Goal: Task Accomplishment & Management: Complete application form

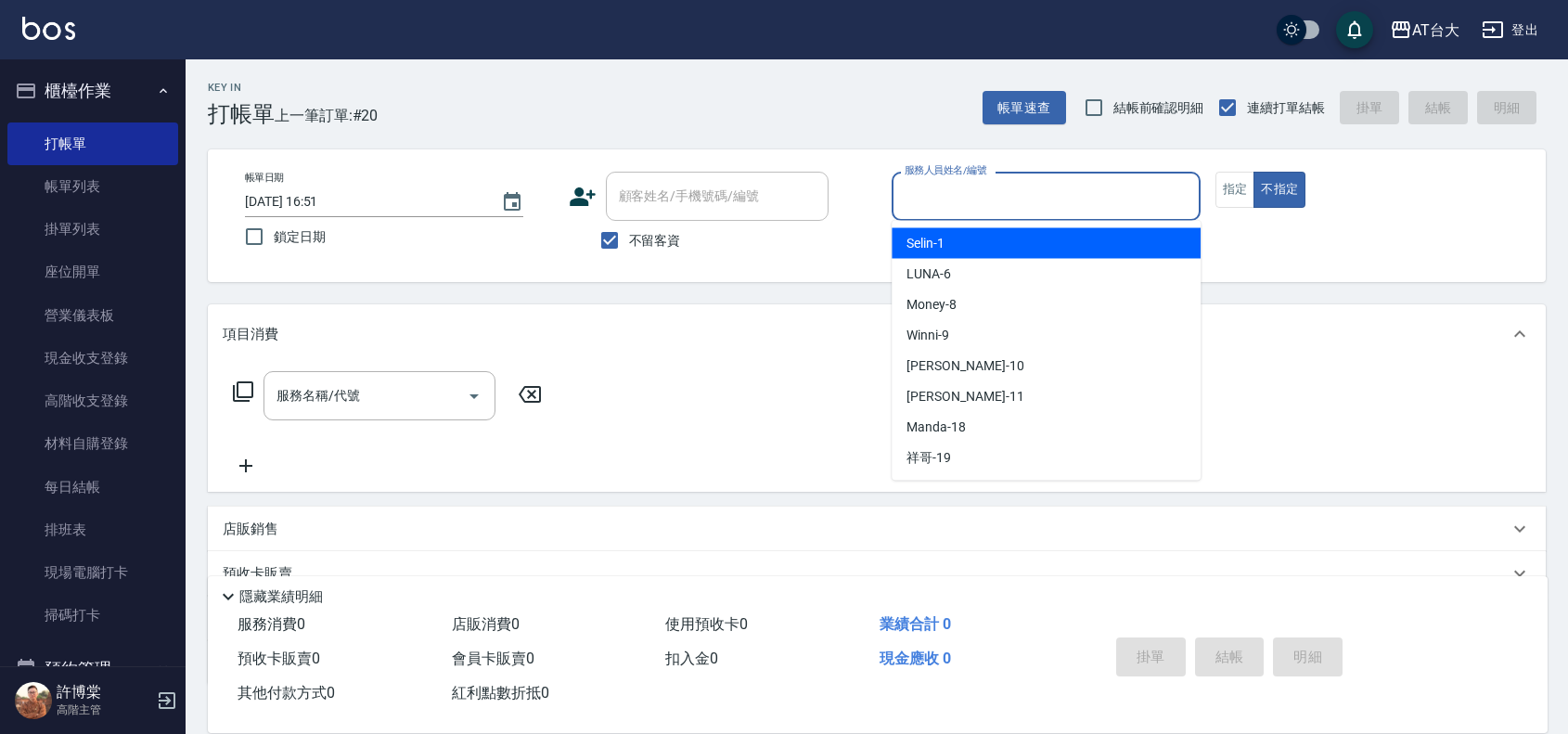
click at [1141, 188] on input "服務人員姓名/編號" at bounding box center [1046, 196] width 292 height 33
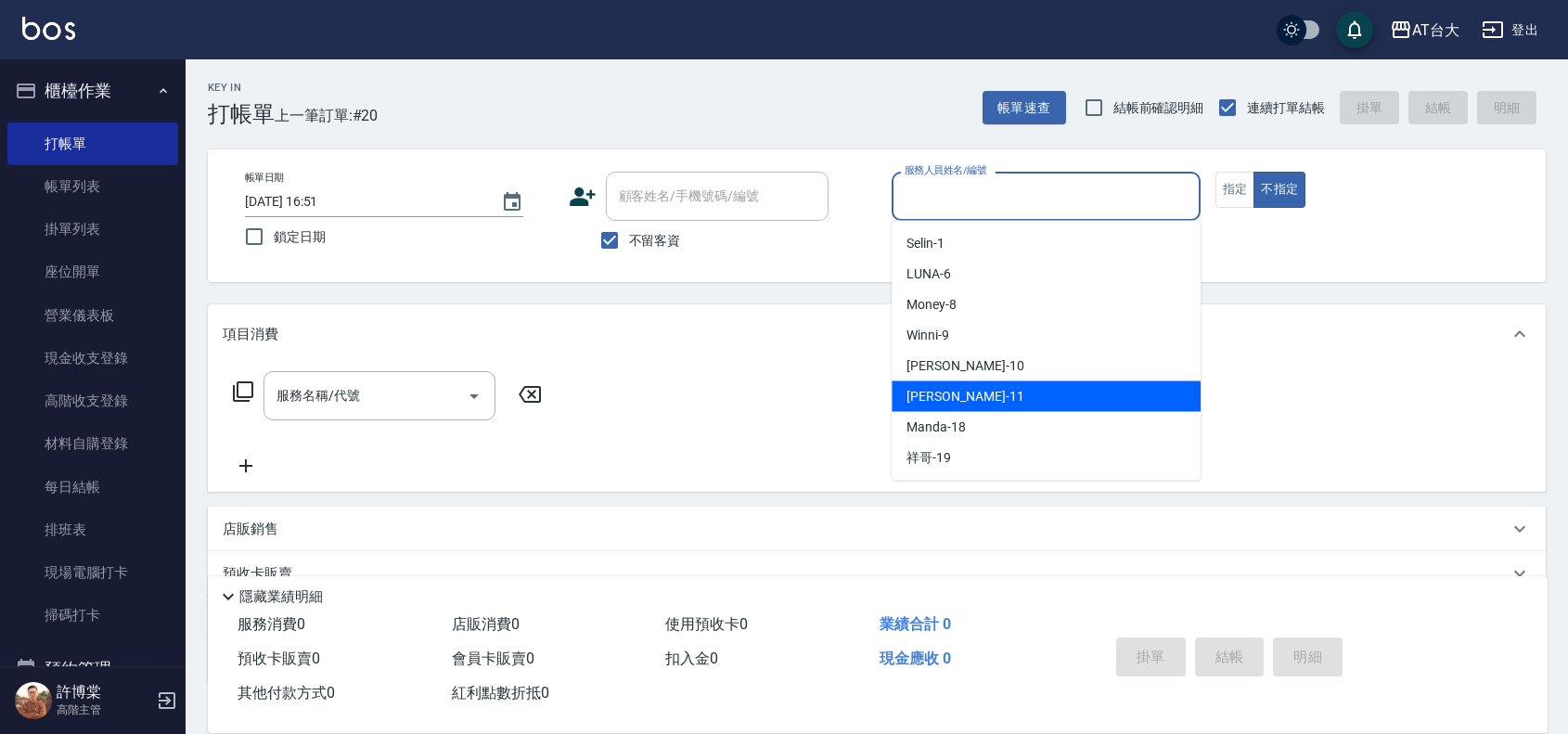
click at [1019, 405] on div "[PERSON_NAME] -11" at bounding box center [1046, 396] width 309 height 31
type input "[PERSON_NAME]-11"
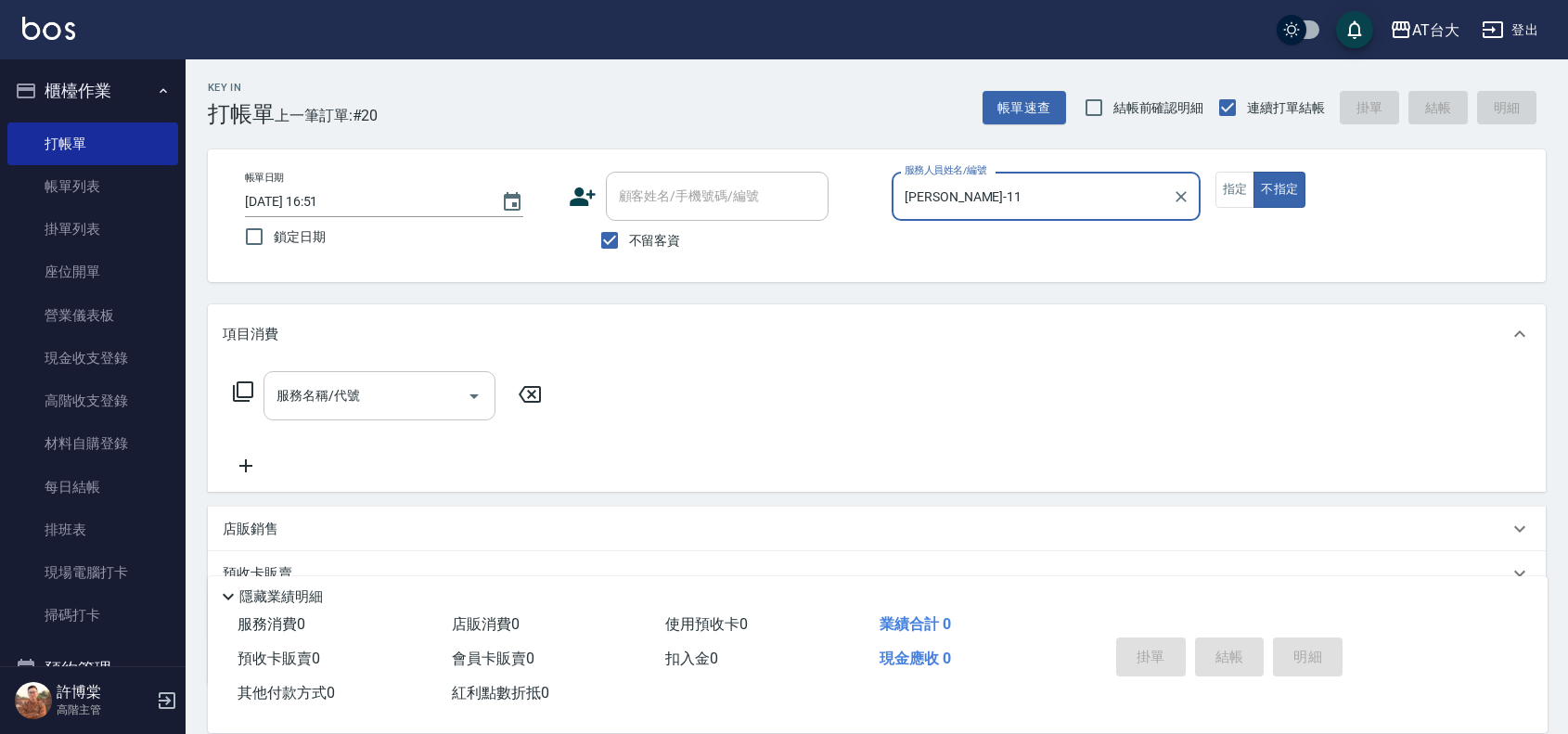
click at [386, 389] on input "服務名稱/代號" at bounding box center [366, 395] width 188 height 33
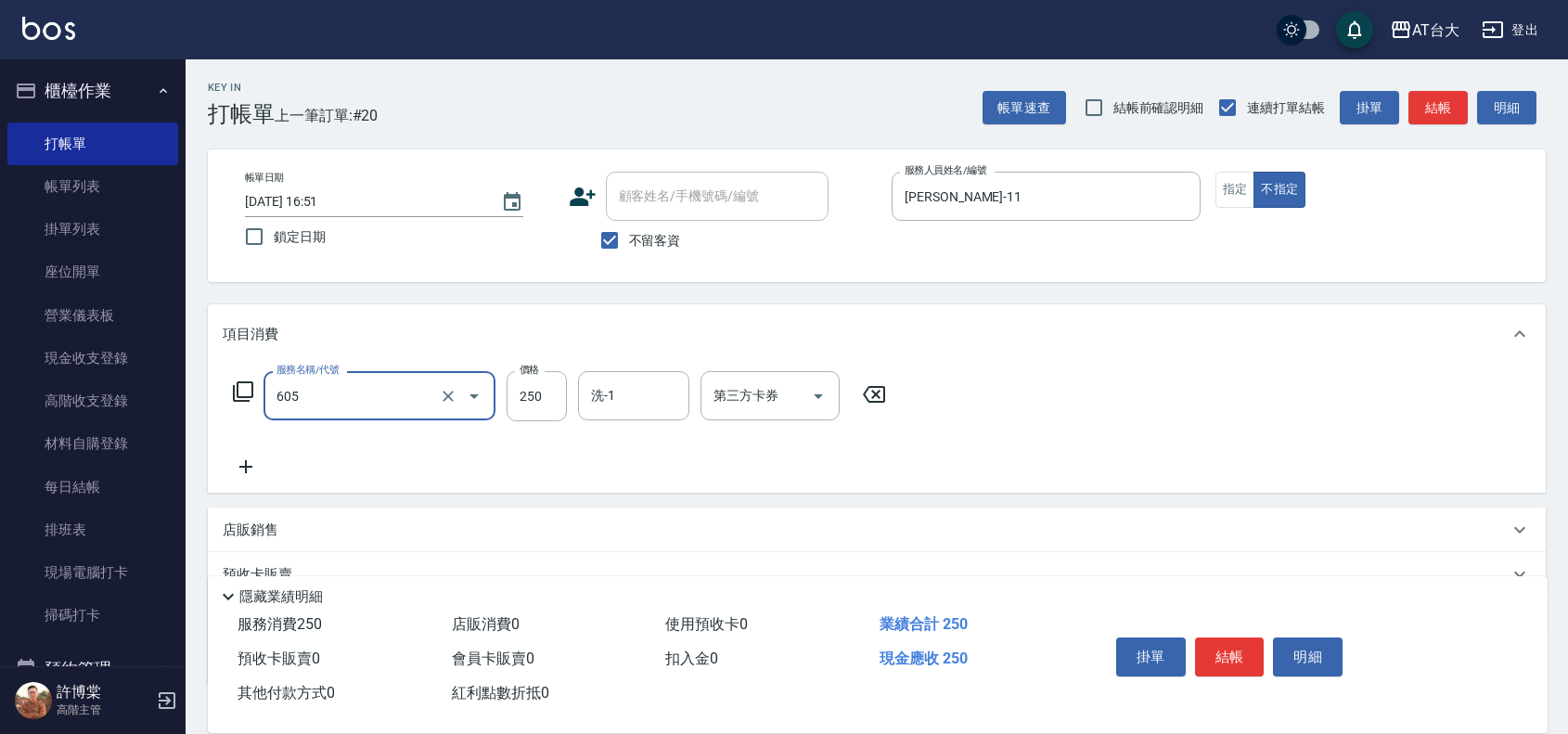
type input "洗髮 (女)(605)"
click at [1226, 637] on button "結帳" at bounding box center [1230, 656] width 69 height 39
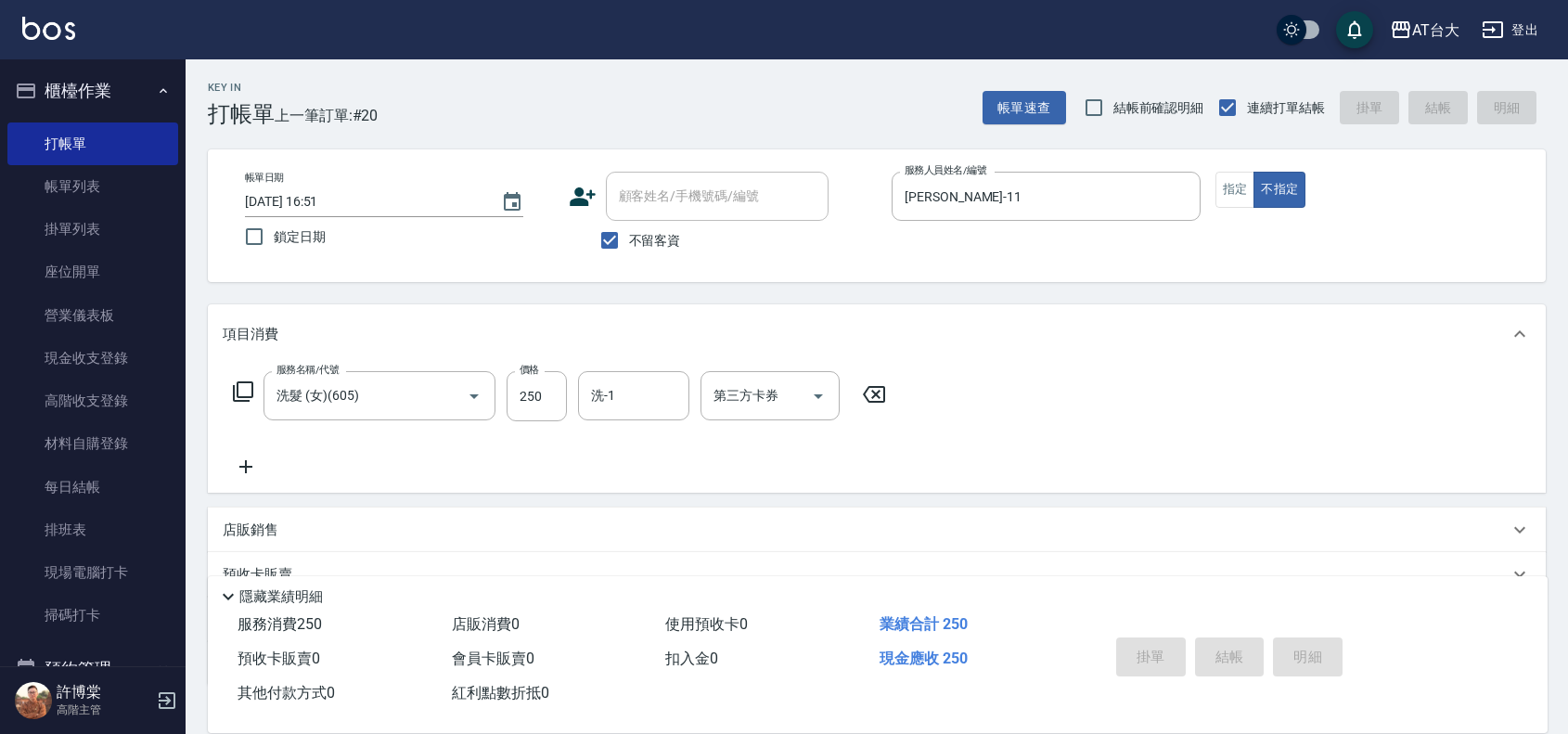
type input "[DATE] 17:54"
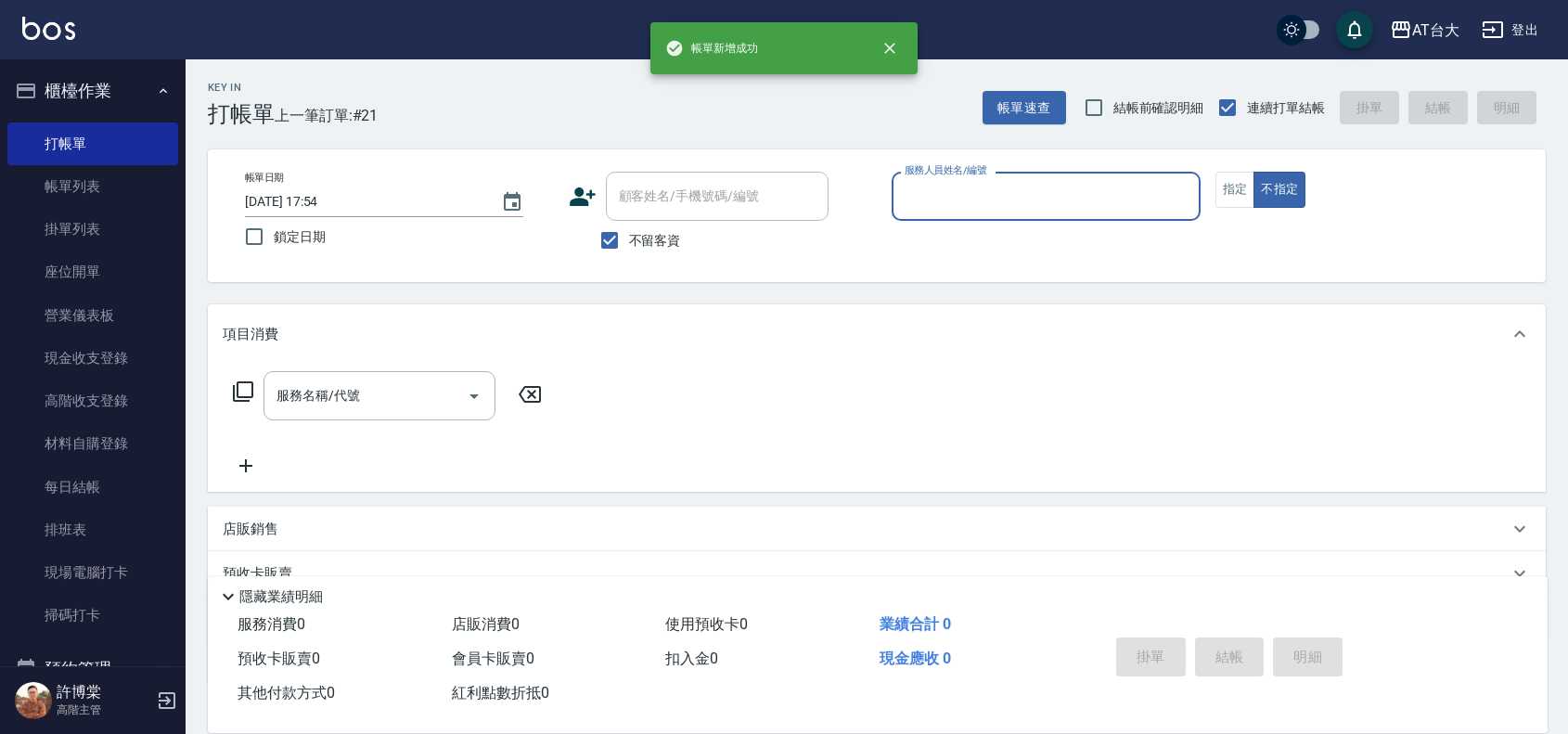
click at [1003, 172] on div "服務人員姓名/編號" at bounding box center [1046, 197] width 309 height 49
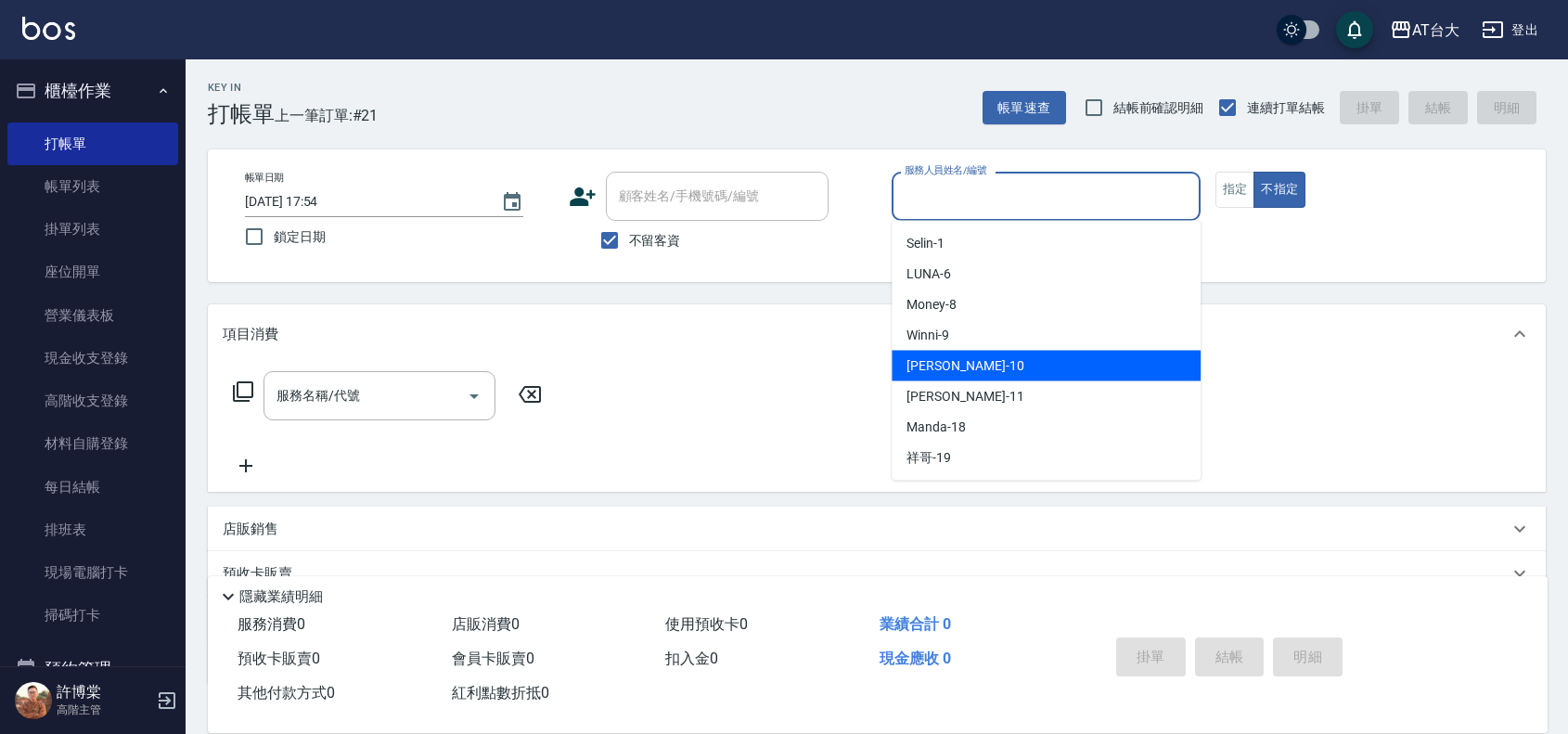
click at [986, 371] on div "JOJO -10" at bounding box center [1046, 366] width 309 height 31
type input "JOJO-10"
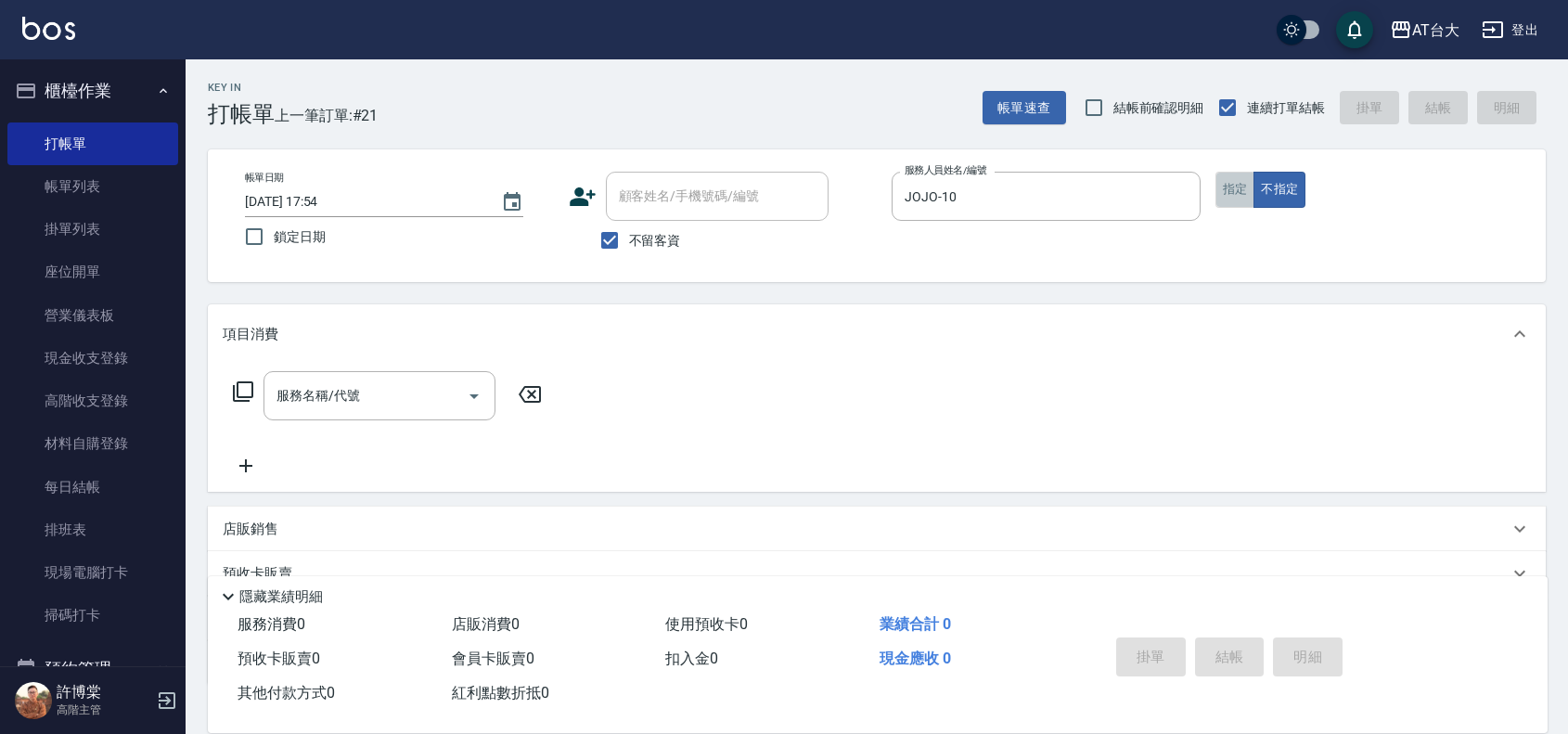
click at [1225, 189] on button "指定" at bounding box center [1235, 190] width 40 height 37
click at [318, 410] on input "服務名稱/代號" at bounding box center [366, 395] width 188 height 33
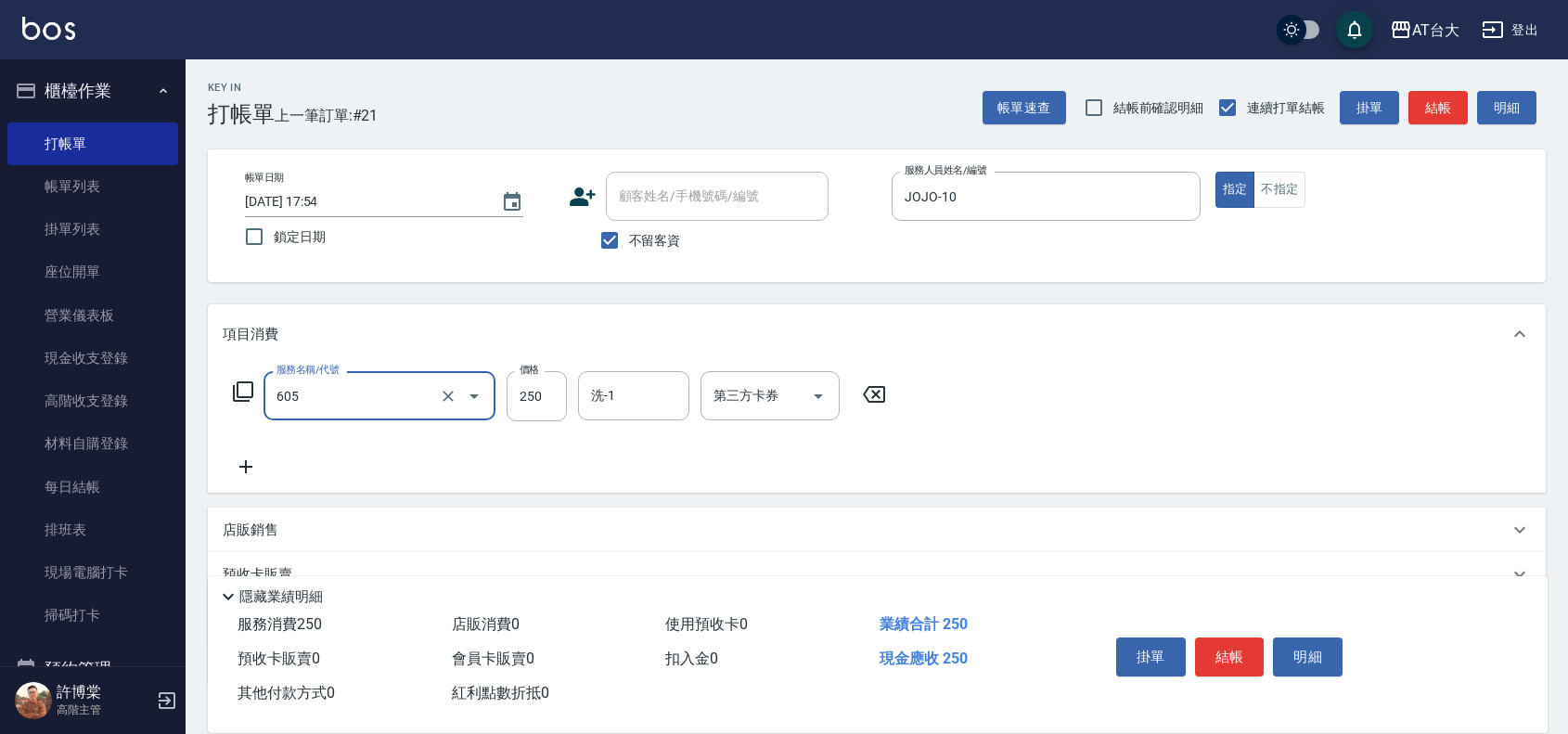
type input "洗髮 (女)(605)"
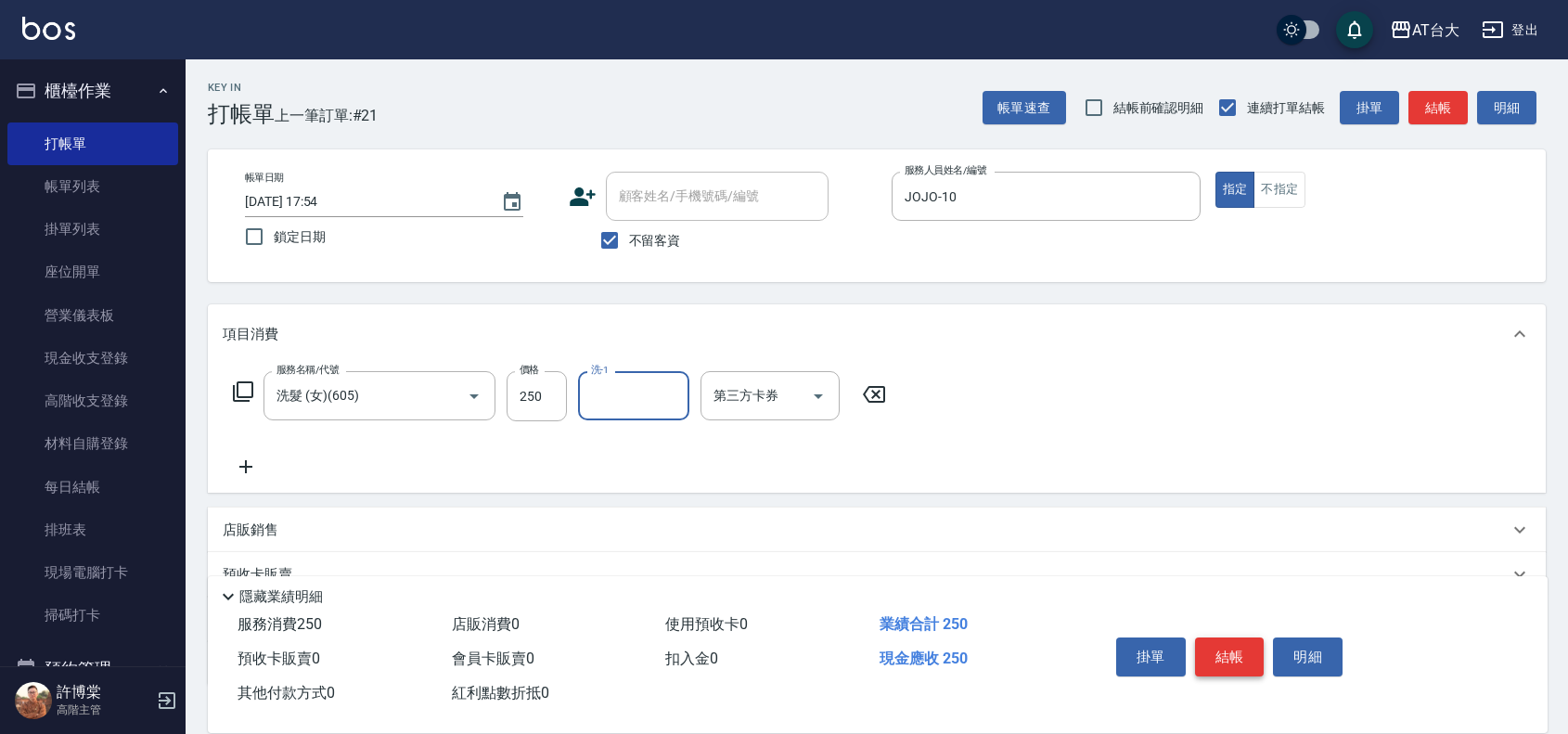
click at [1250, 665] on button "結帳" at bounding box center [1230, 656] width 69 height 39
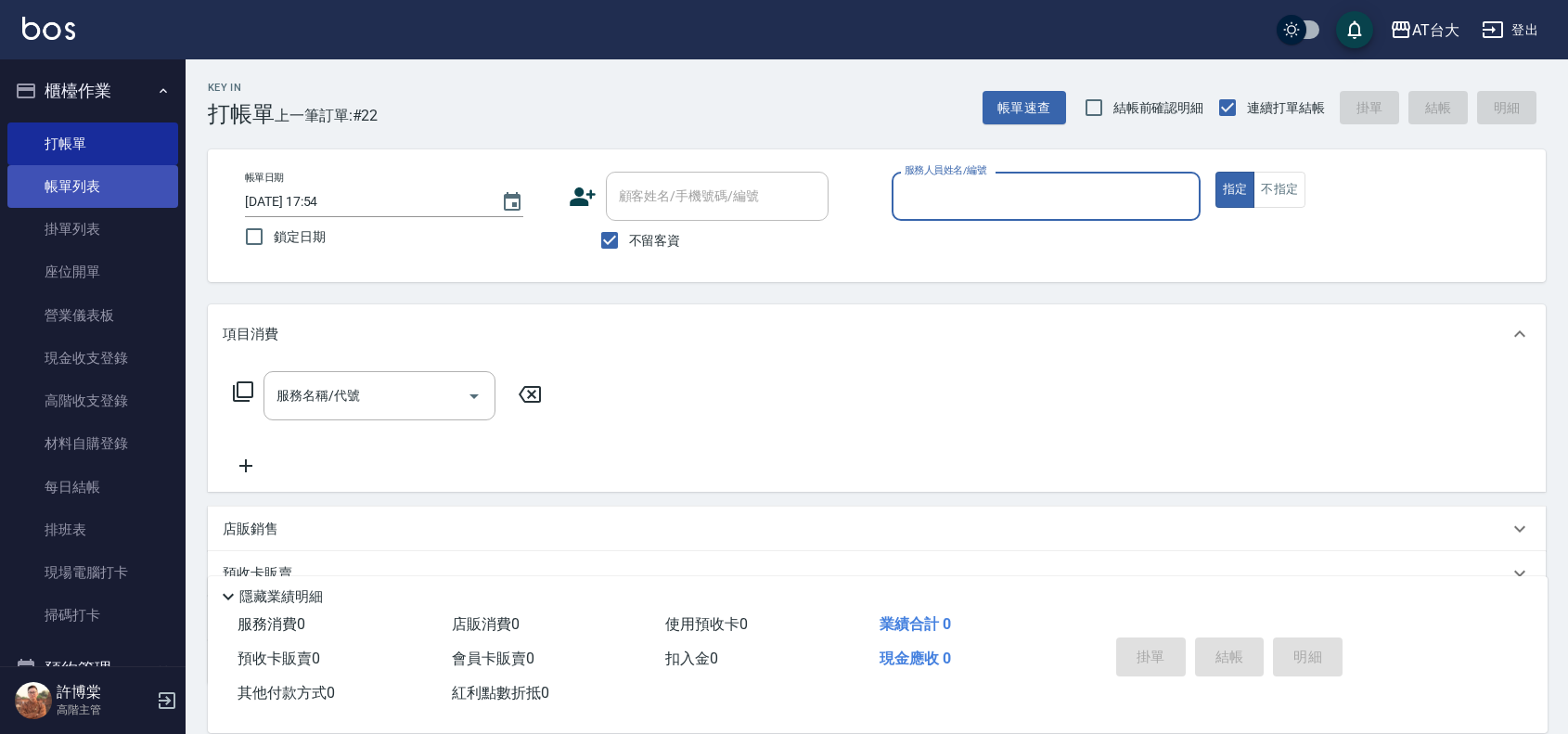
click at [51, 191] on link "帳單列表" at bounding box center [93, 186] width 171 height 42
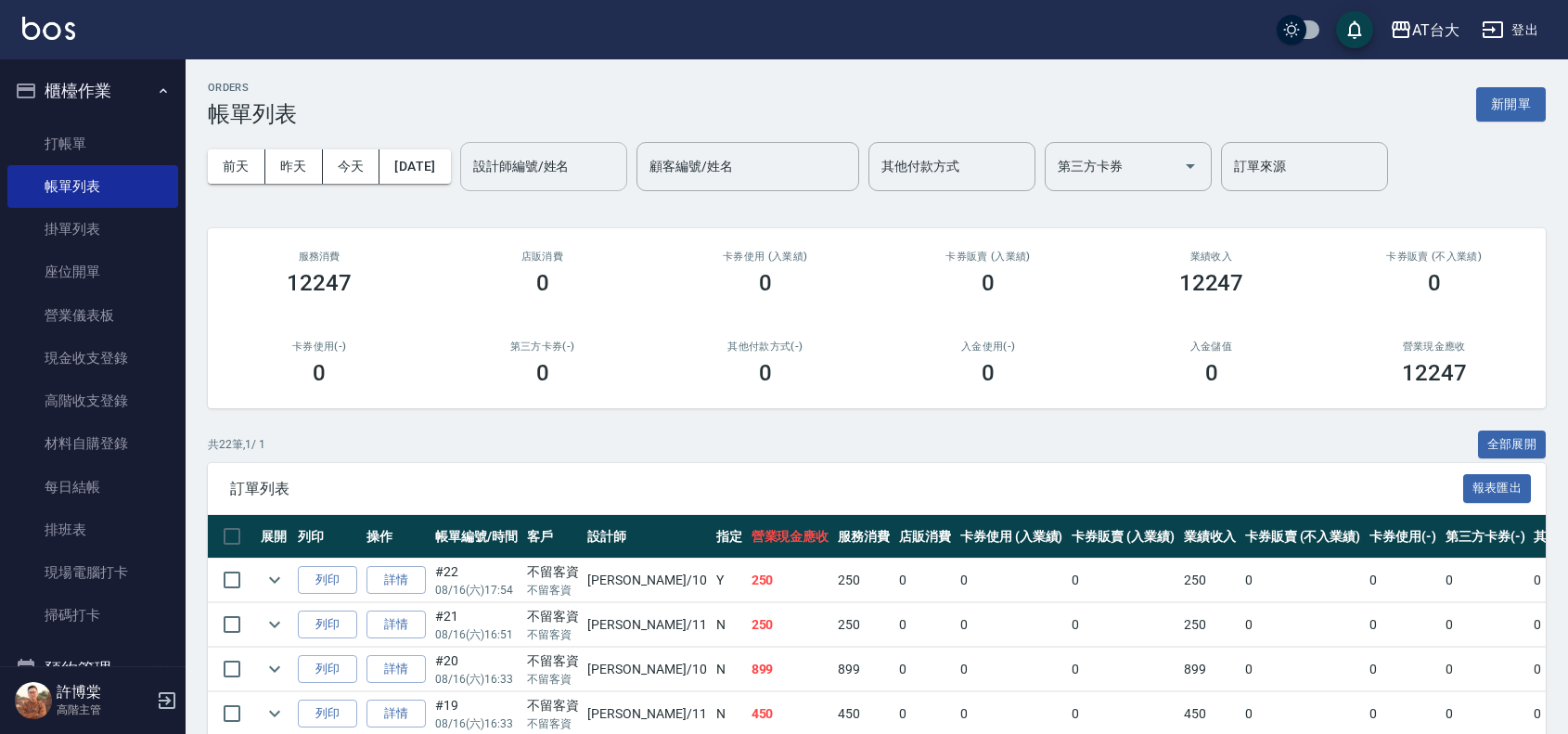
click at [600, 176] on input "設計師編號/姓名" at bounding box center [543, 166] width 150 height 33
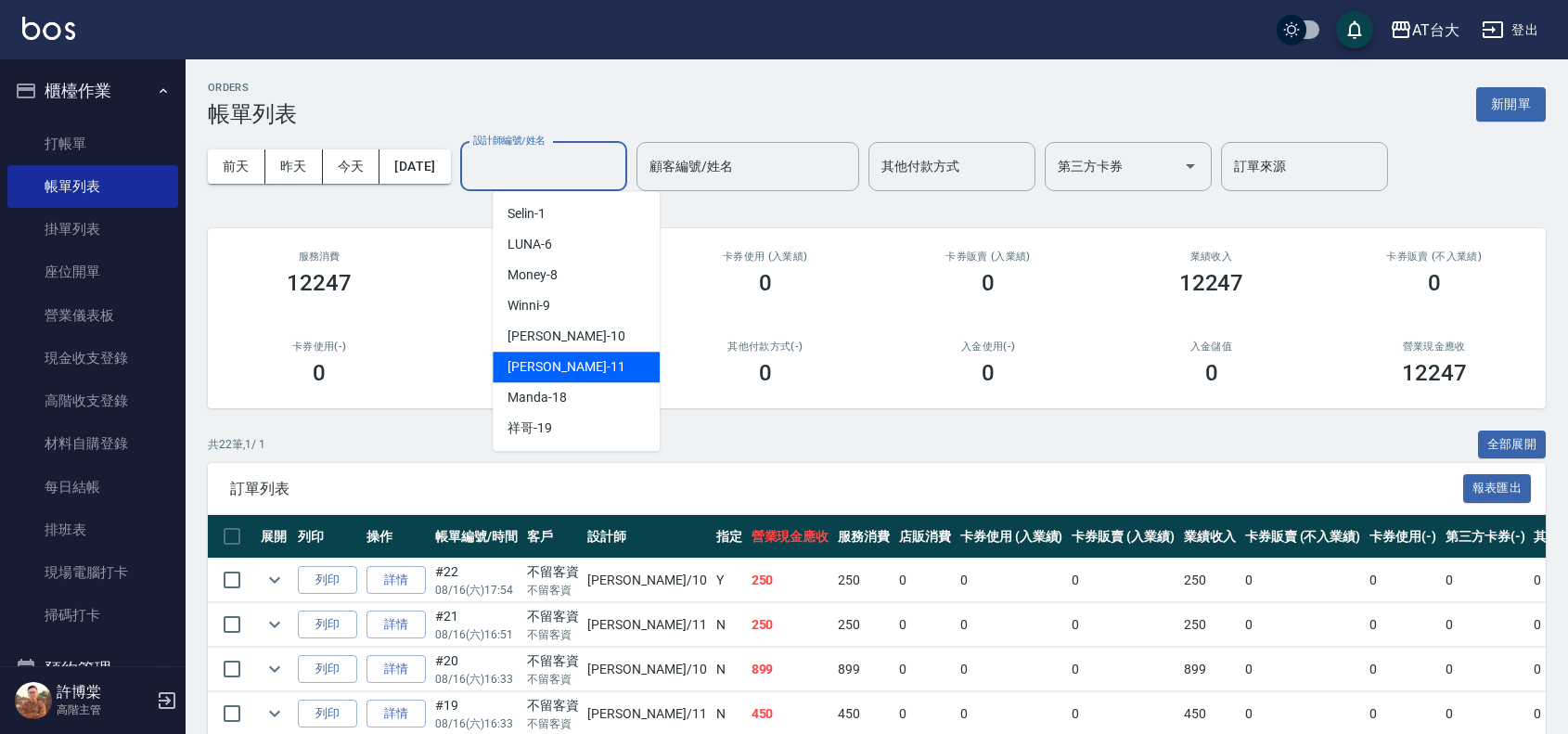
click at [590, 359] on div "[PERSON_NAME] -11" at bounding box center [576, 367] width 167 height 31
click at [573, 167] on input "[PERSON_NAME]-11" at bounding box center [530, 166] width 123 height 33
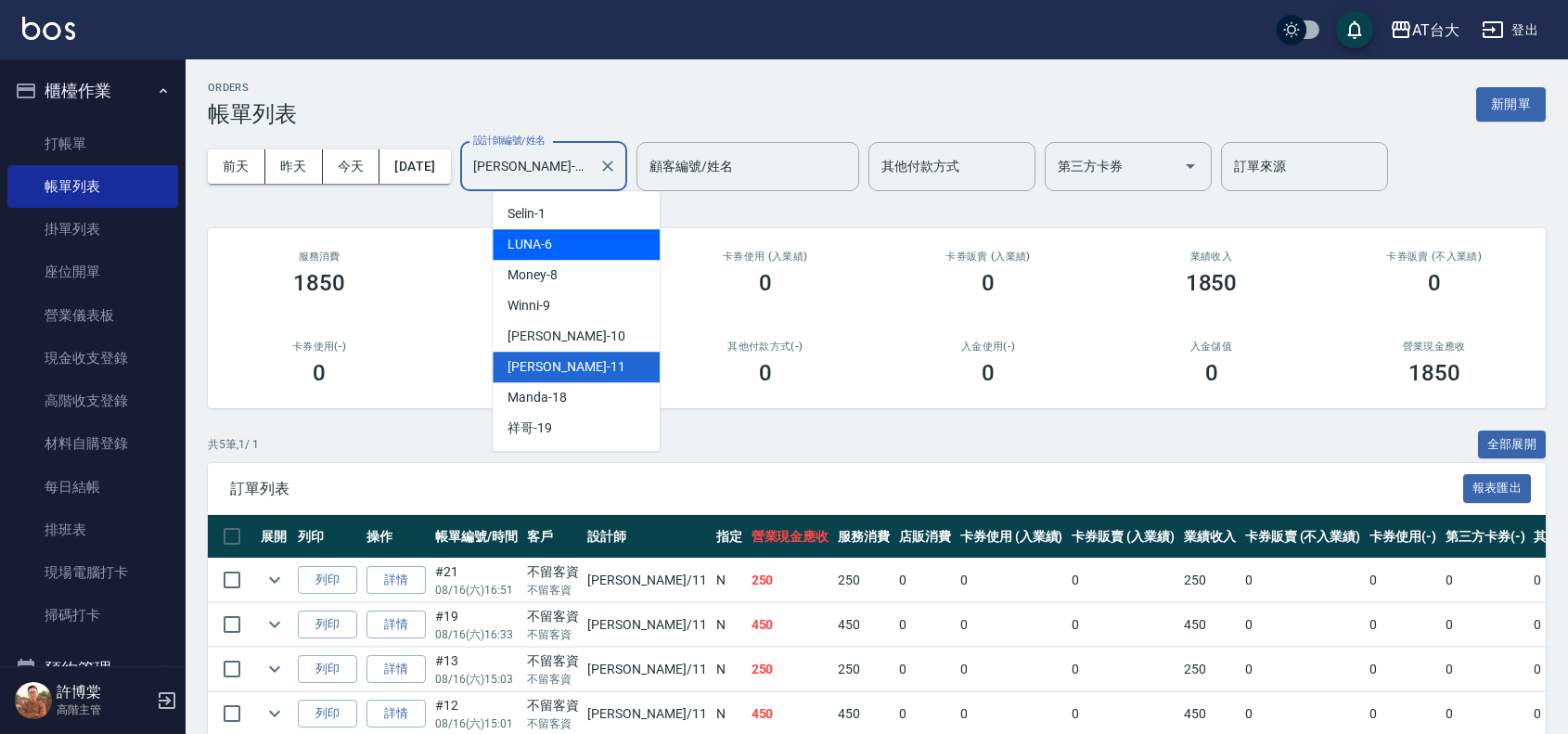
click at [576, 241] on div "LUNA -6" at bounding box center [576, 244] width 167 height 31
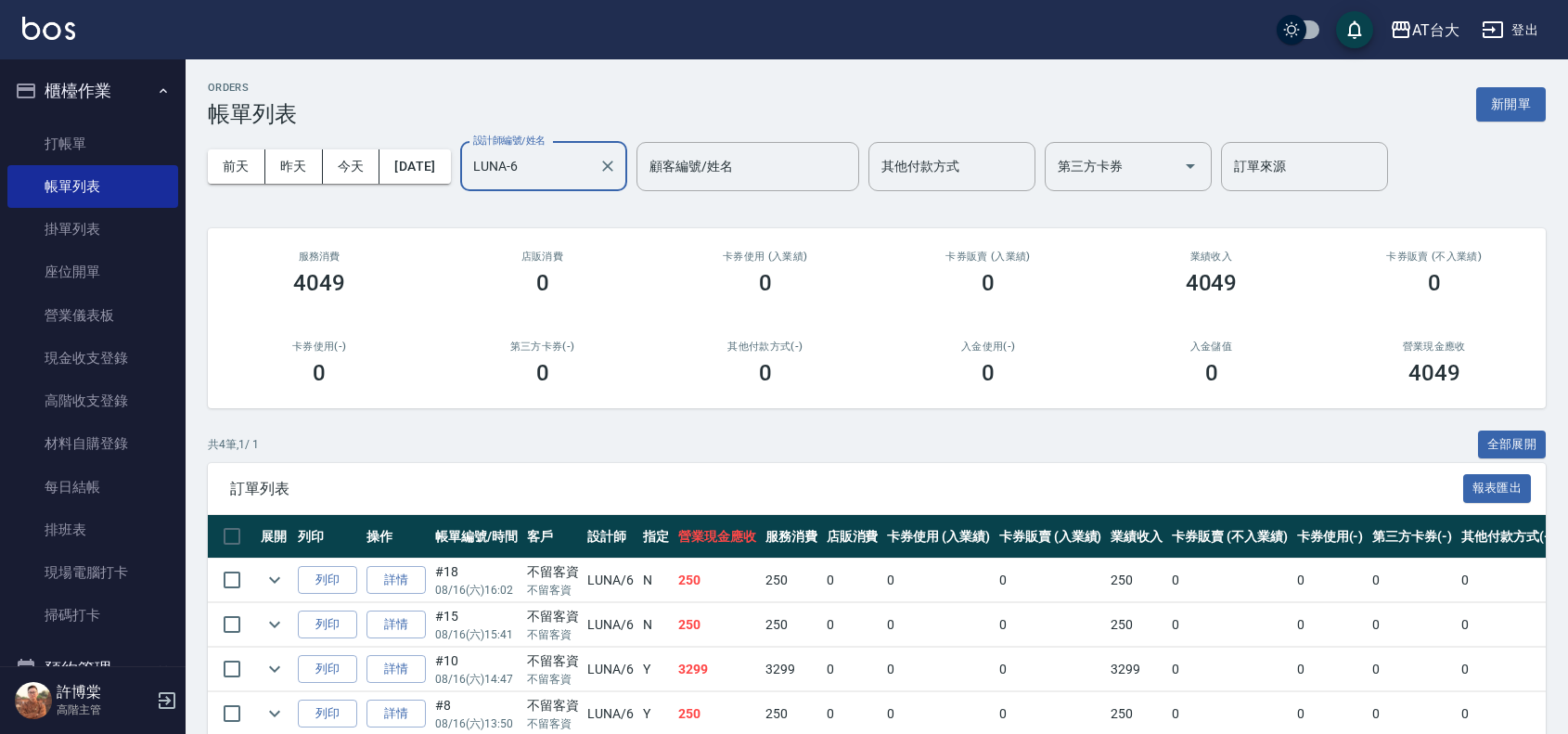
click at [576, 167] on input "LUNA-6" at bounding box center [530, 166] width 123 height 33
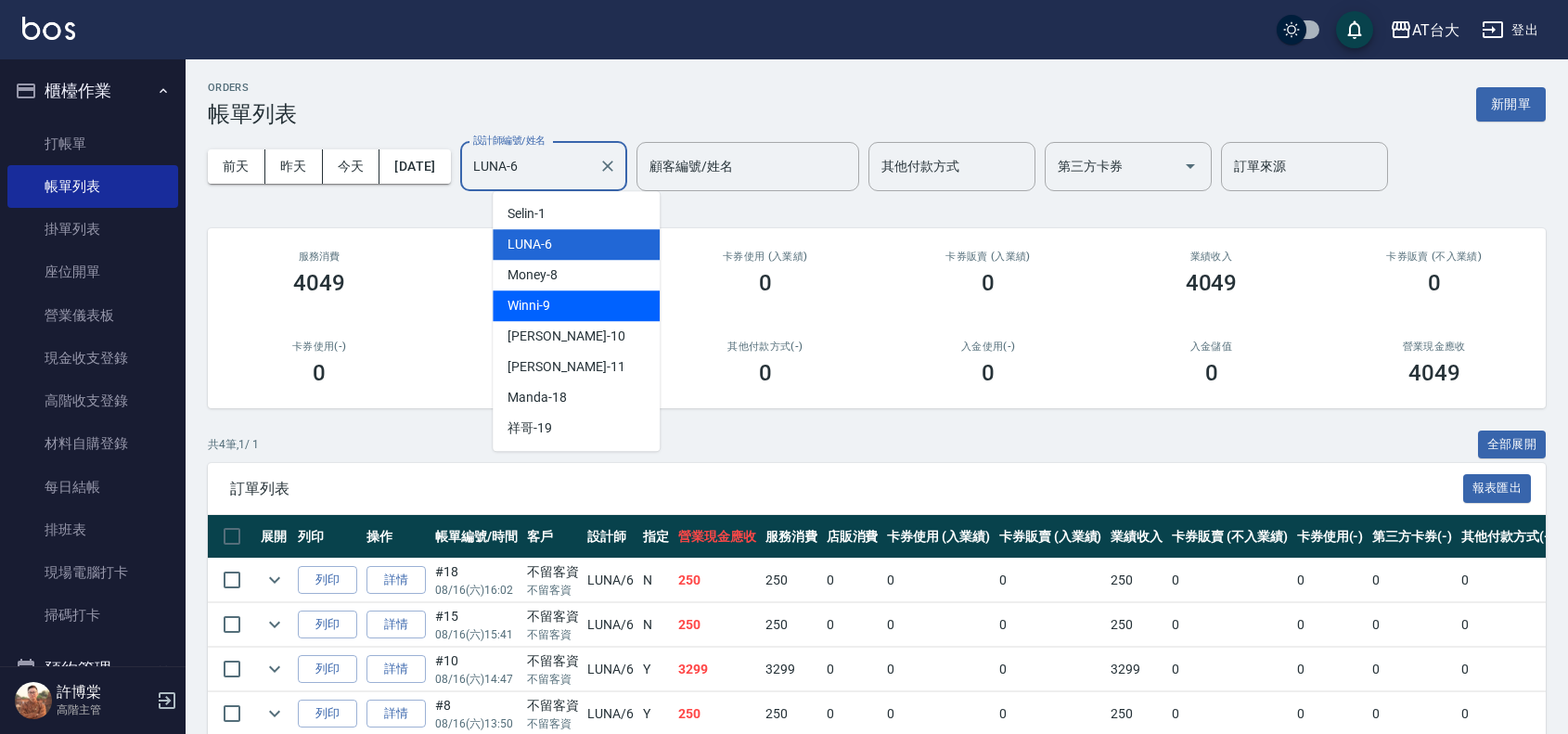
click at [563, 311] on div "Winni -9" at bounding box center [576, 305] width 167 height 31
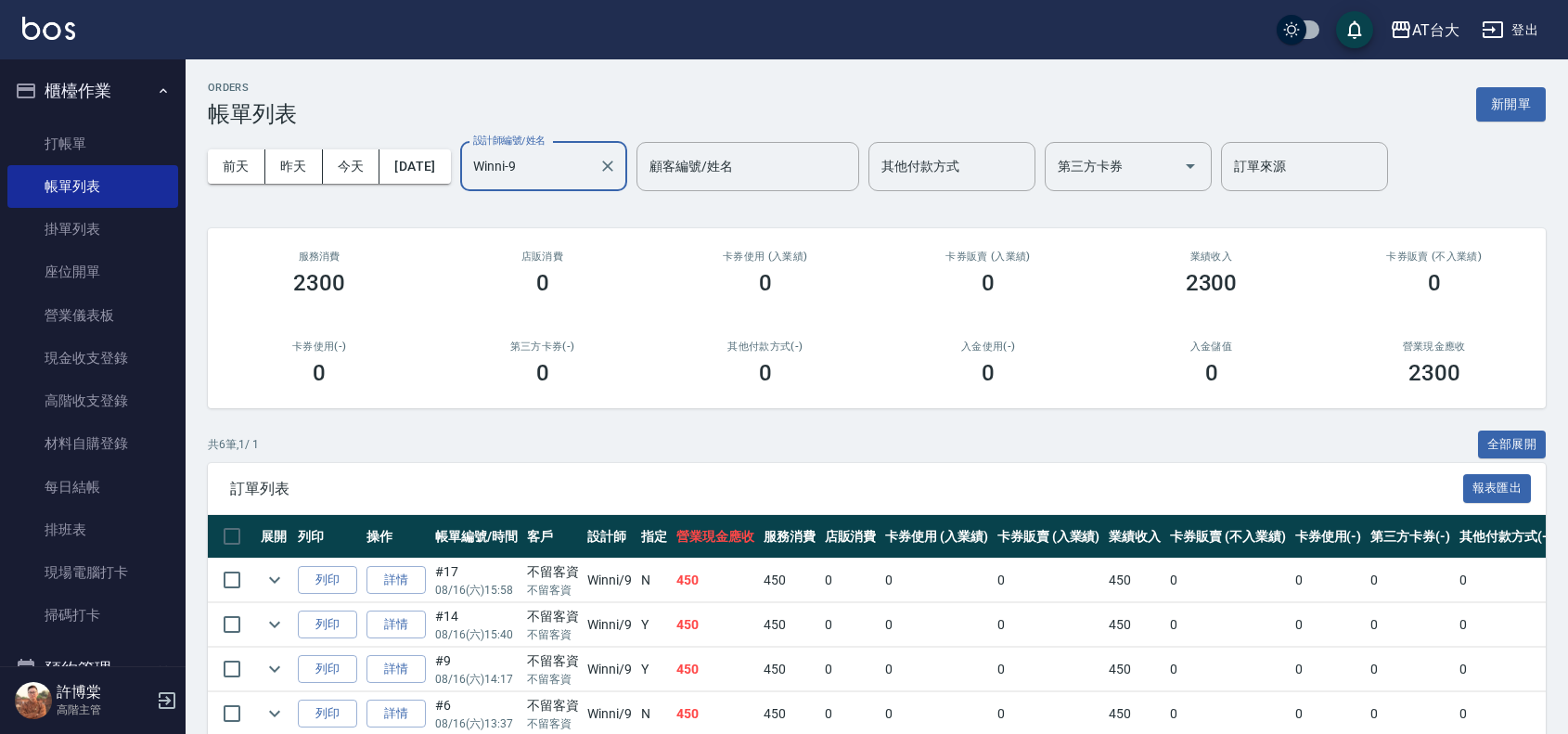
click at [564, 165] on input "Winni-9" at bounding box center [530, 166] width 123 height 33
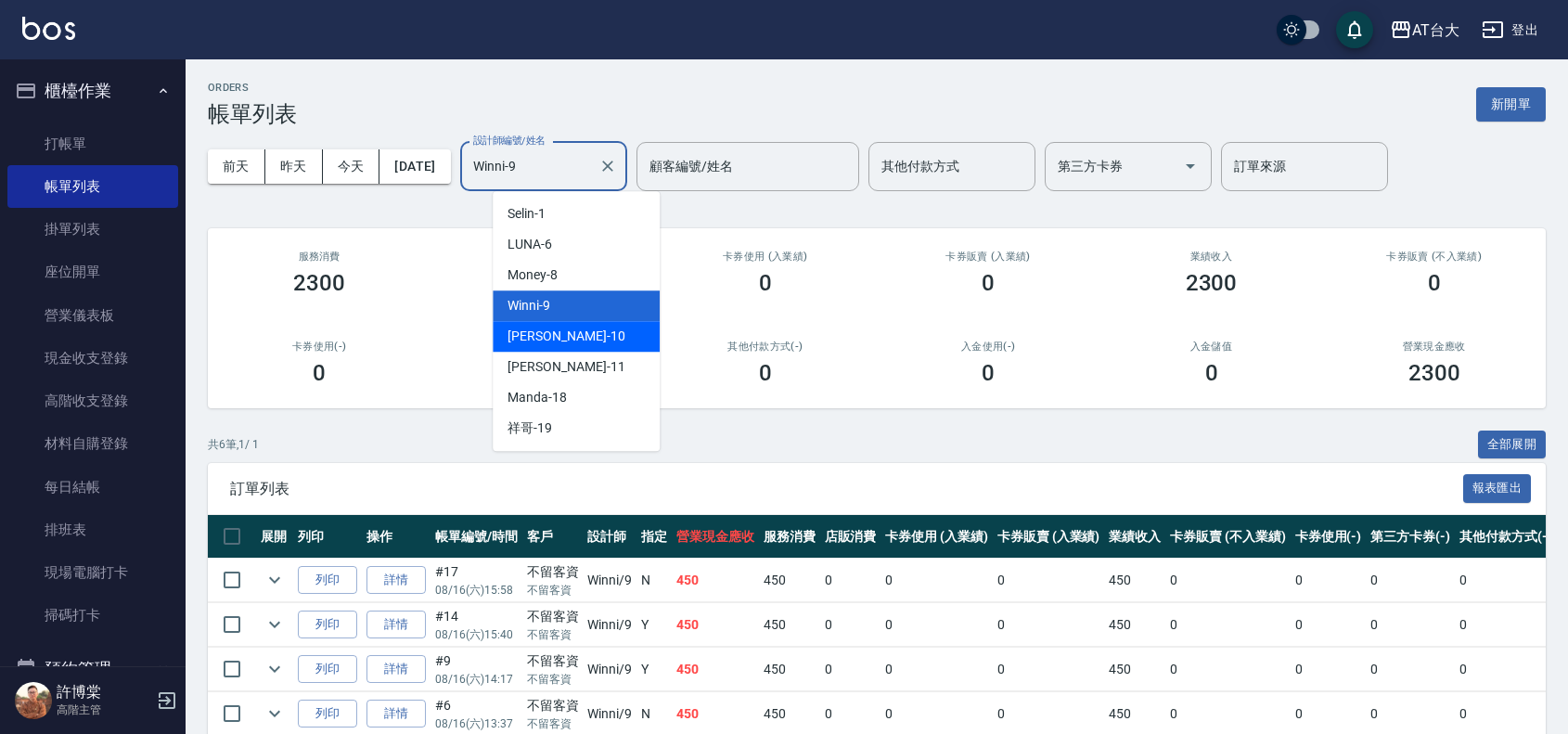
click at [585, 341] on div "JOJO -10" at bounding box center [576, 336] width 167 height 31
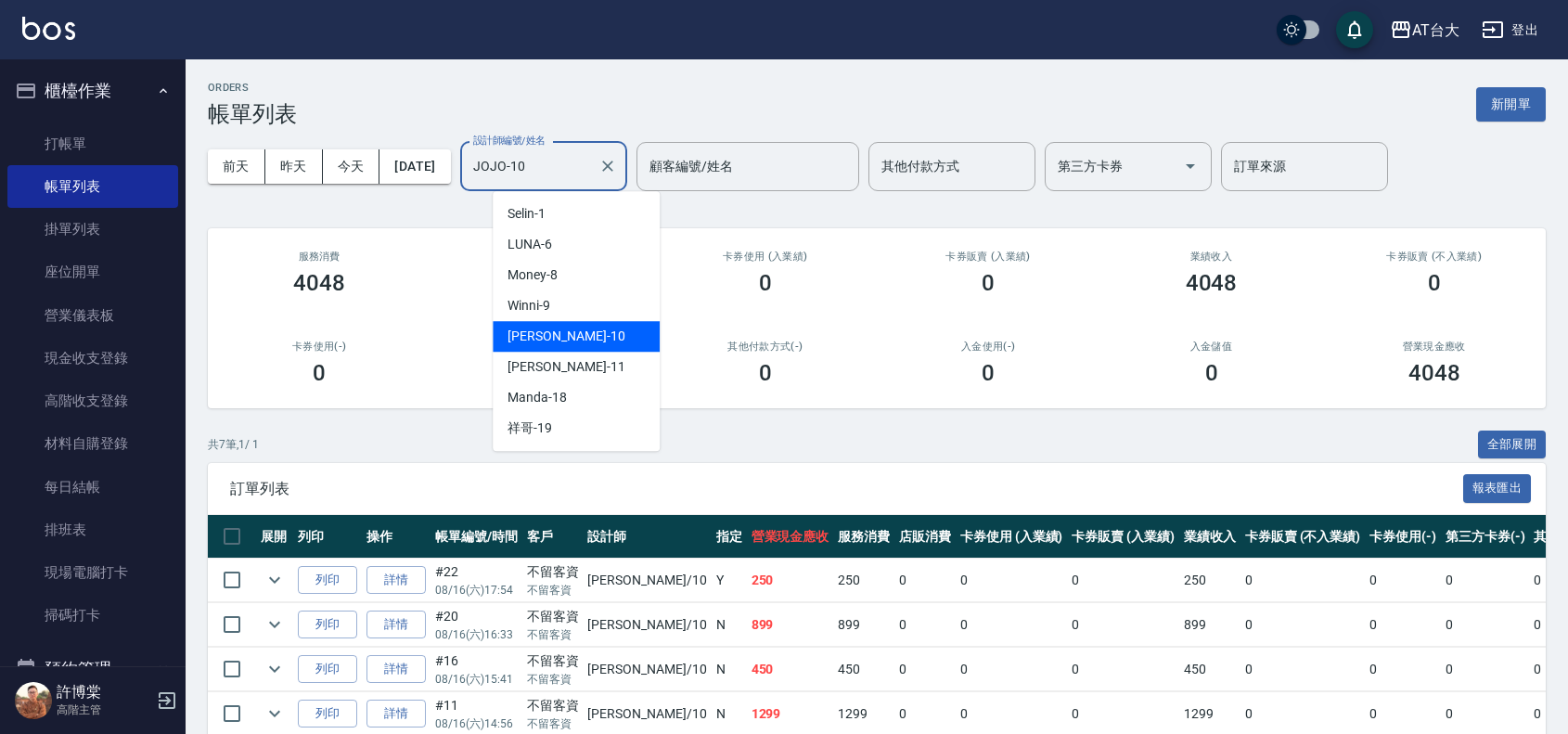
click at [571, 177] on input "JOJO-10" at bounding box center [530, 166] width 123 height 33
click at [569, 313] on div "Winni -9" at bounding box center [576, 305] width 167 height 31
type input "Winni-9"
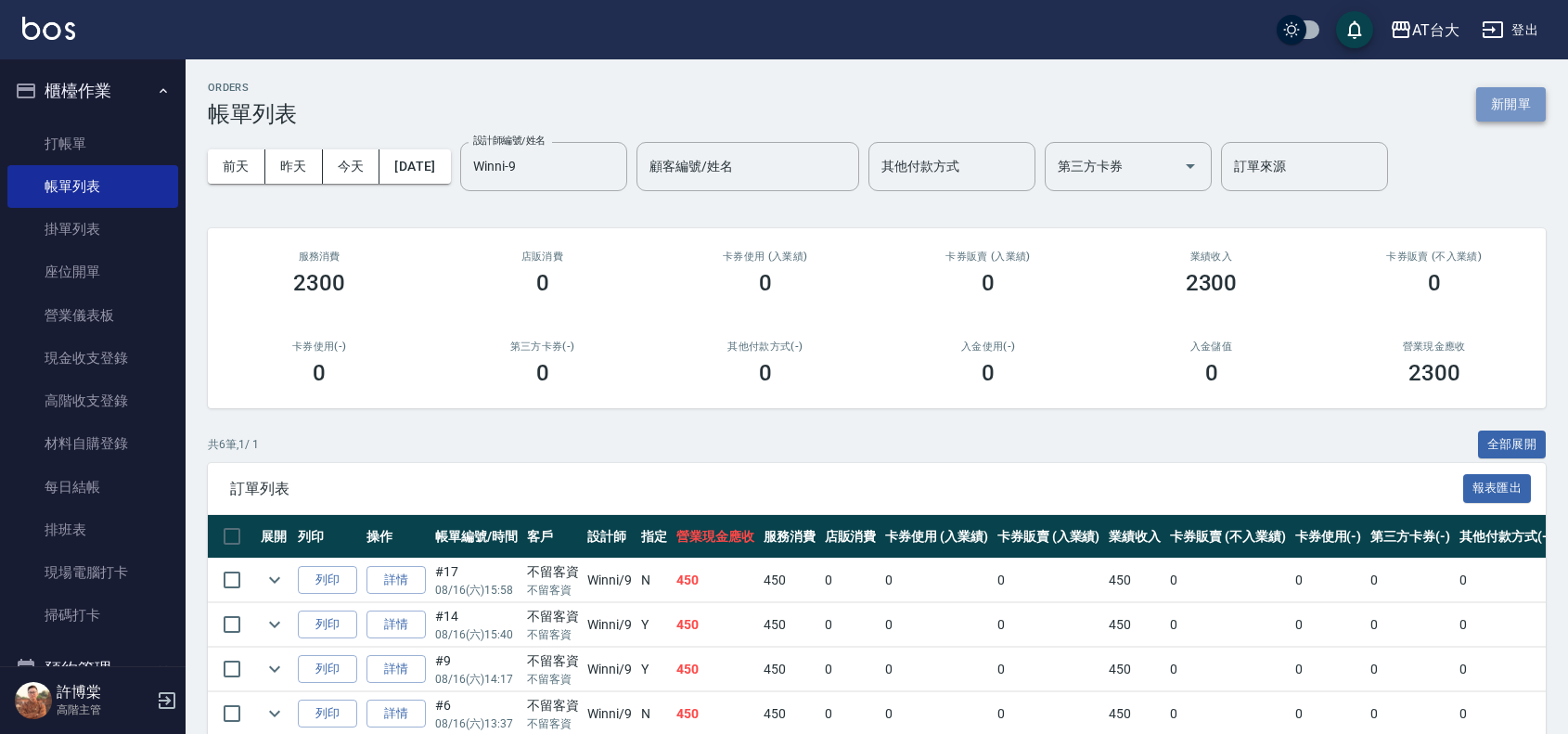
click at [1496, 104] on button "新開單" at bounding box center [1511, 104] width 69 height 35
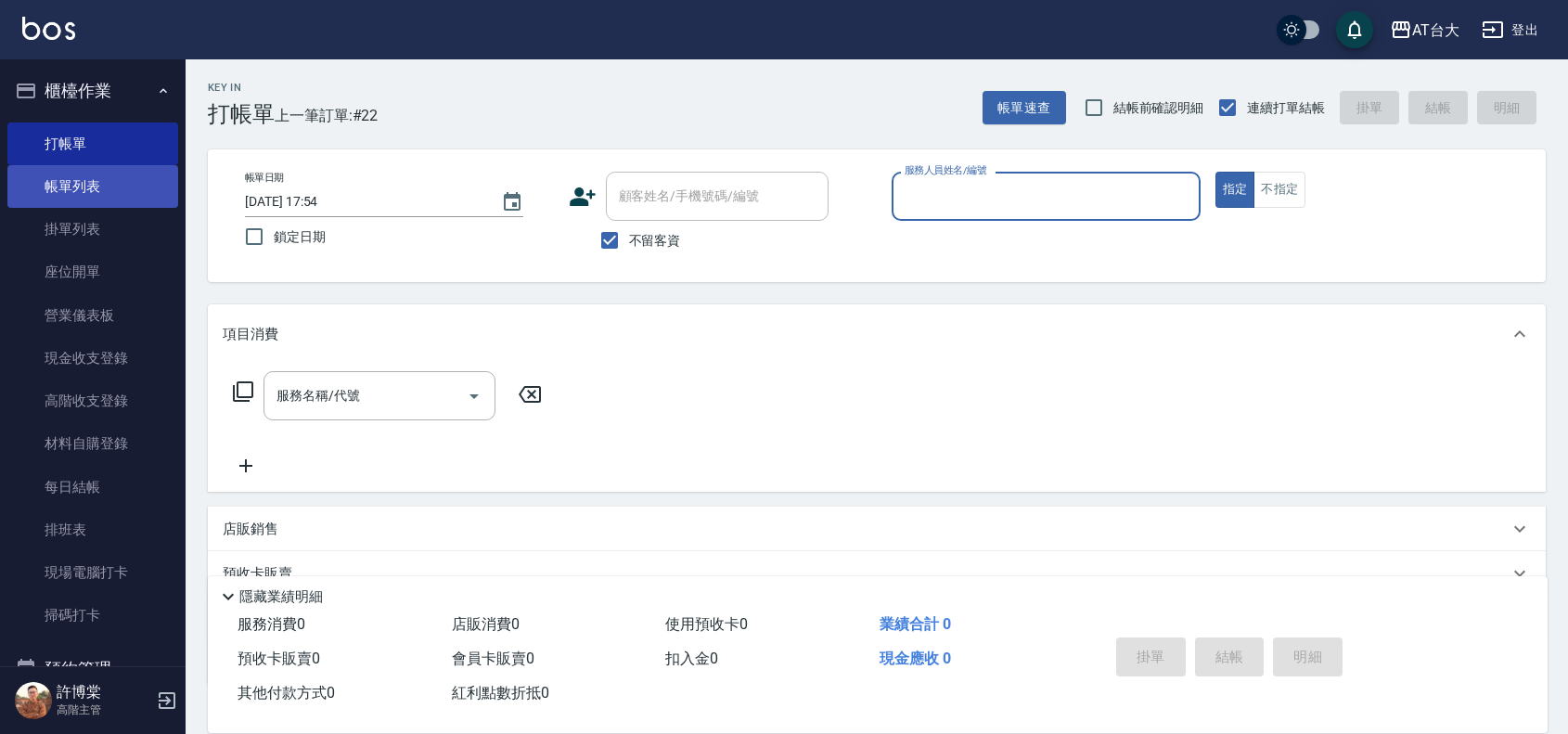
click at [43, 178] on link "帳單列表" at bounding box center [93, 186] width 171 height 42
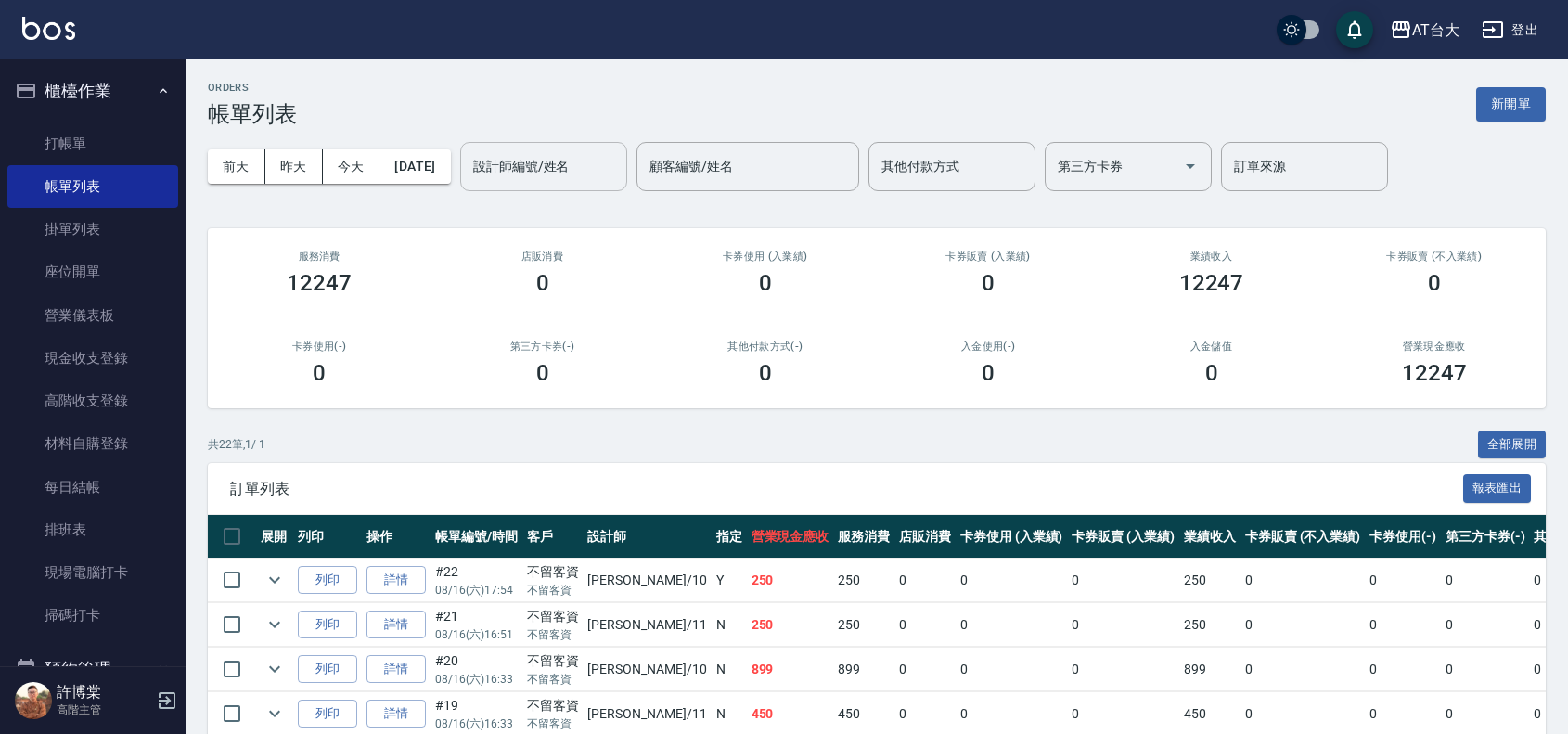
click at [540, 178] on input "設計師編號/姓名" at bounding box center [543, 166] width 150 height 33
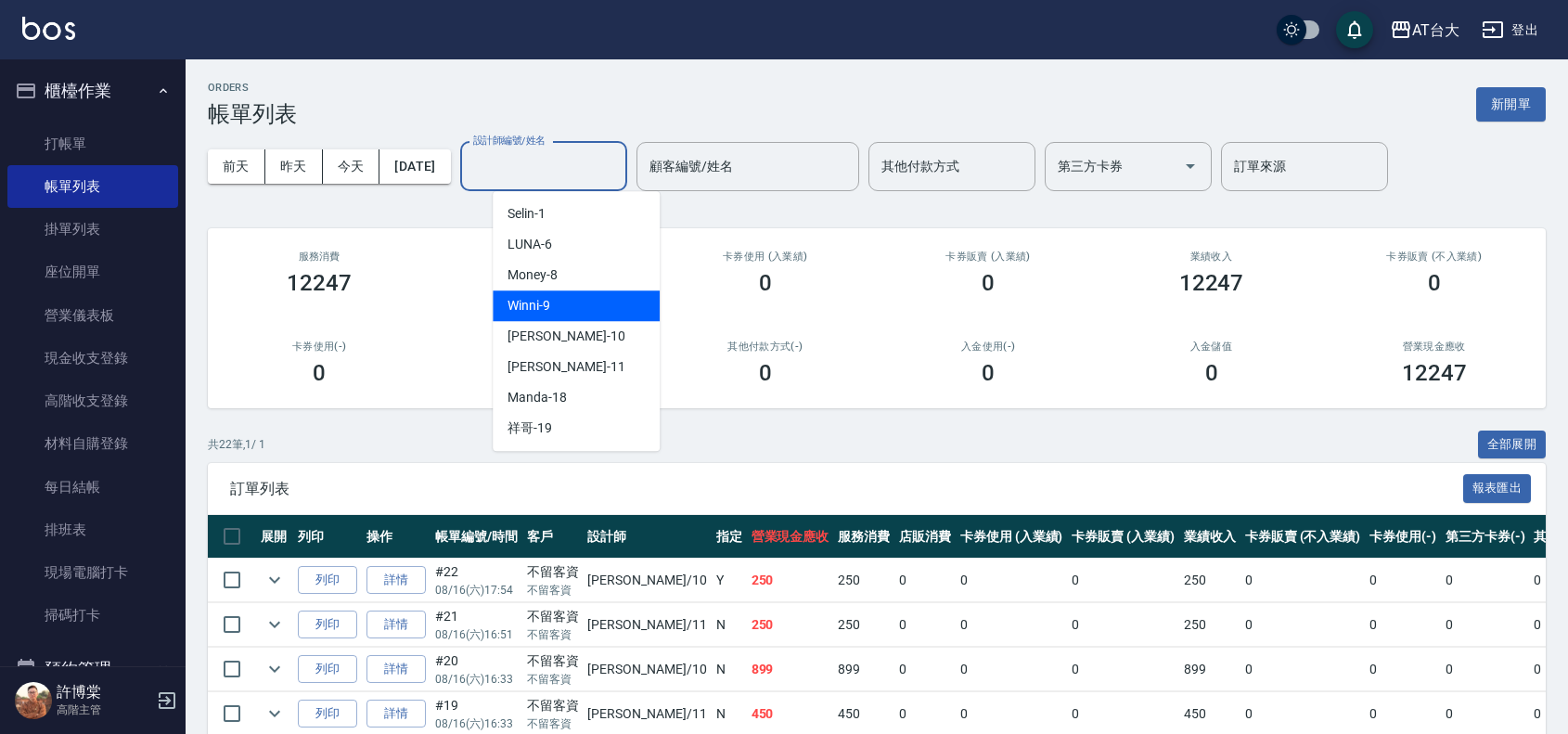
click at [588, 297] on div "Winni -9" at bounding box center [576, 305] width 167 height 31
type input "Winni-9"
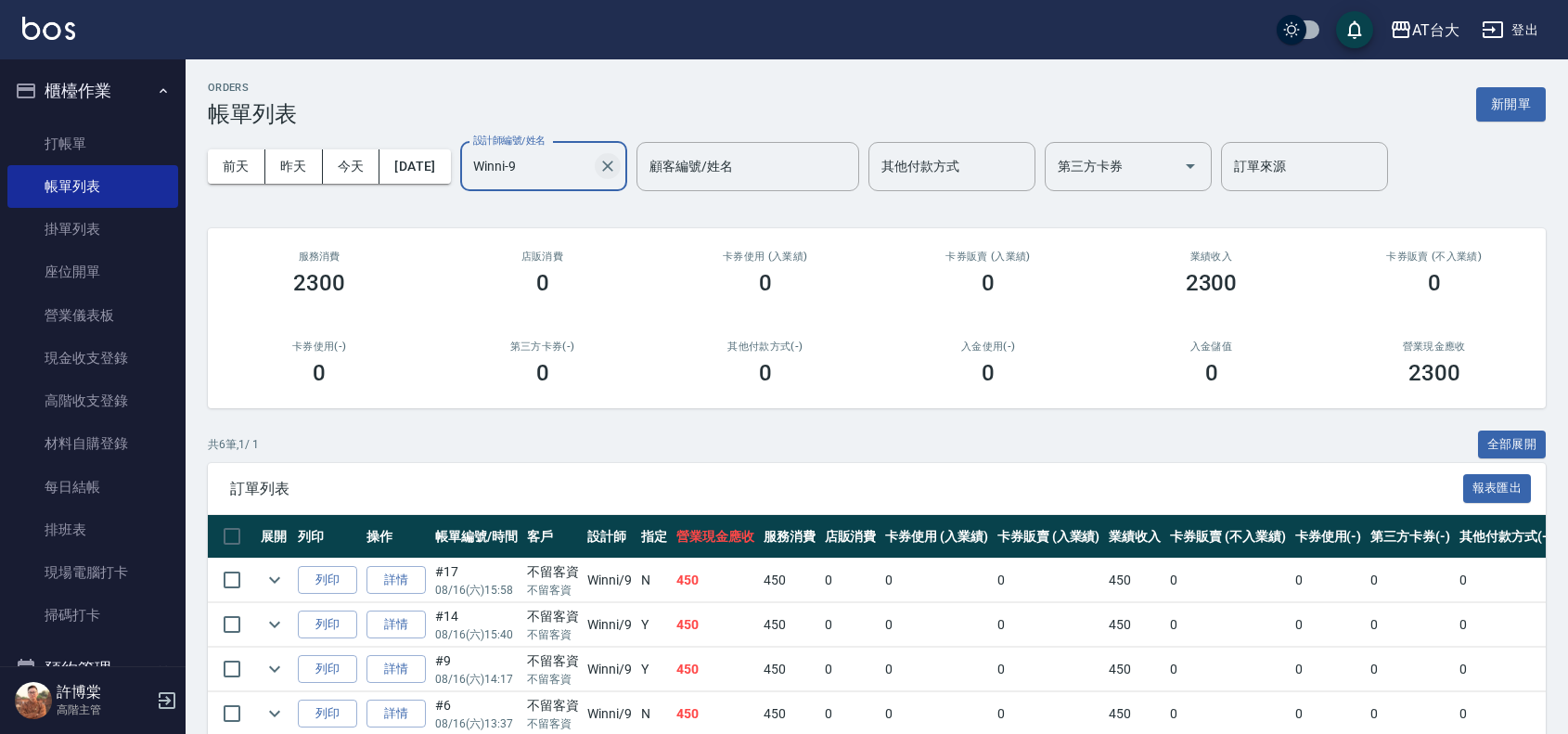
click at [618, 163] on icon "Clear" at bounding box center [608, 166] width 19 height 19
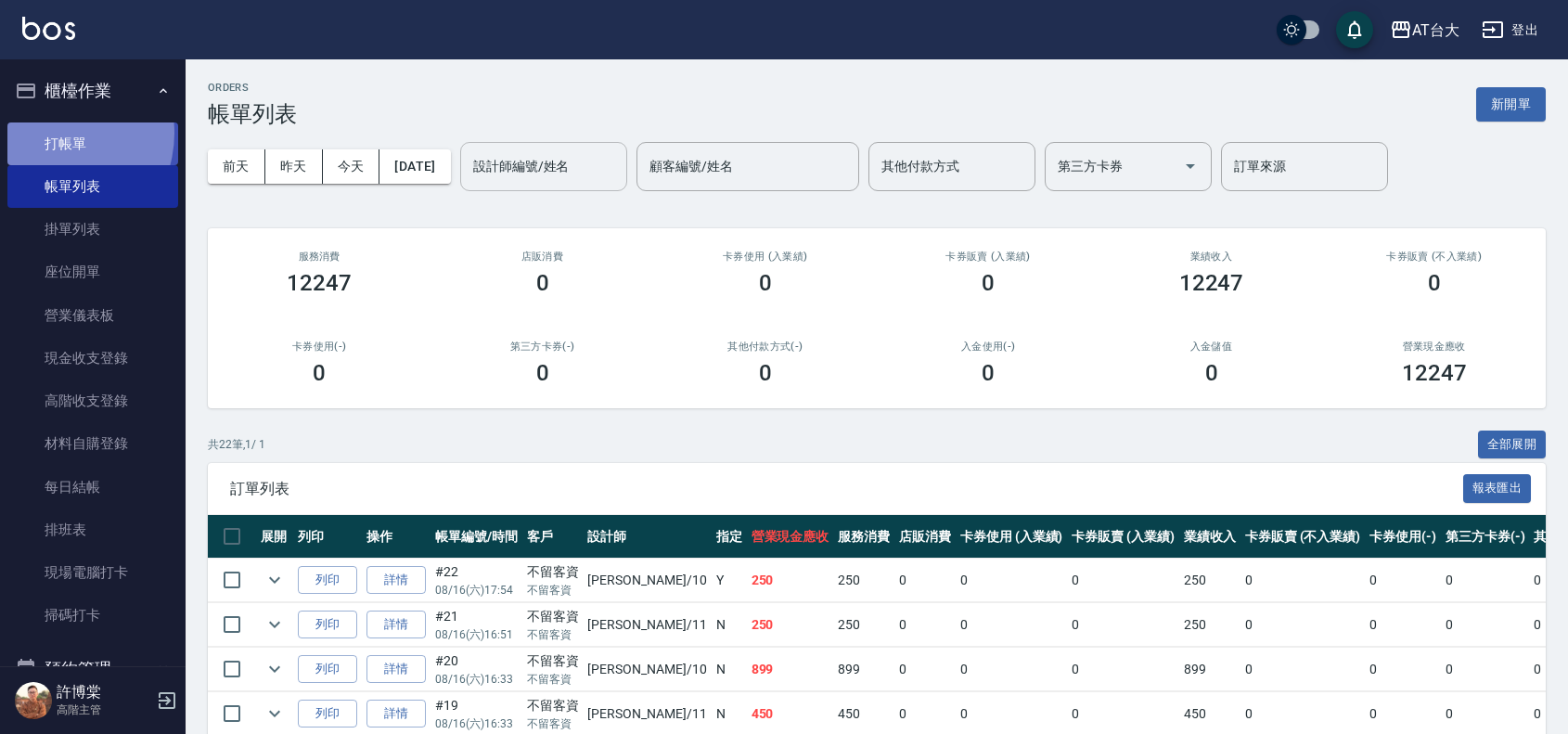
click at [51, 132] on link "打帳單" at bounding box center [93, 143] width 171 height 42
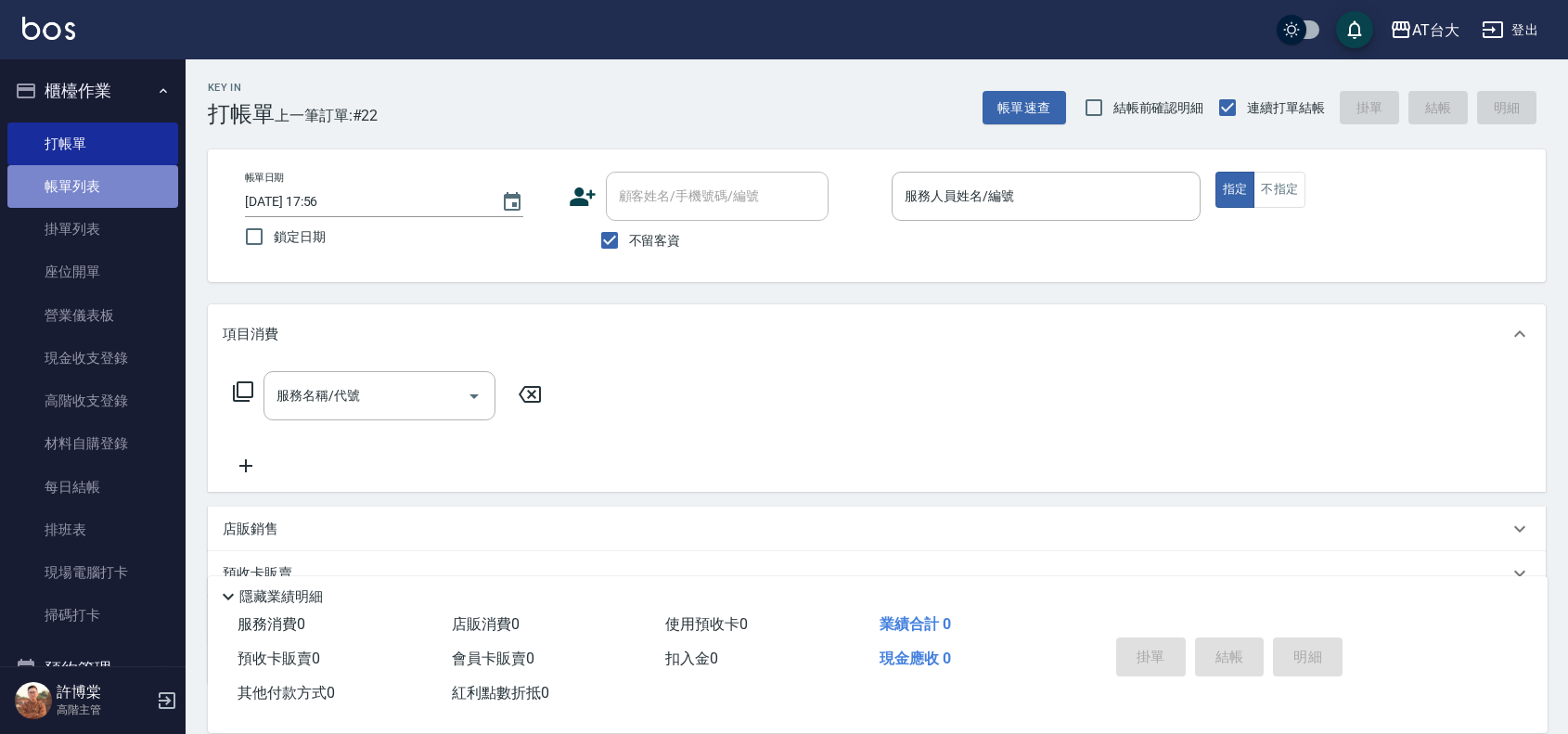
click at [118, 200] on link "帳單列表" at bounding box center [93, 186] width 171 height 42
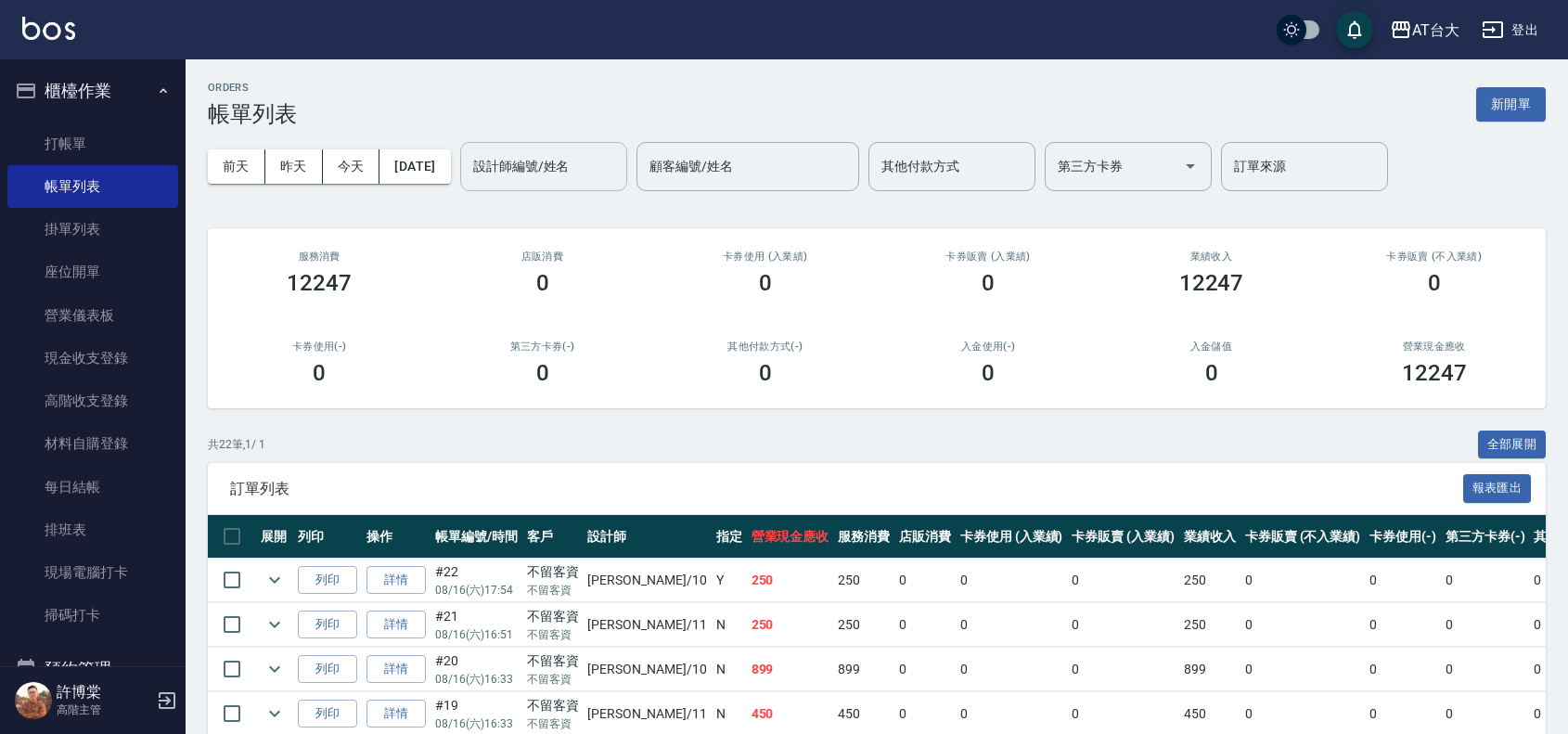
click at [498, 168] on div "設計師編號/姓名" at bounding box center [543, 167] width 167 height 49
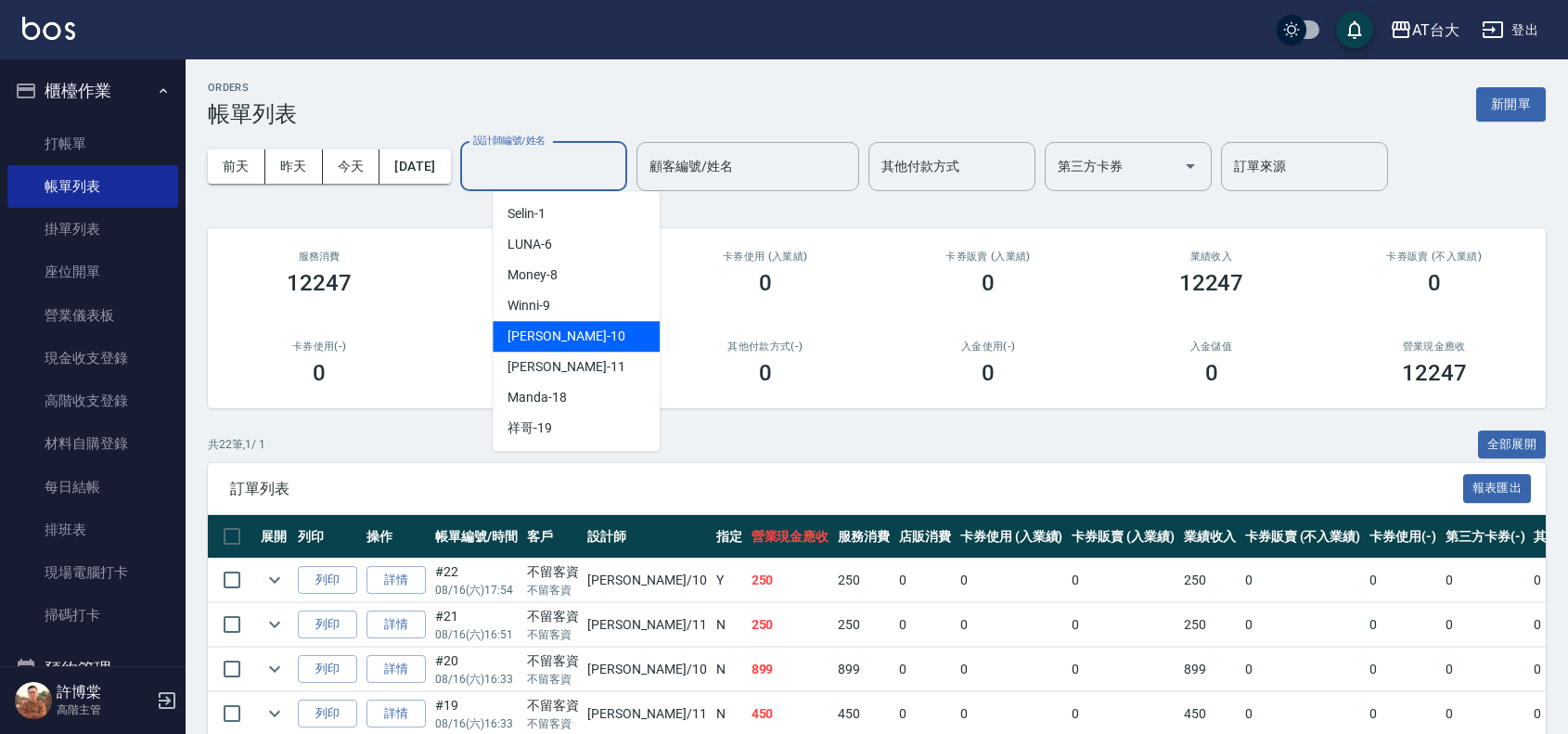
click at [587, 329] on div "JOJO -10" at bounding box center [576, 336] width 167 height 31
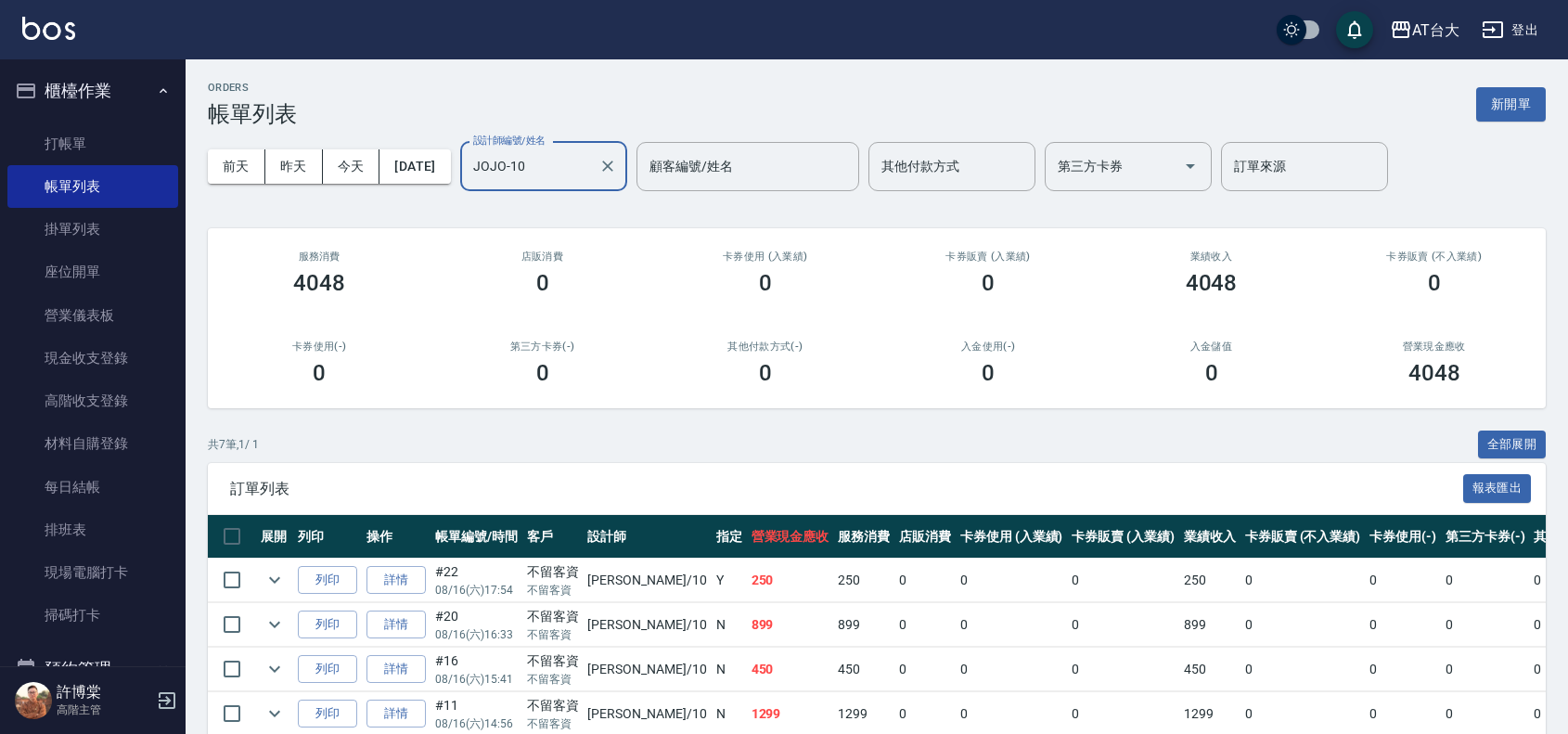
click at [573, 172] on input "JOJO-10" at bounding box center [530, 166] width 123 height 33
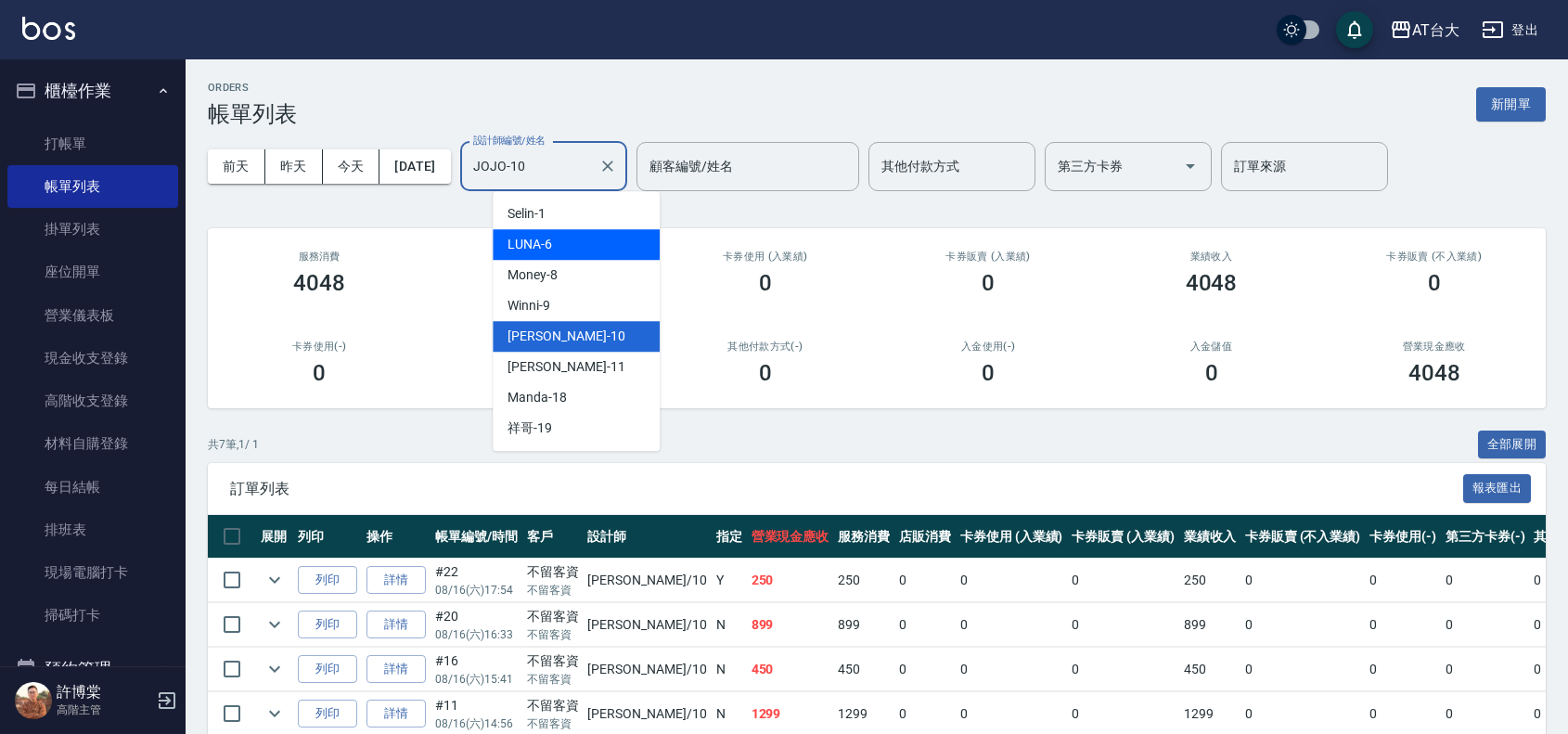
click at [604, 255] on div "LUNA -6" at bounding box center [576, 244] width 167 height 31
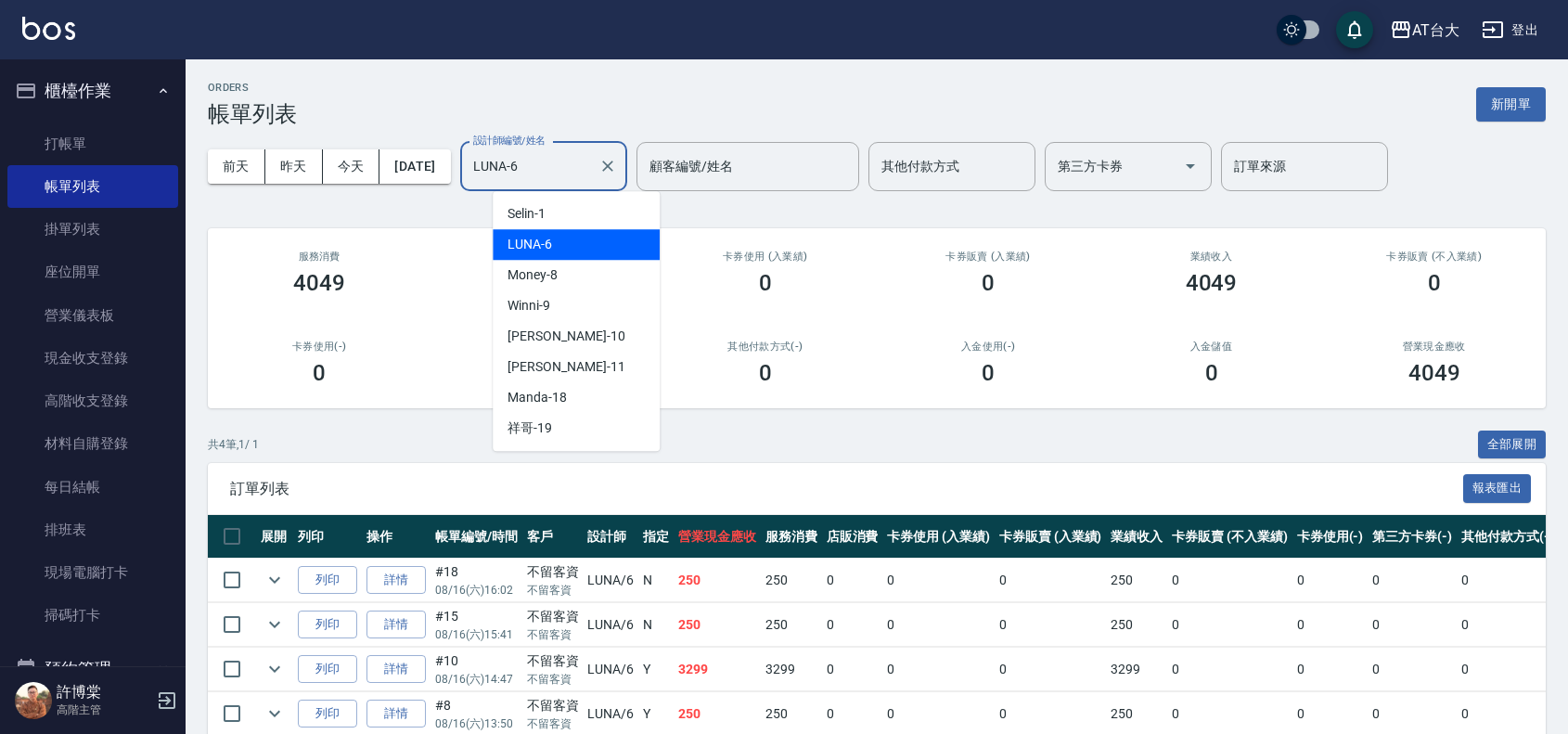
drag, startPoint x: 609, startPoint y: 173, endPoint x: 588, endPoint y: 208, distance: 40.8
click at [591, 174] on input "LUNA-6" at bounding box center [530, 166] width 123 height 33
click at [602, 365] on div "[PERSON_NAME] -11" at bounding box center [576, 367] width 167 height 31
type input "[PERSON_NAME]-11"
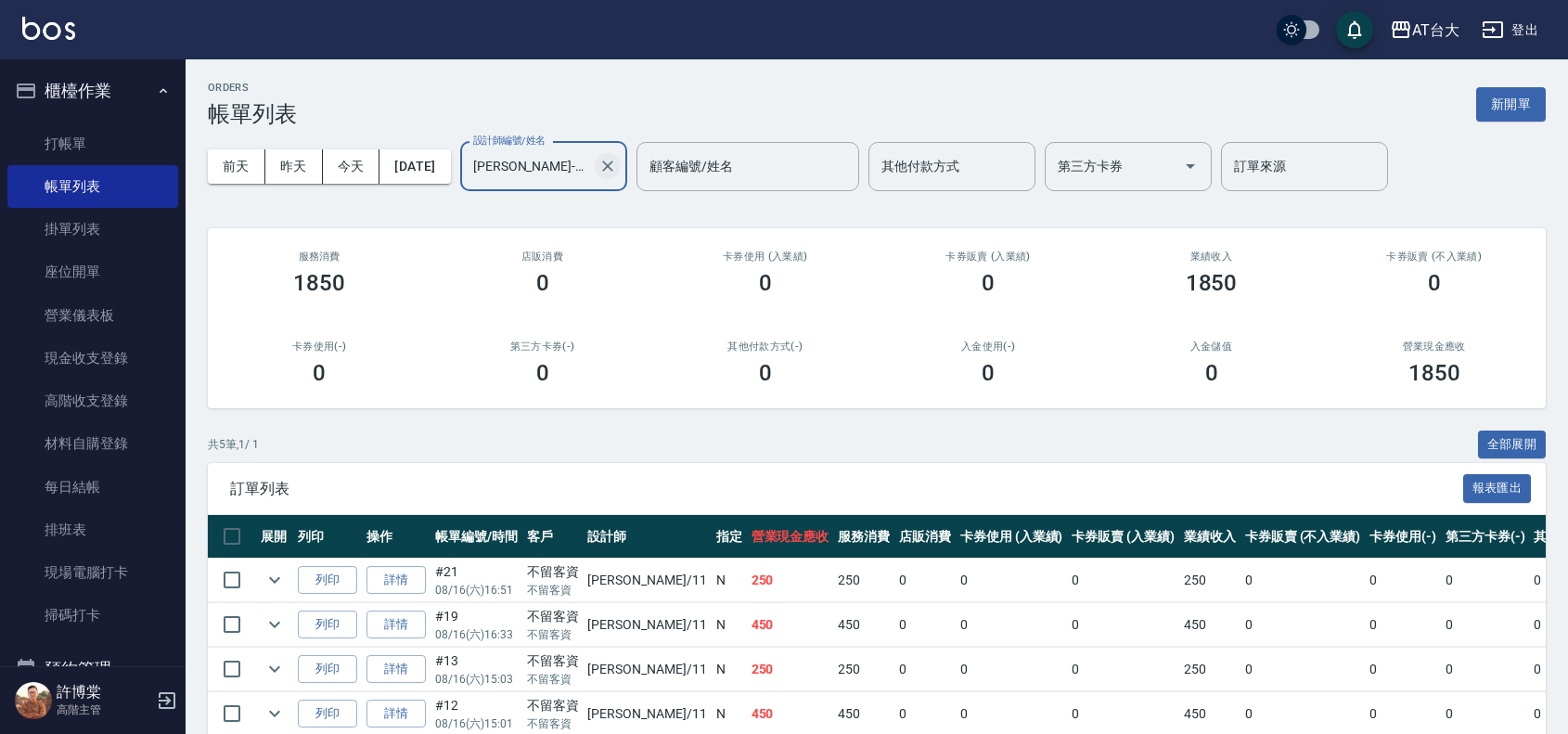
click at [618, 168] on icon "Clear" at bounding box center [608, 166] width 19 height 19
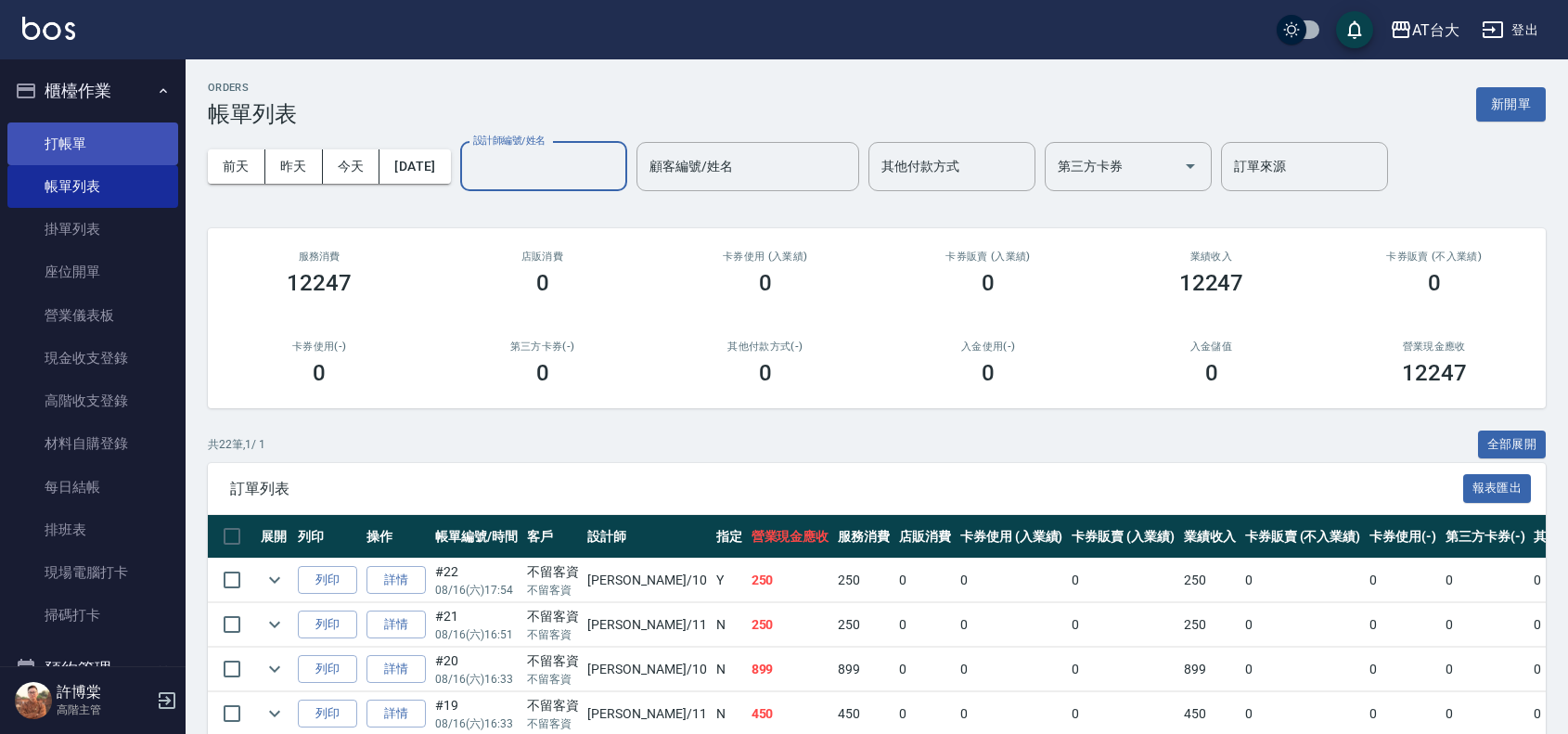
click at [132, 145] on link "打帳單" at bounding box center [93, 143] width 171 height 42
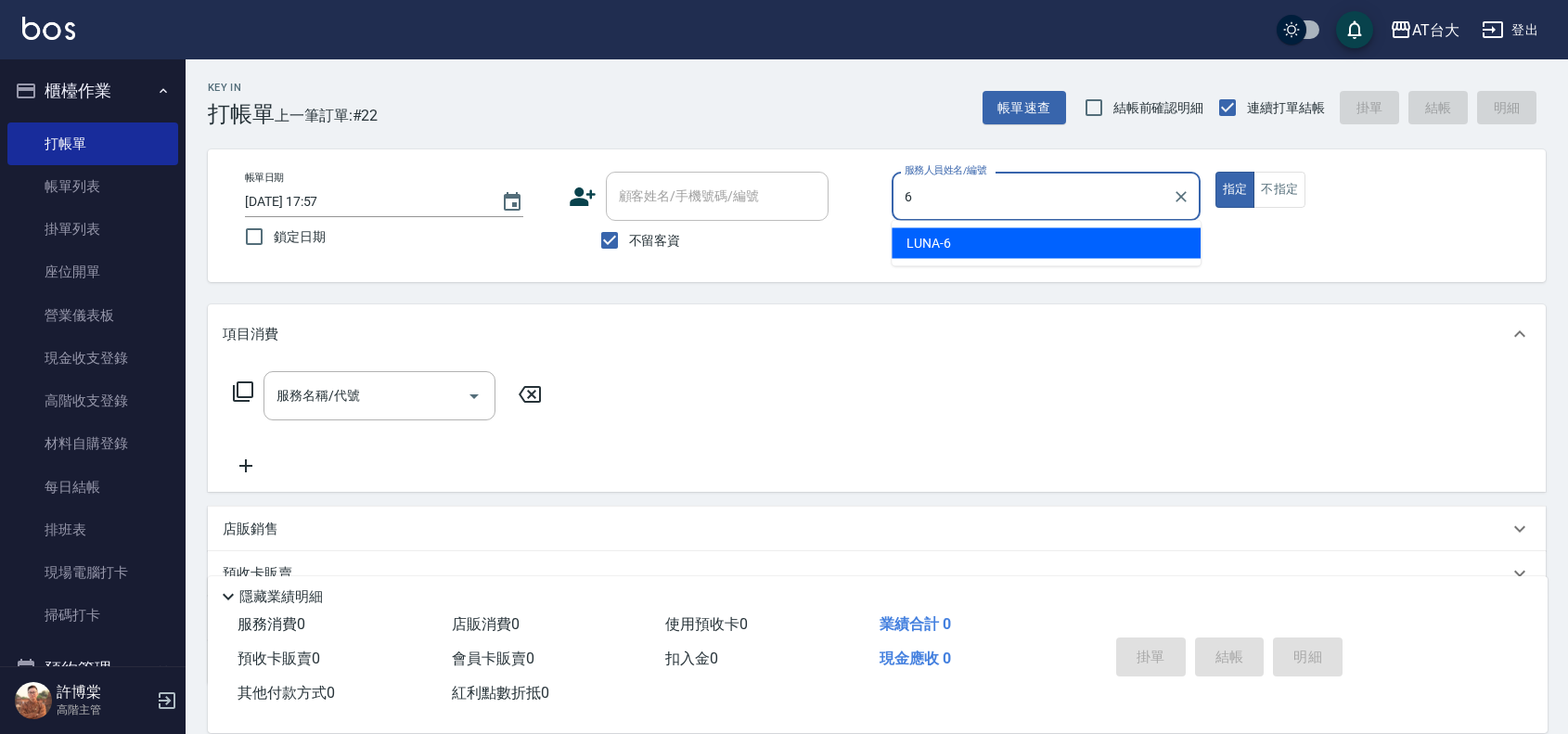
type input "LUNA-6"
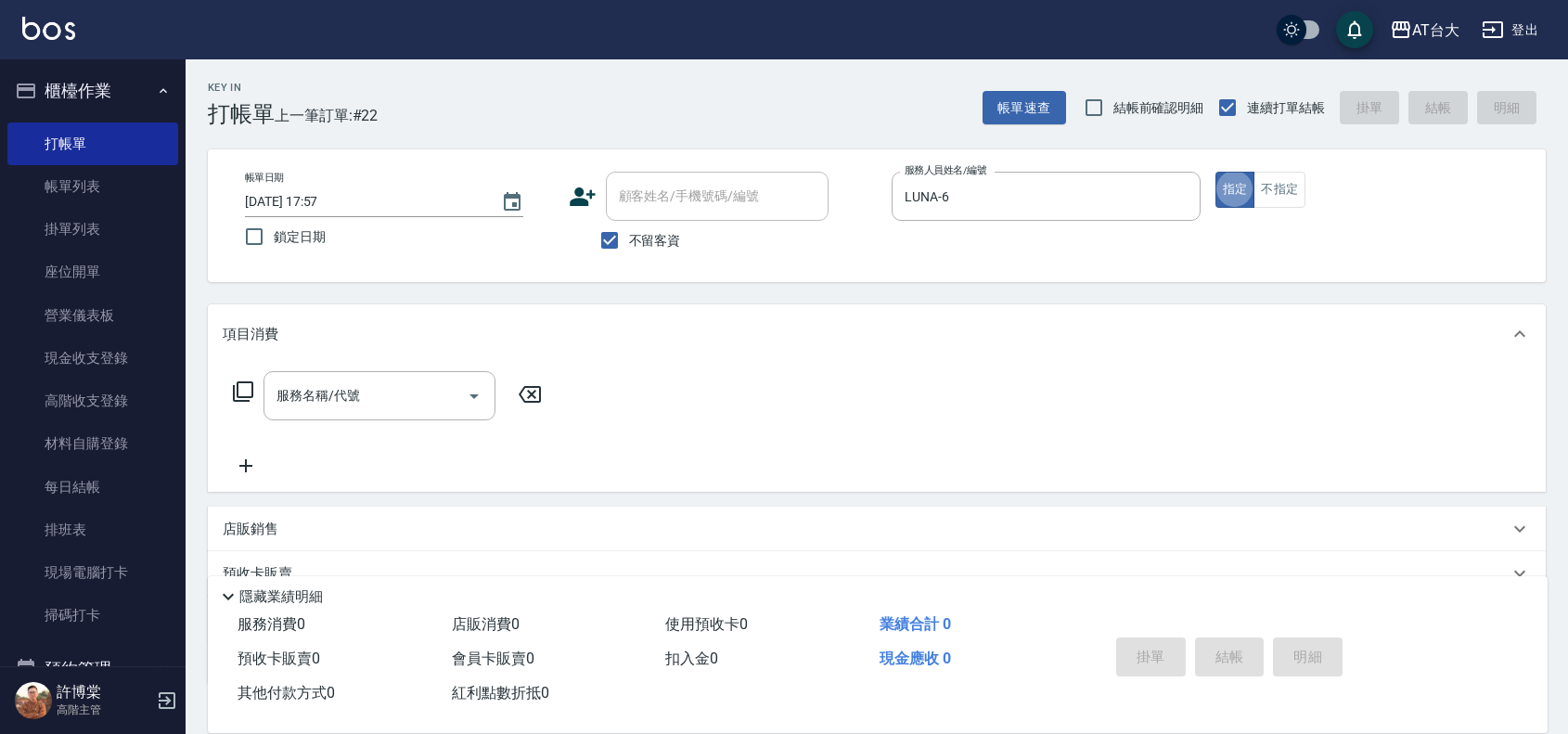
type button "true"
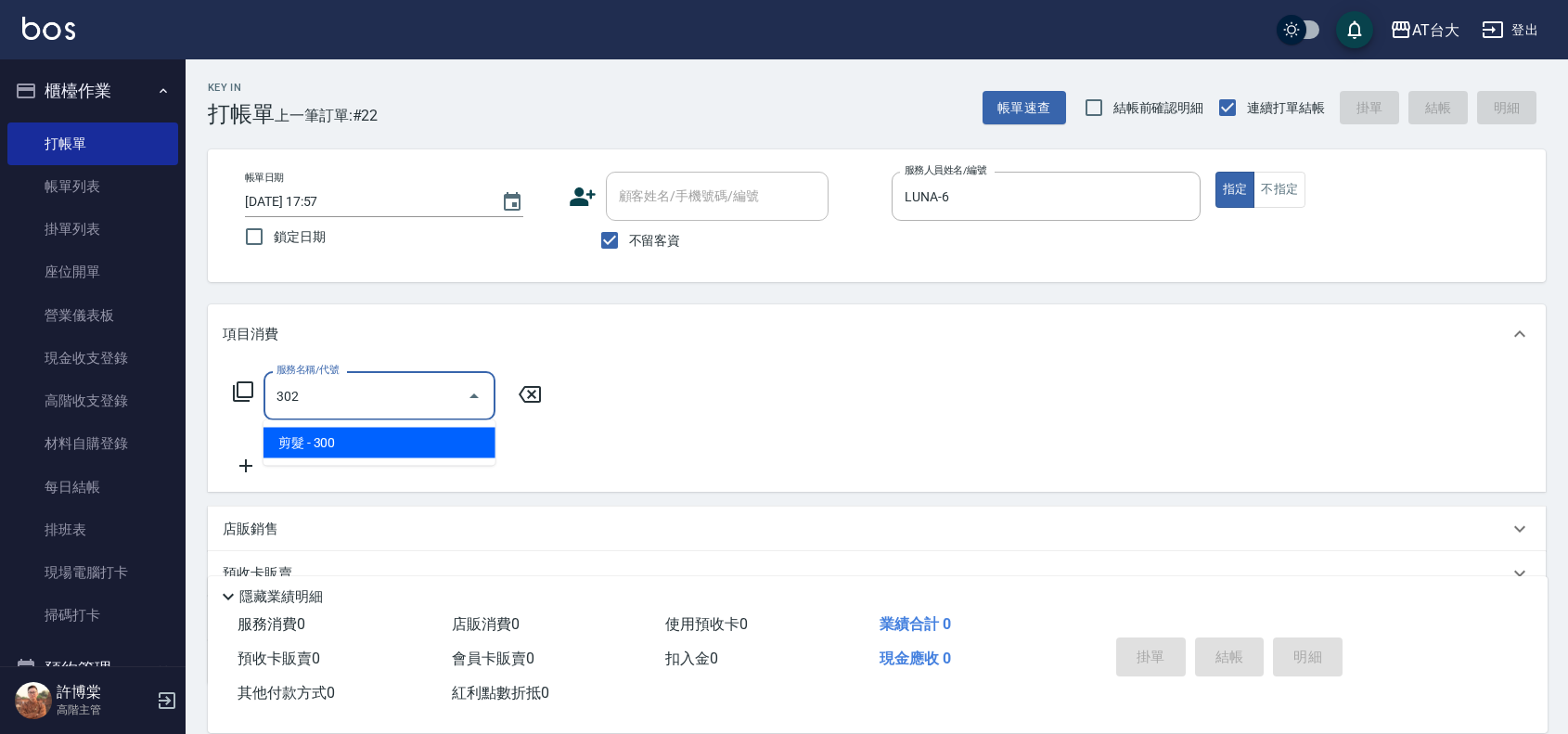
type input "剪髮(302)"
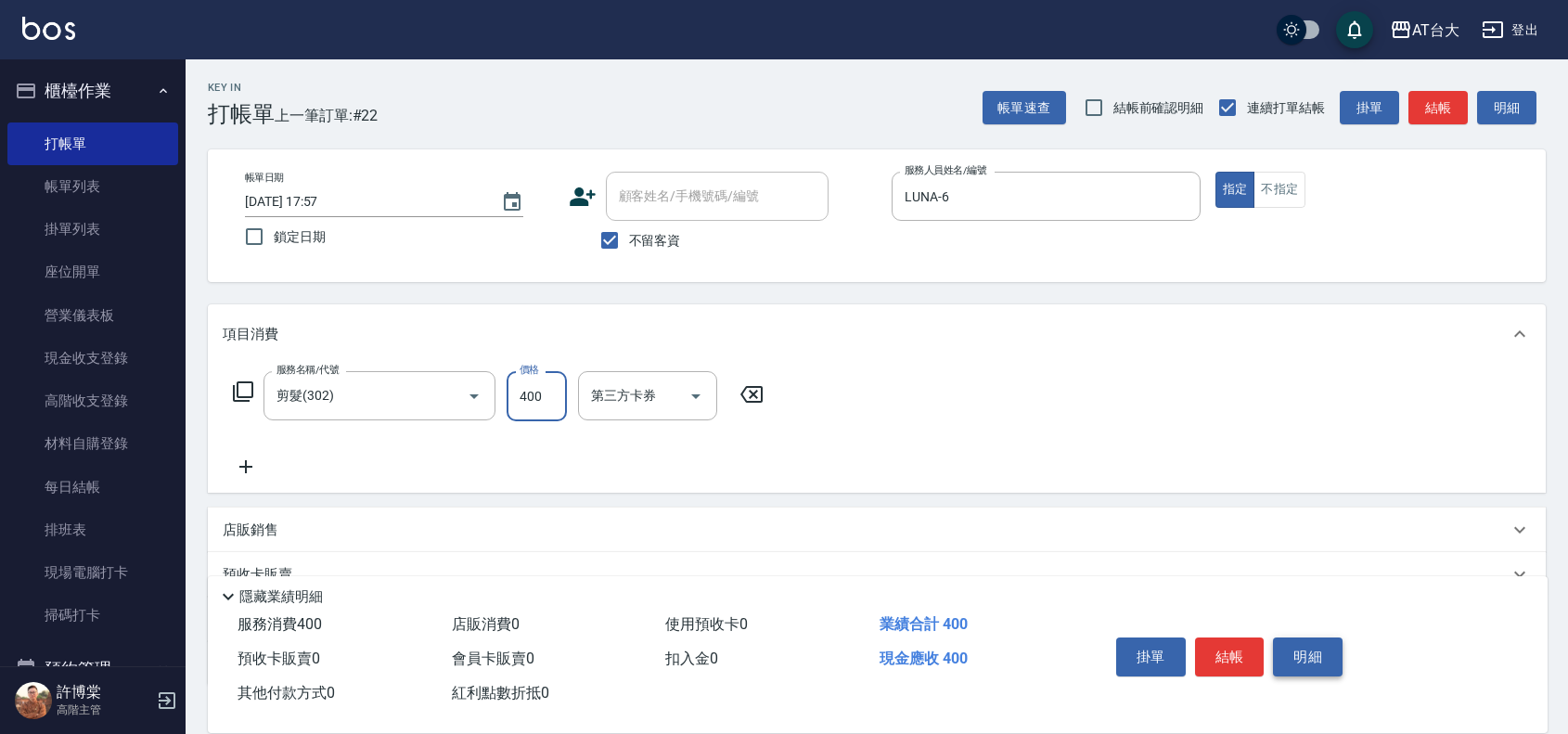
type input "400"
click at [1230, 648] on button "結帳" at bounding box center [1230, 656] width 69 height 39
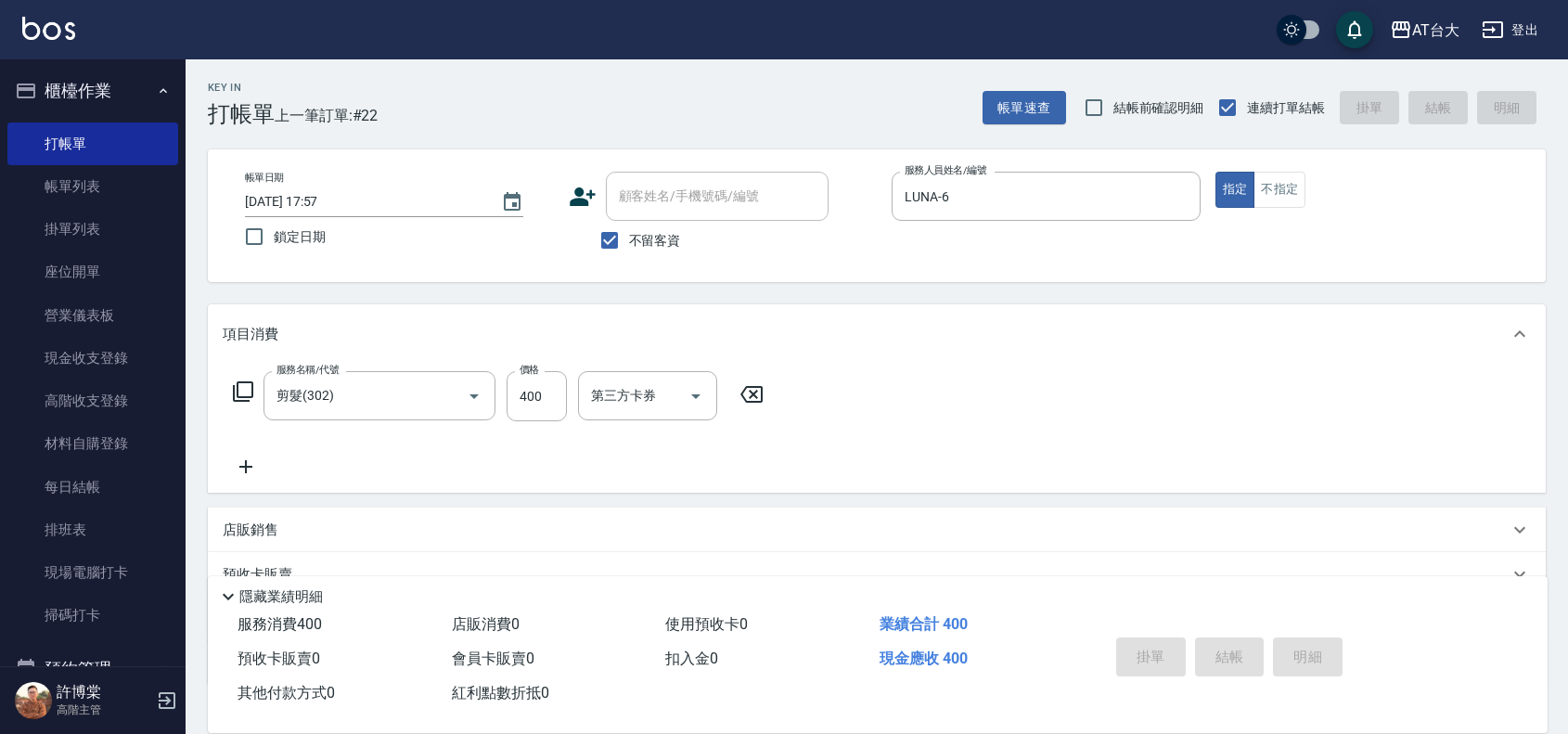
type input "[DATE] 18:26"
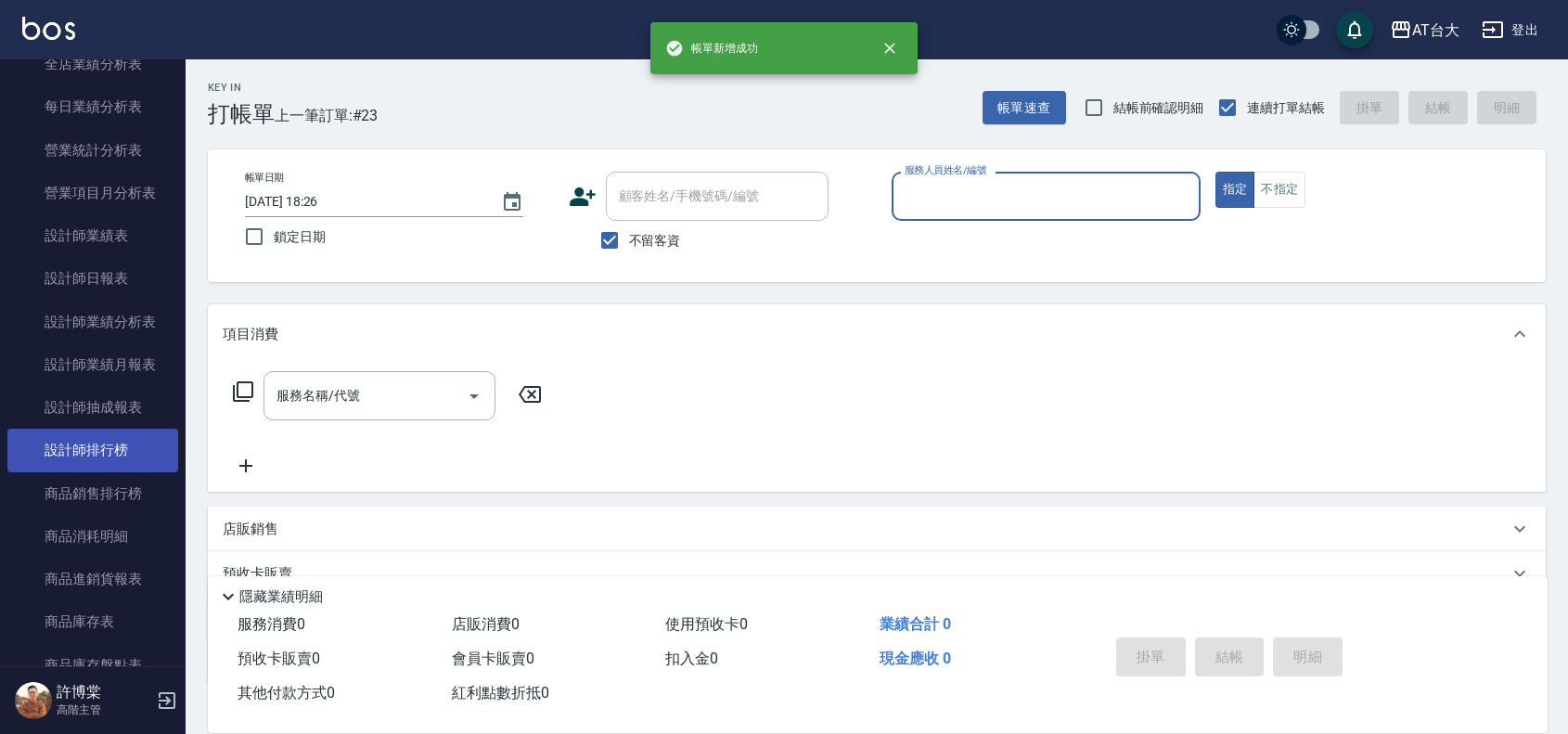
scroll to position [1160, 0]
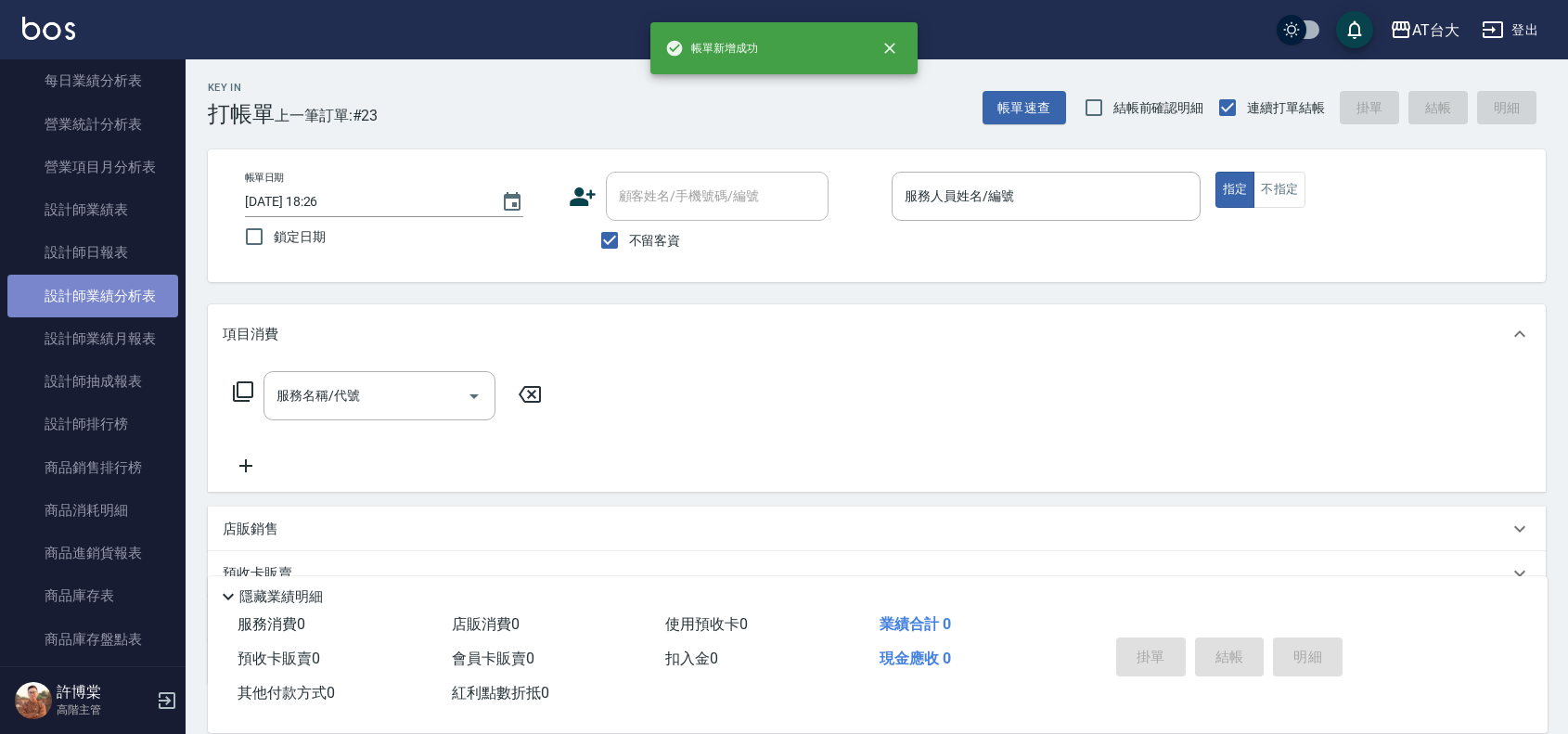
click at [98, 275] on link "設計師業績分析表" at bounding box center [93, 295] width 171 height 42
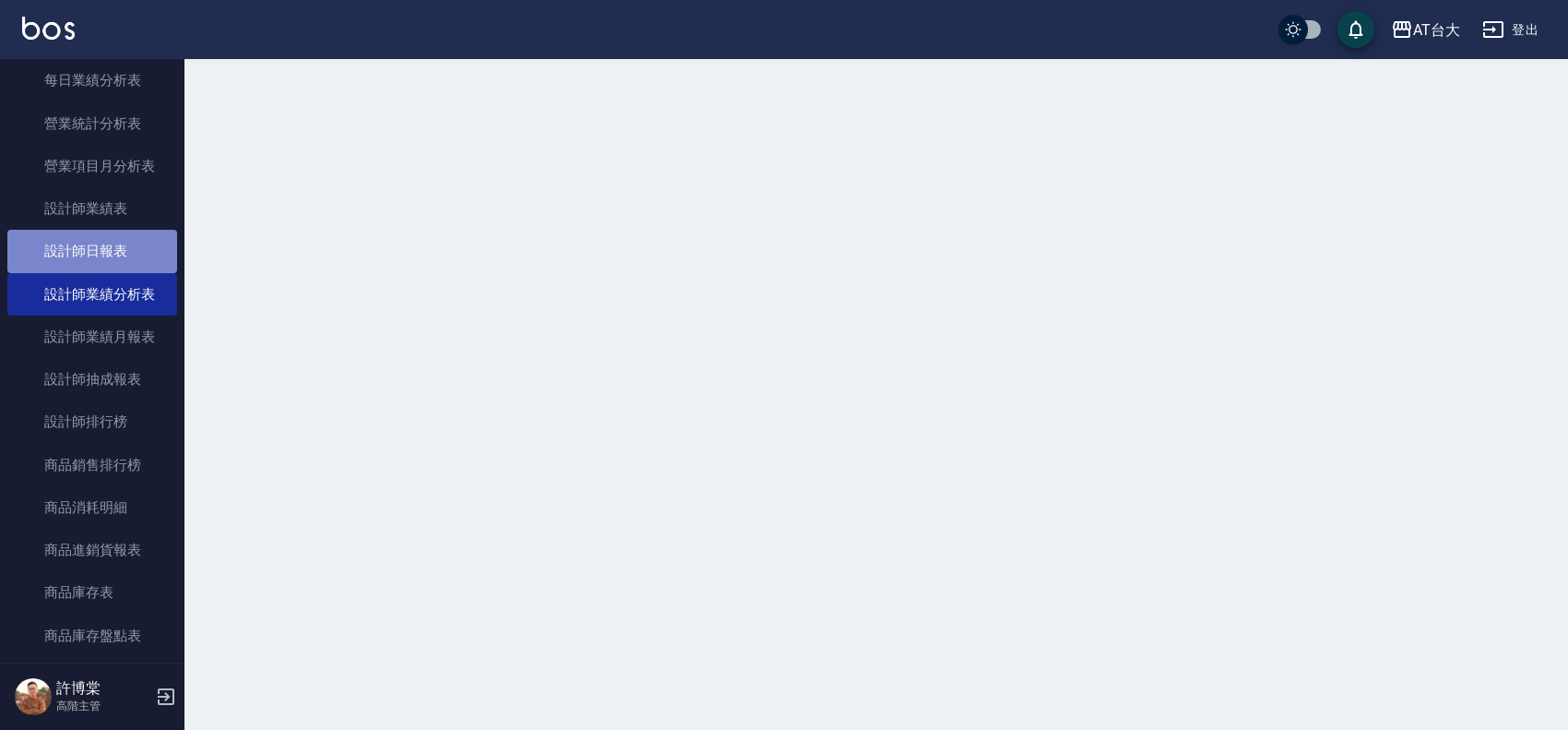
click at [92, 258] on link "設計師日報表" at bounding box center [92, 251] width 170 height 42
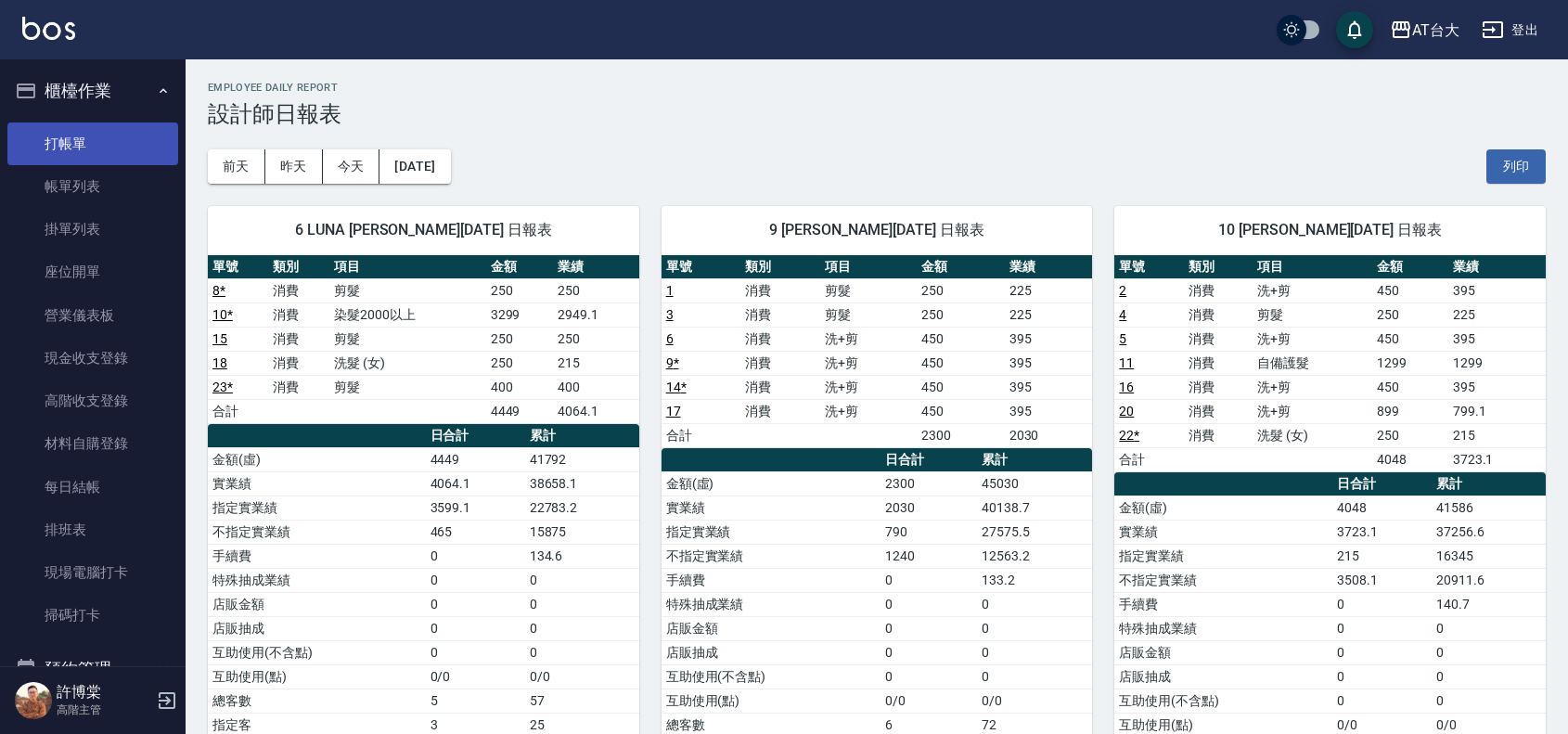
click at [130, 150] on link "打帳單" at bounding box center [93, 143] width 171 height 42
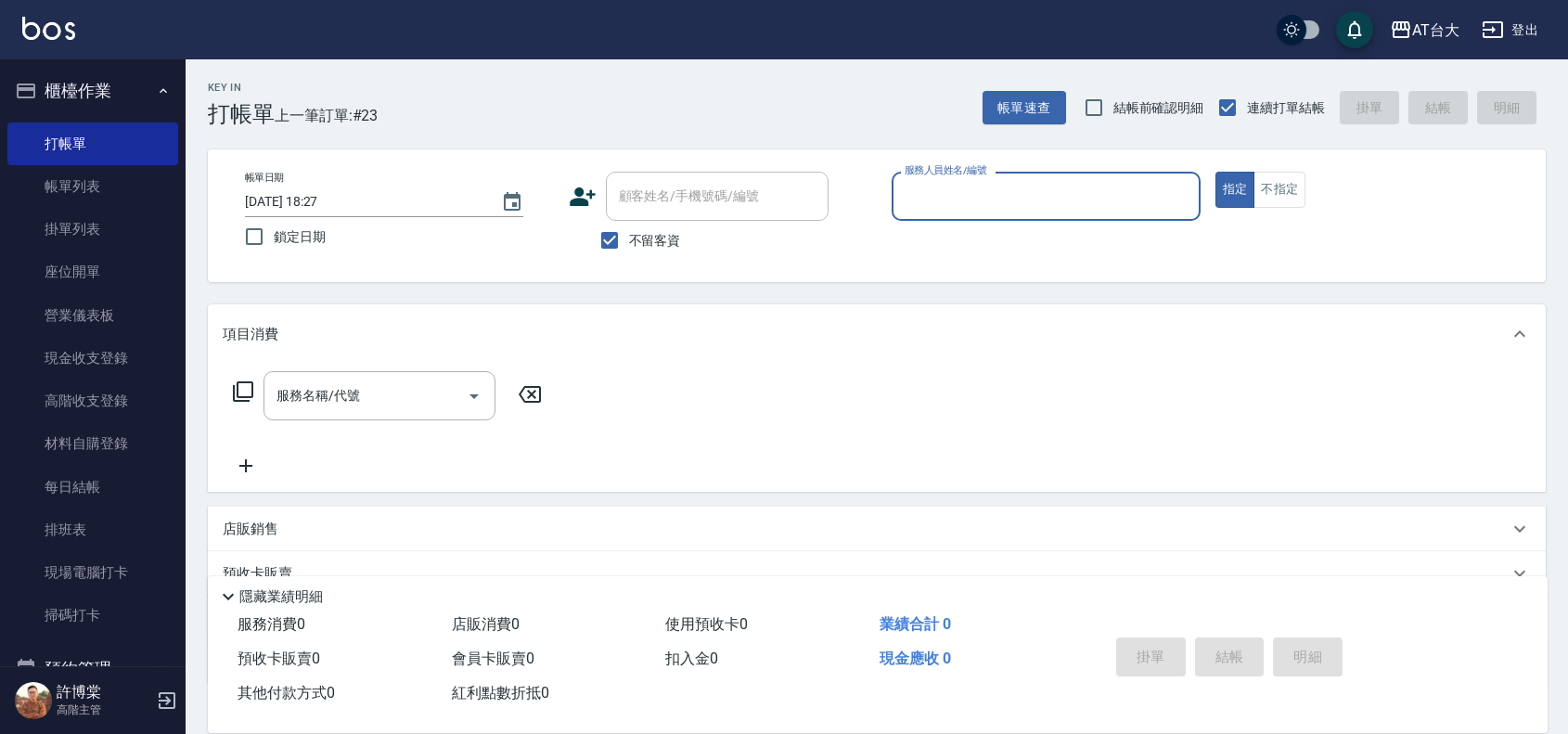
click at [1032, 183] on input "服務人員姓名/編號" at bounding box center [1046, 196] width 292 height 33
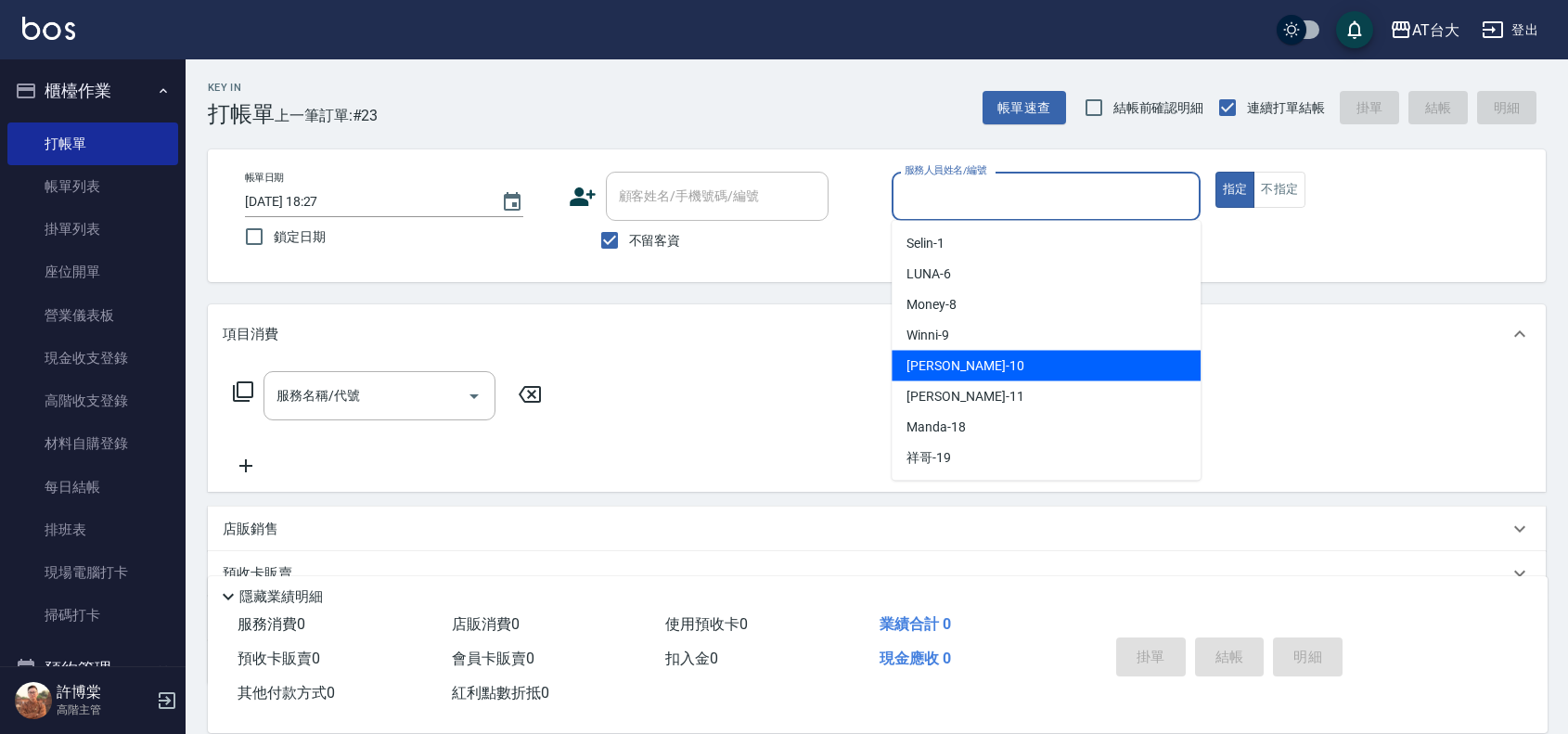
click at [1005, 360] on div "JOJO -10" at bounding box center [1046, 366] width 309 height 31
type input "JOJO-10"
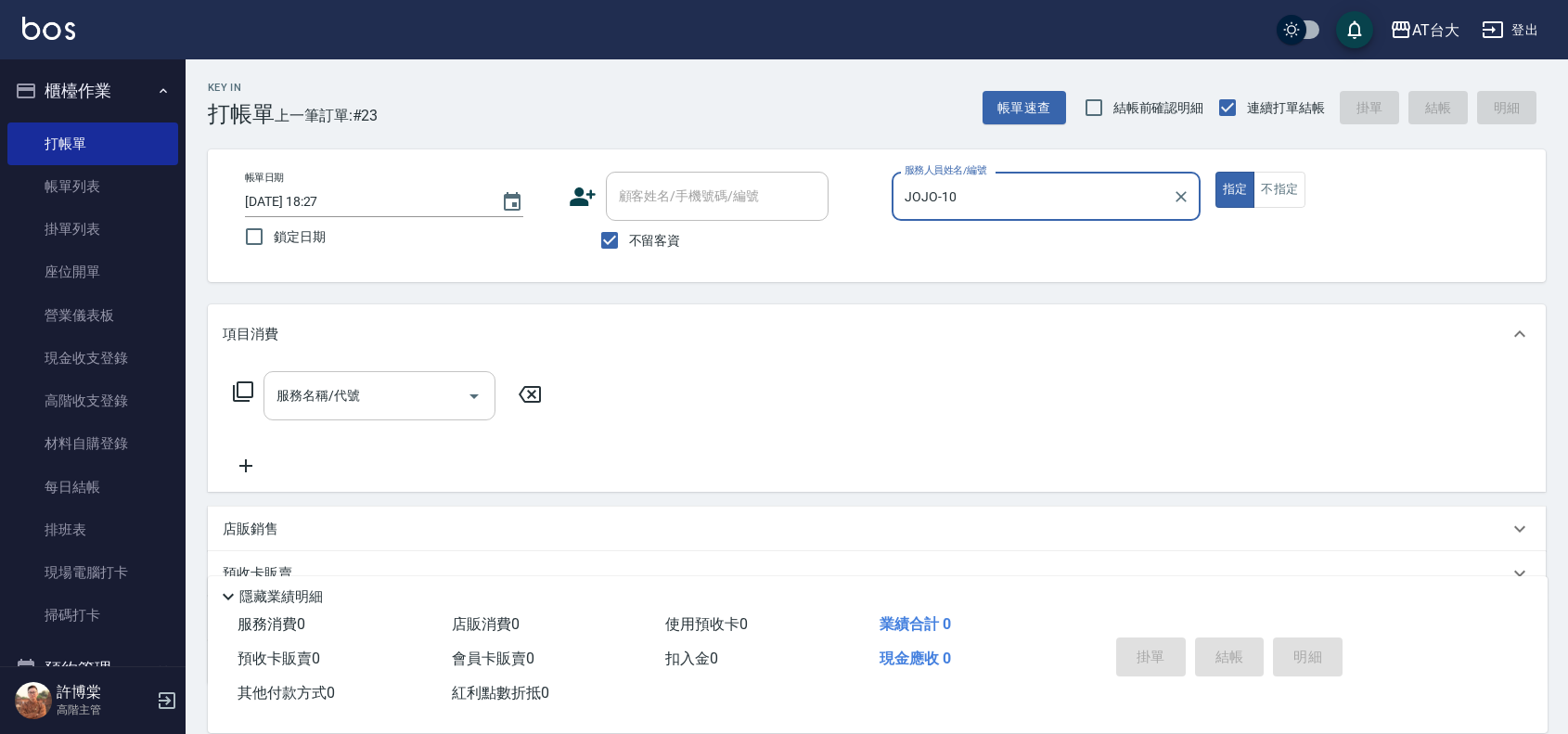
click at [457, 394] on input "服務名稱/代號" at bounding box center [366, 395] width 188 height 33
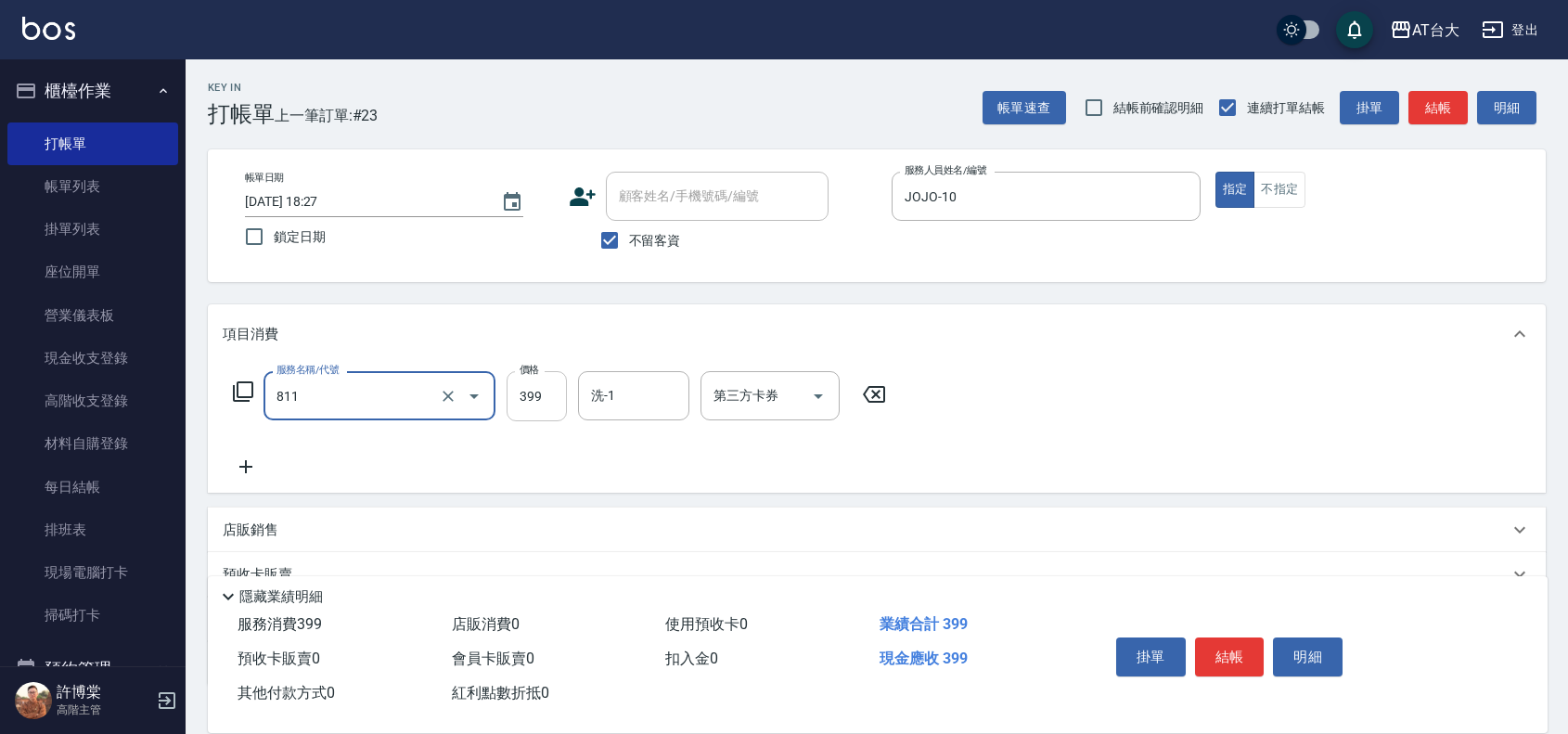
type input "洗+剪(811)"
click at [522, 383] on input "399" at bounding box center [536, 396] width 60 height 50
type input "1200"
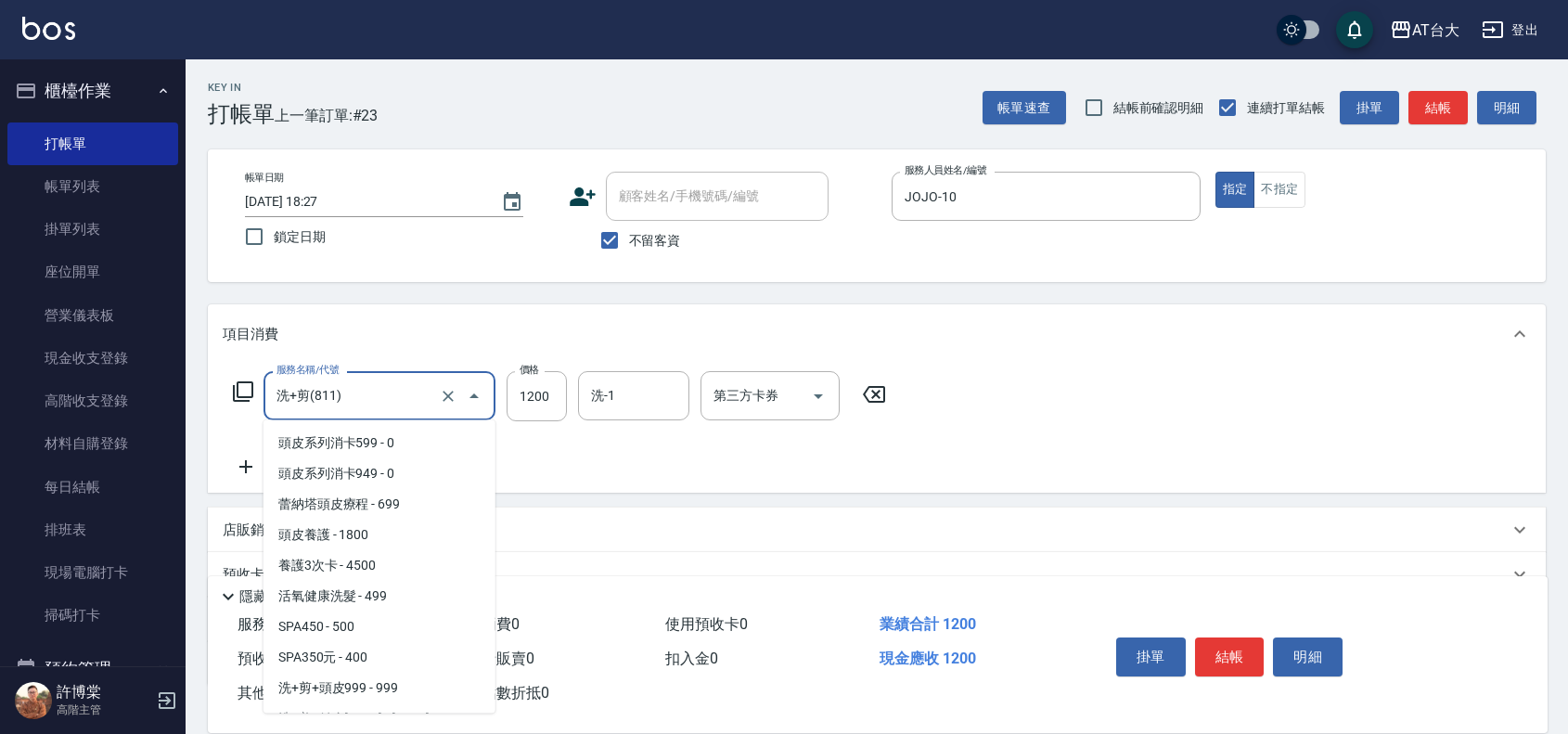
click at [355, 404] on input "洗+剪(811)" at bounding box center [353, 395] width 163 height 33
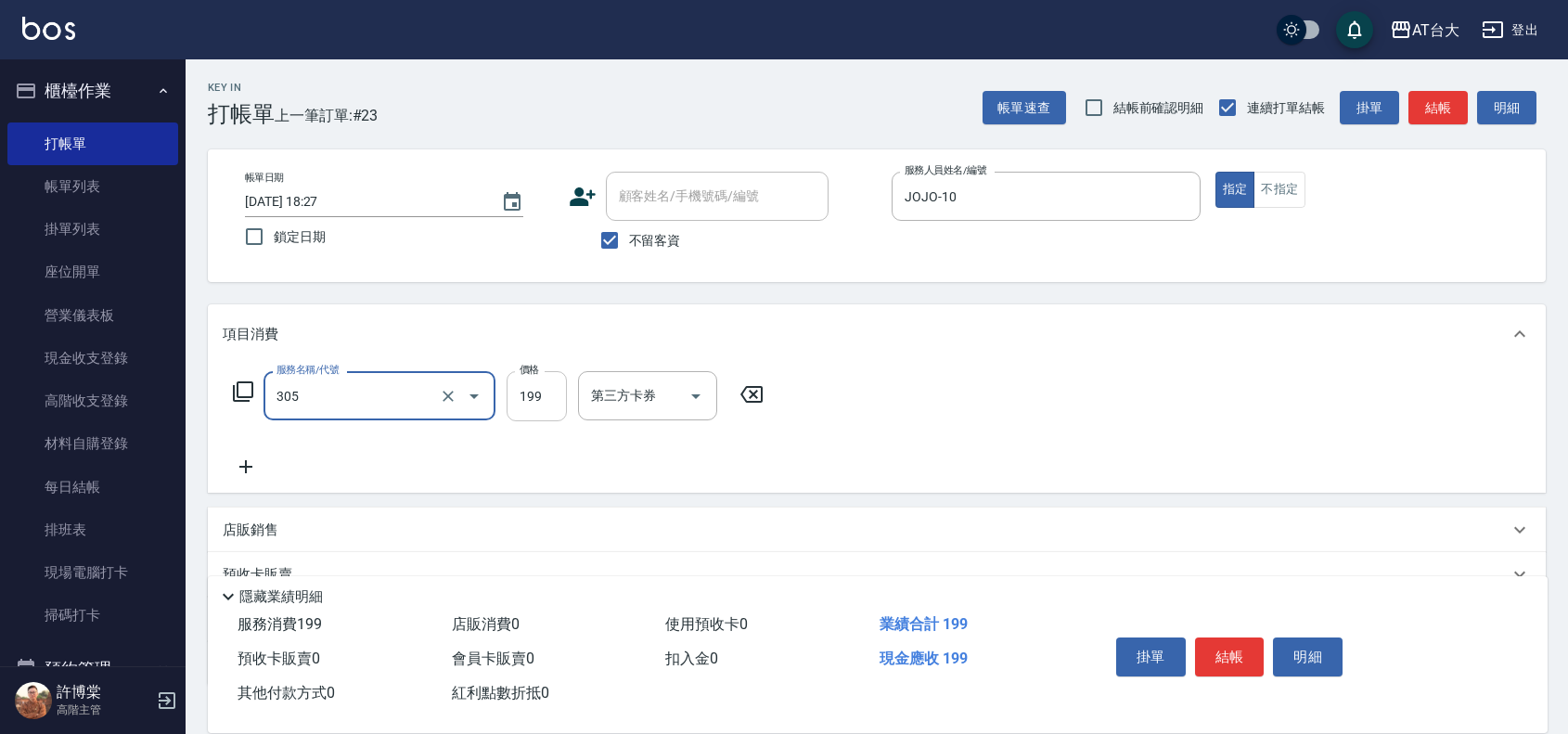
type input "剪髮(305)"
click at [518, 388] on input "199" at bounding box center [536, 396] width 60 height 50
type input "1200"
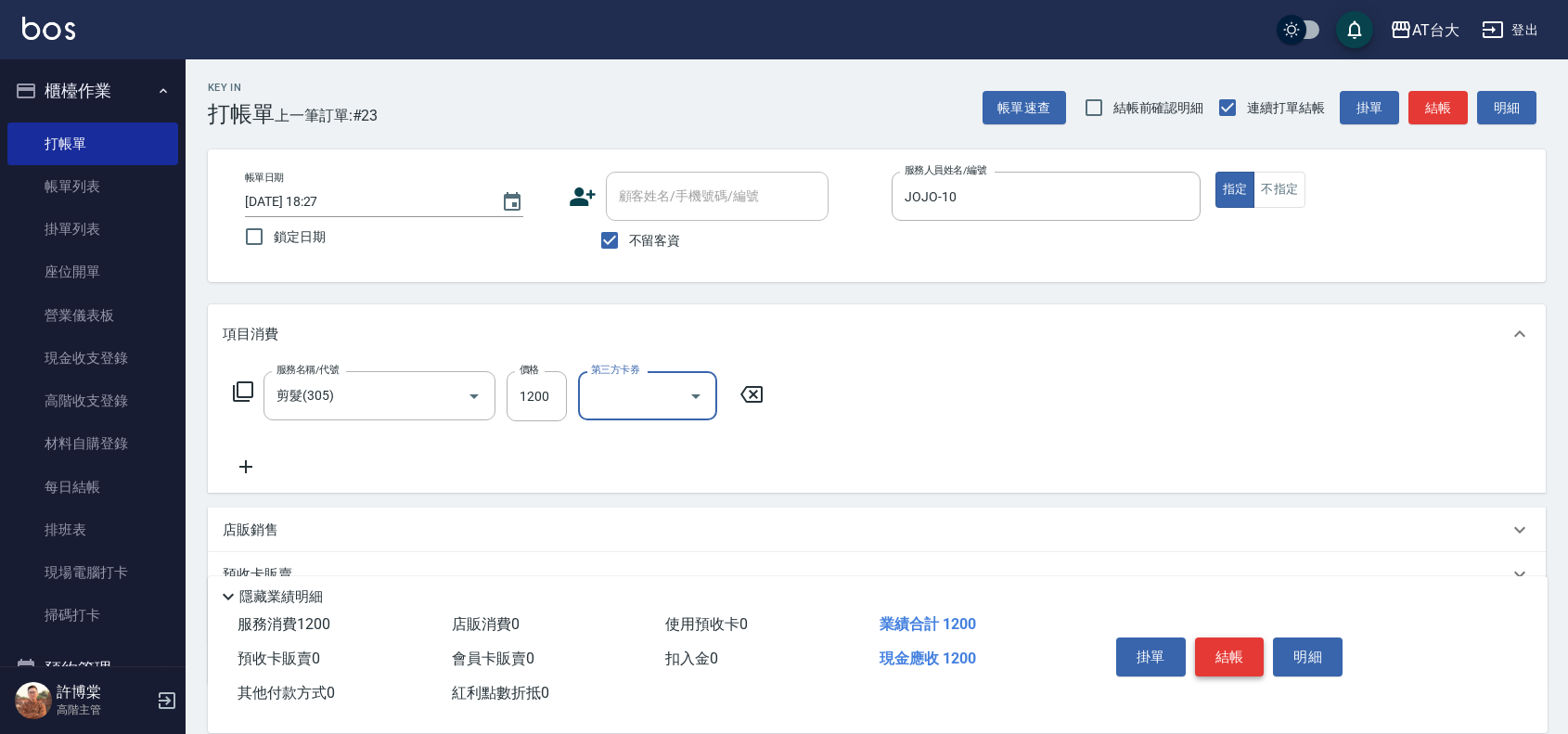
drag, startPoint x: 1181, startPoint y: 610, endPoint x: 1227, endPoint y: 636, distance: 52.8
click at [1188, 615] on div "掛單 結帳 明細" at bounding box center [1306, 659] width 439 height 103
click at [1231, 642] on button "結帳" at bounding box center [1230, 656] width 69 height 39
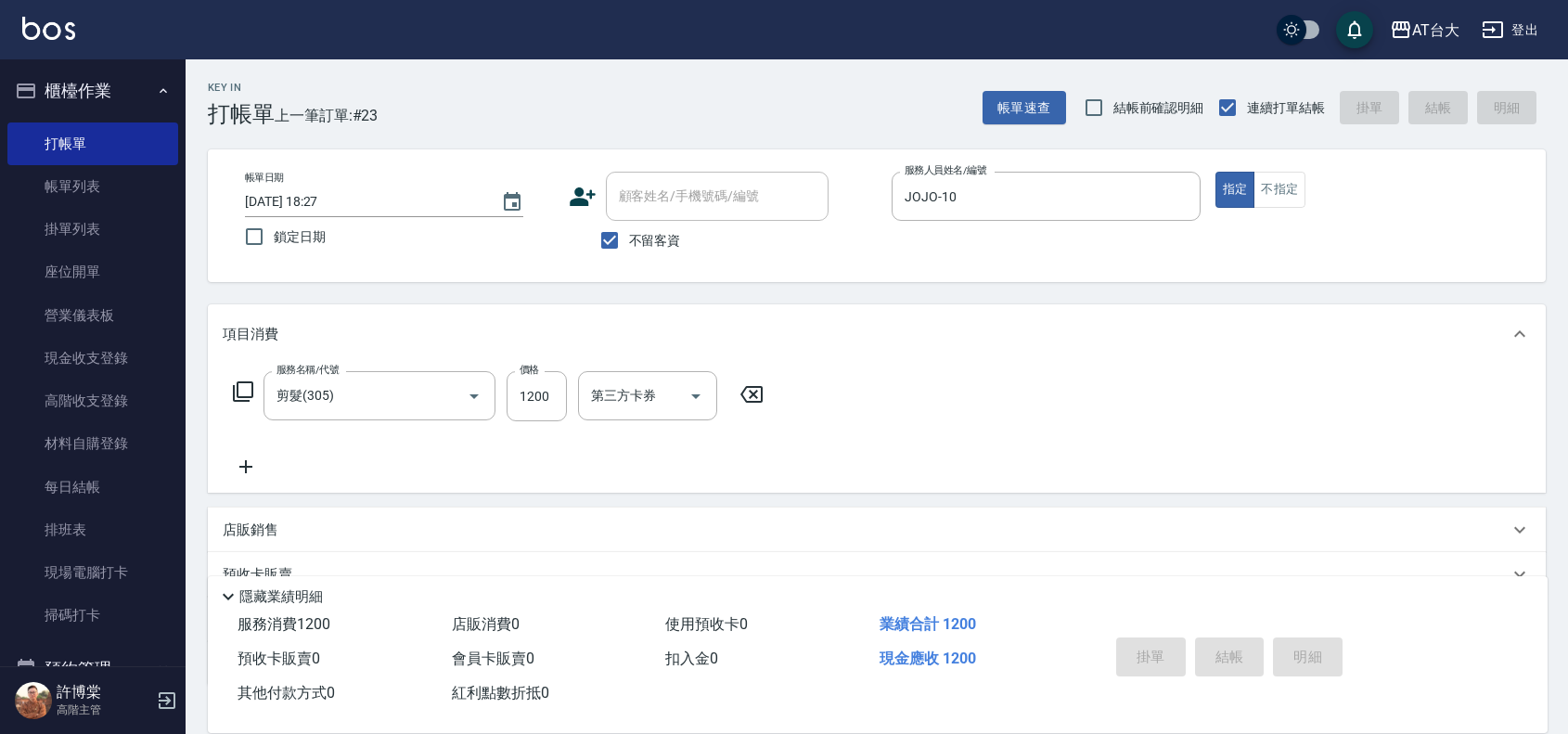
type input "[DATE] 18:40"
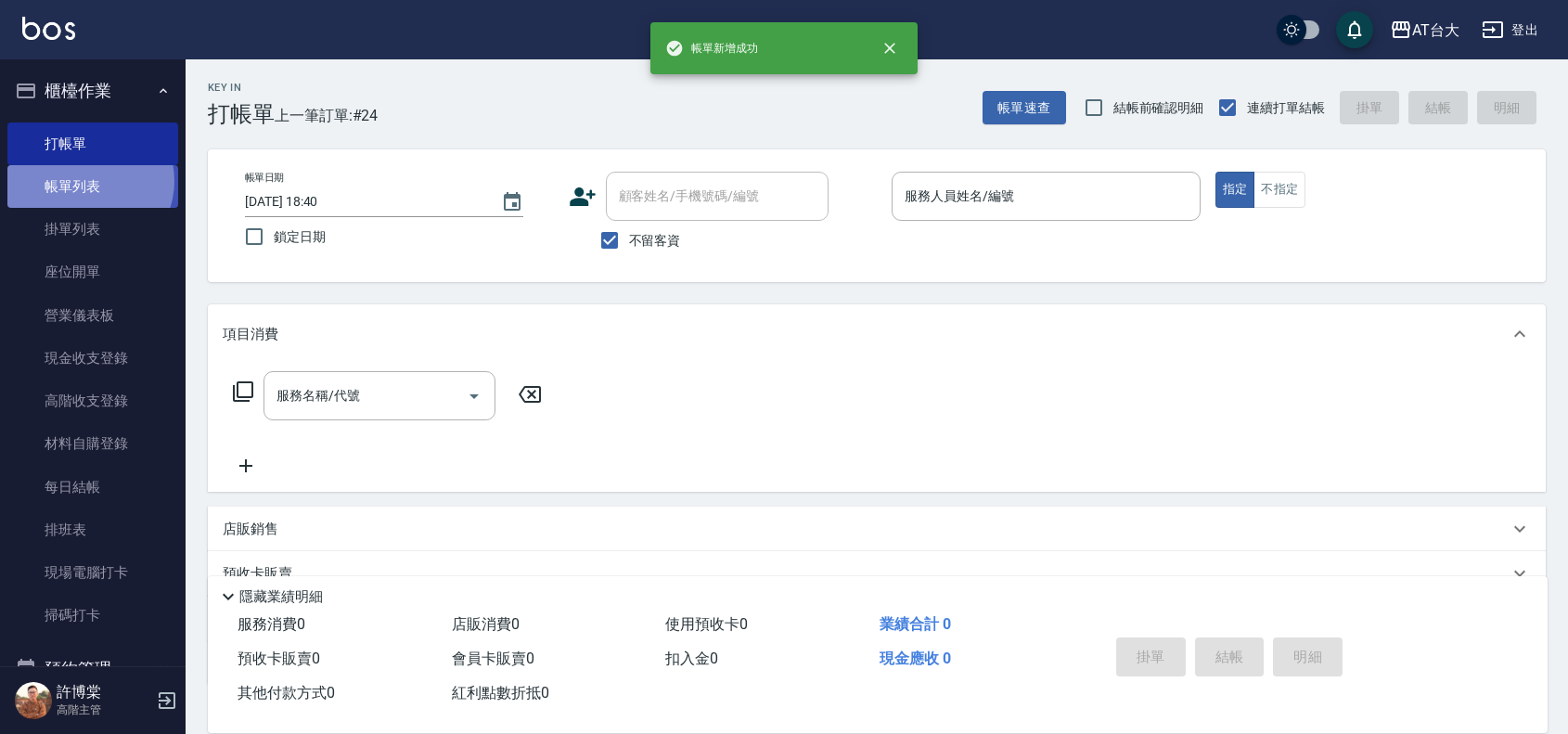
click at [88, 181] on link "帳單列表" at bounding box center [93, 186] width 171 height 42
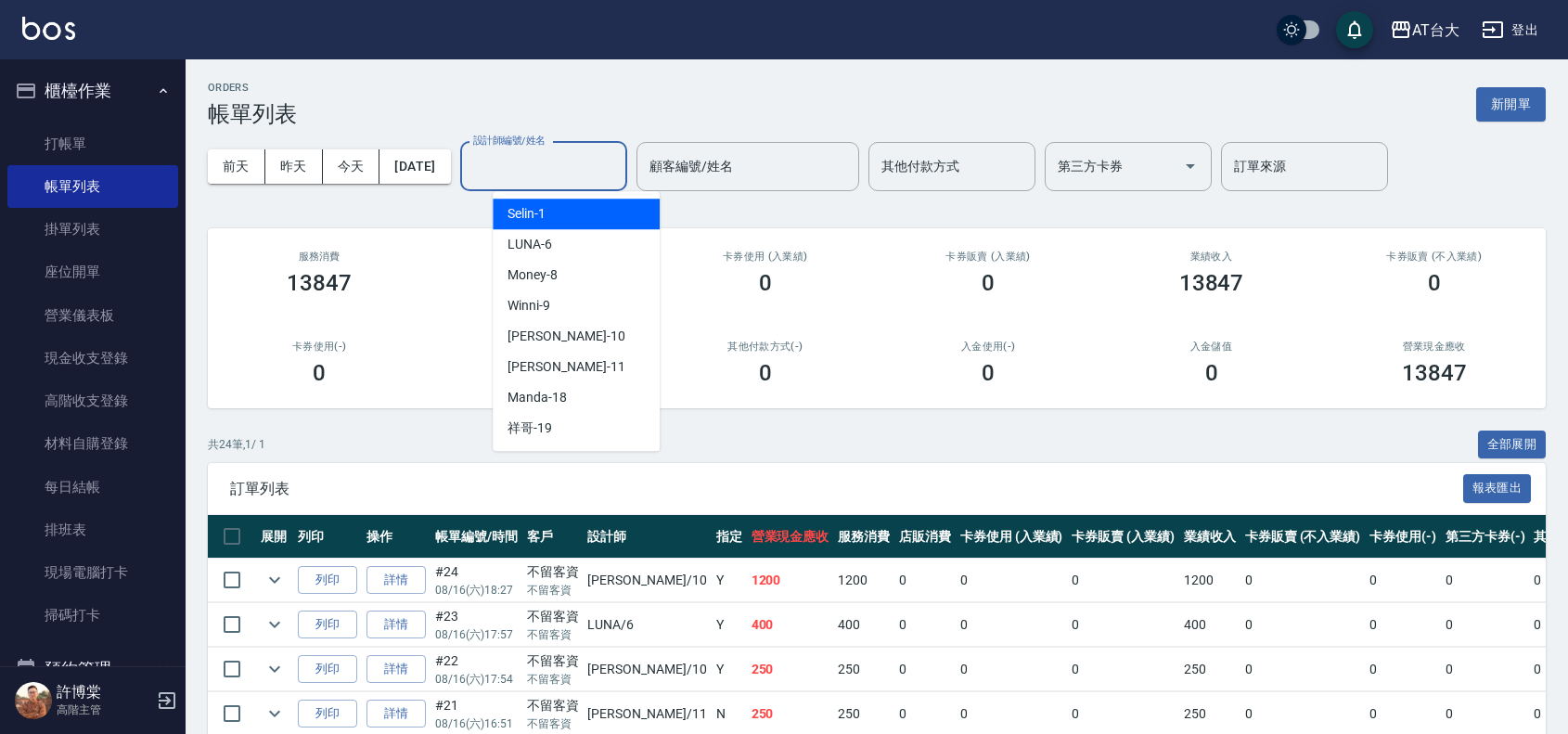
drag, startPoint x: 585, startPoint y: 160, endPoint x: 575, endPoint y: 205, distance: 46.1
click at [585, 164] on input "設計師編號/姓名" at bounding box center [543, 166] width 150 height 33
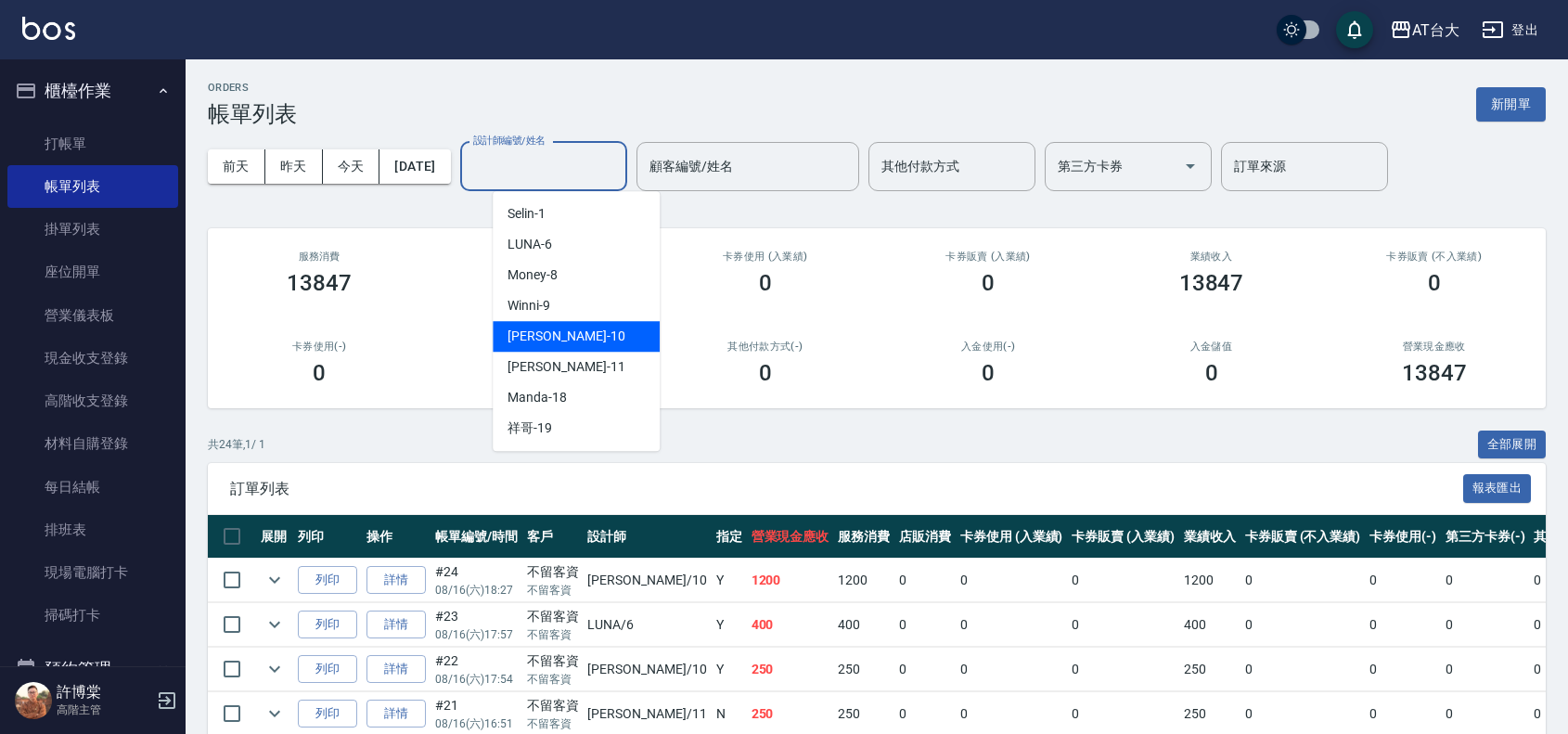
click at [573, 335] on div "JOJO -10" at bounding box center [576, 336] width 167 height 31
type input "JOJO-10"
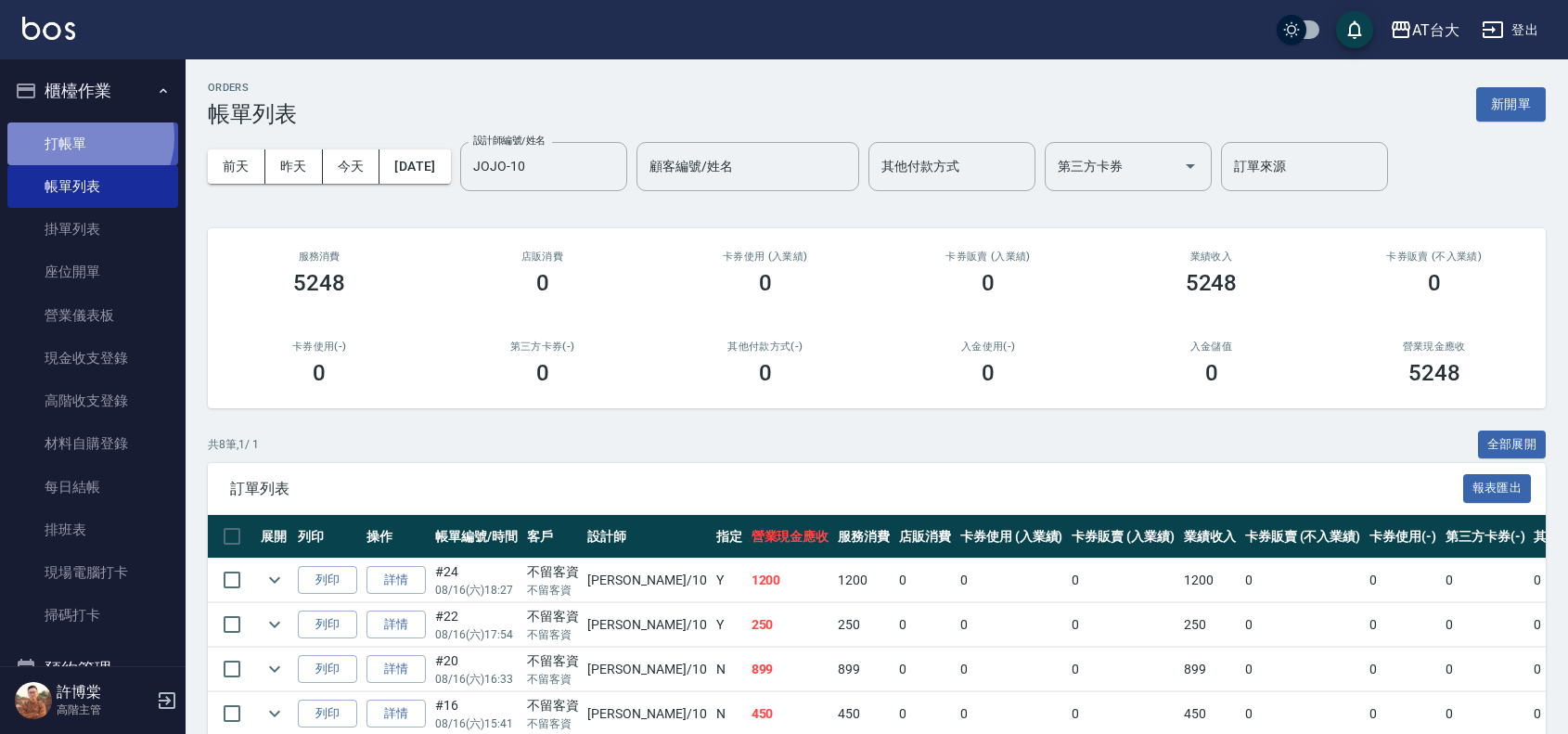
click at [84, 136] on link "打帳單" at bounding box center [93, 143] width 171 height 42
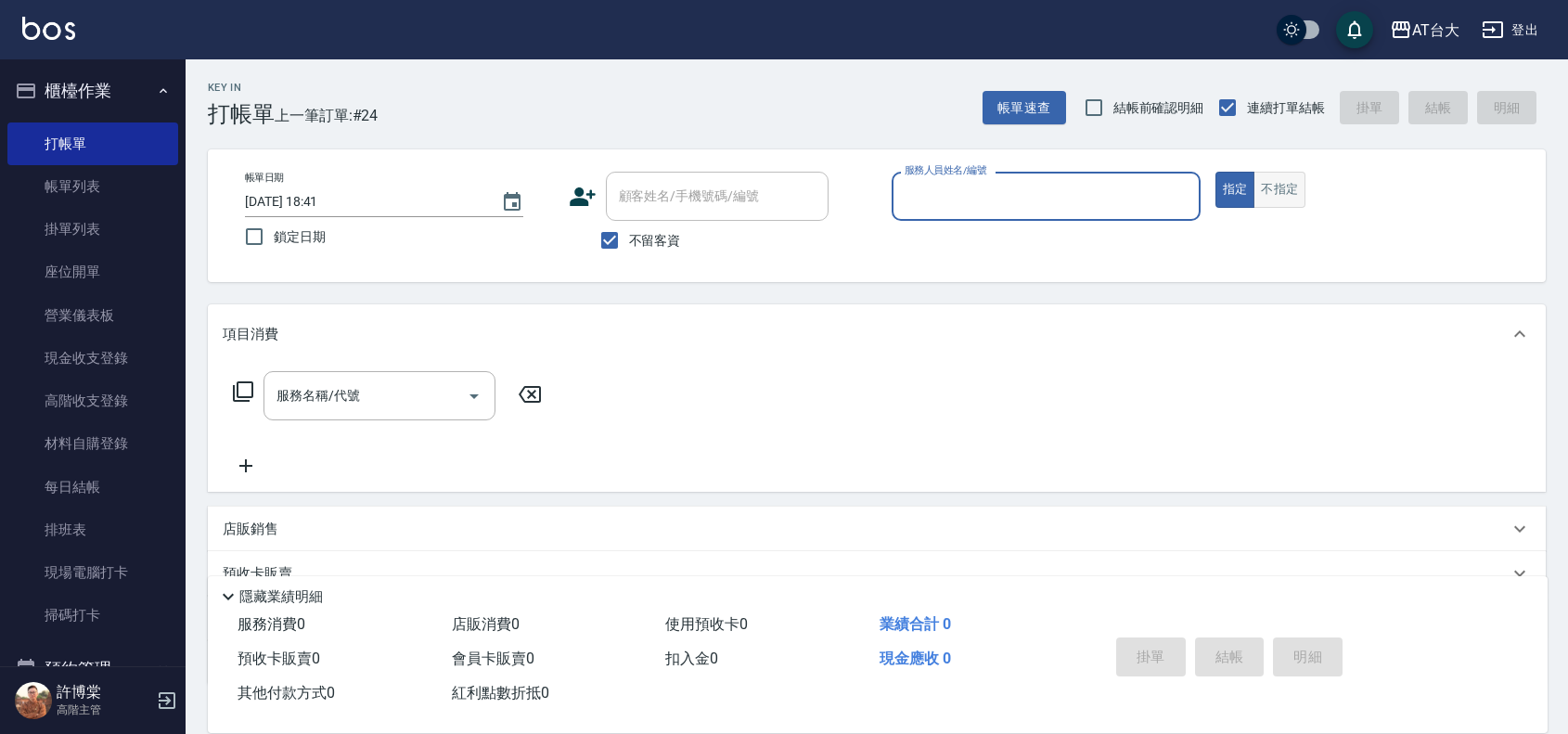
click at [1277, 197] on button "不指定" at bounding box center [1279, 190] width 52 height 37
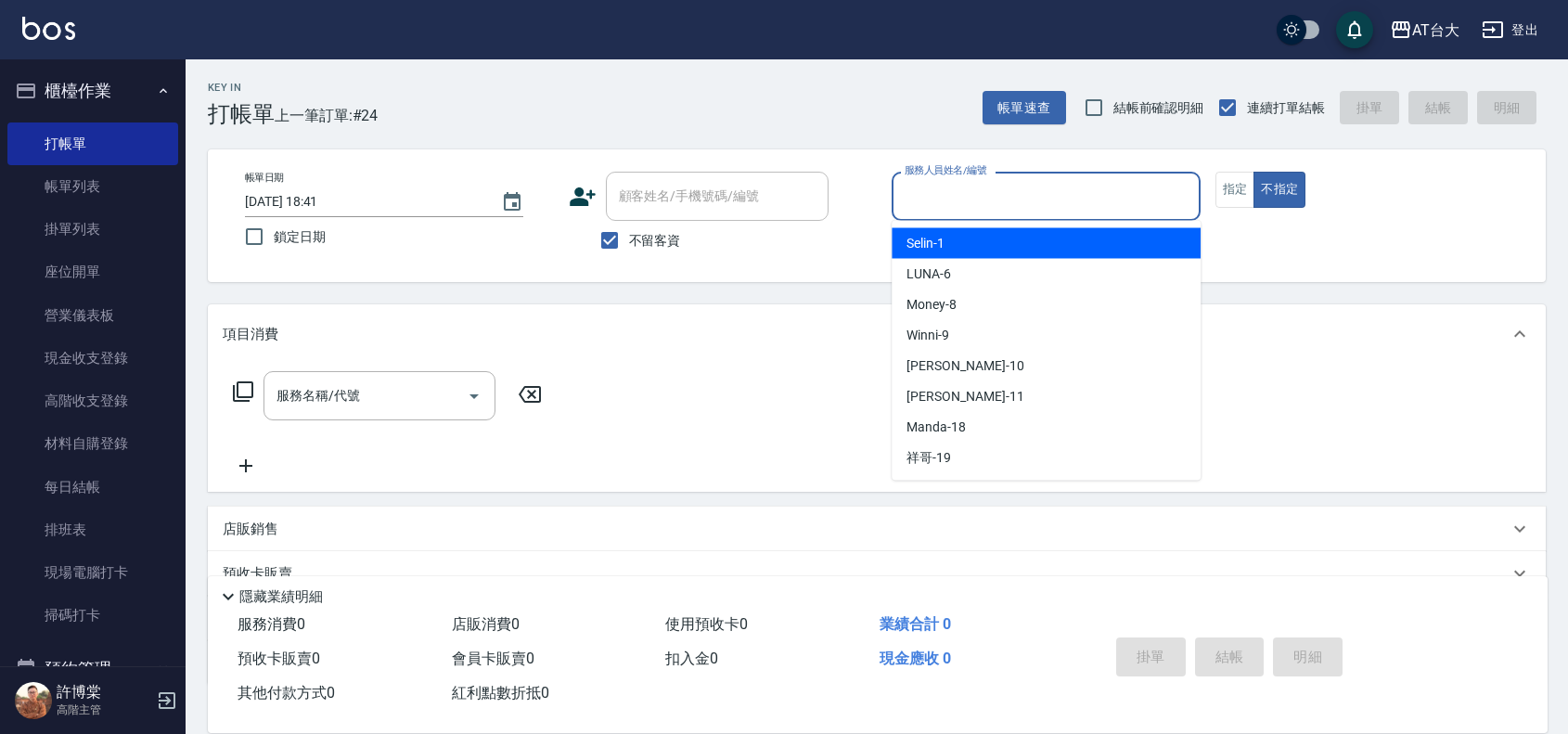
click at [1106, 191] on input "服務人員姓名/編號" at bounding box center [1046, 196] width 292 height 33
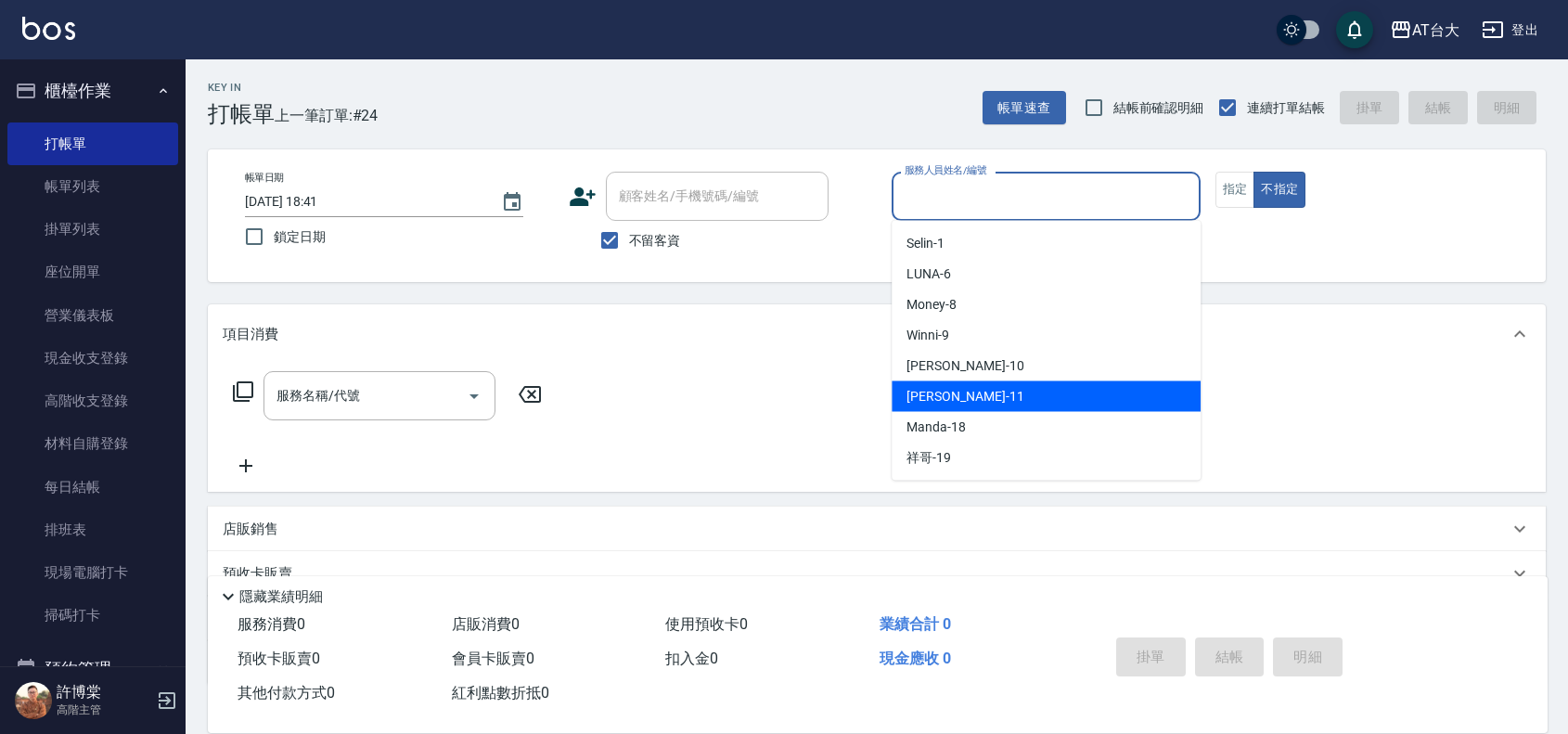
click at [996, 392] on div "[PERSON_NAME] -11" at bounding box center [1046, 396] width 309 height 31
type input "[PERSON_NAME]-11"
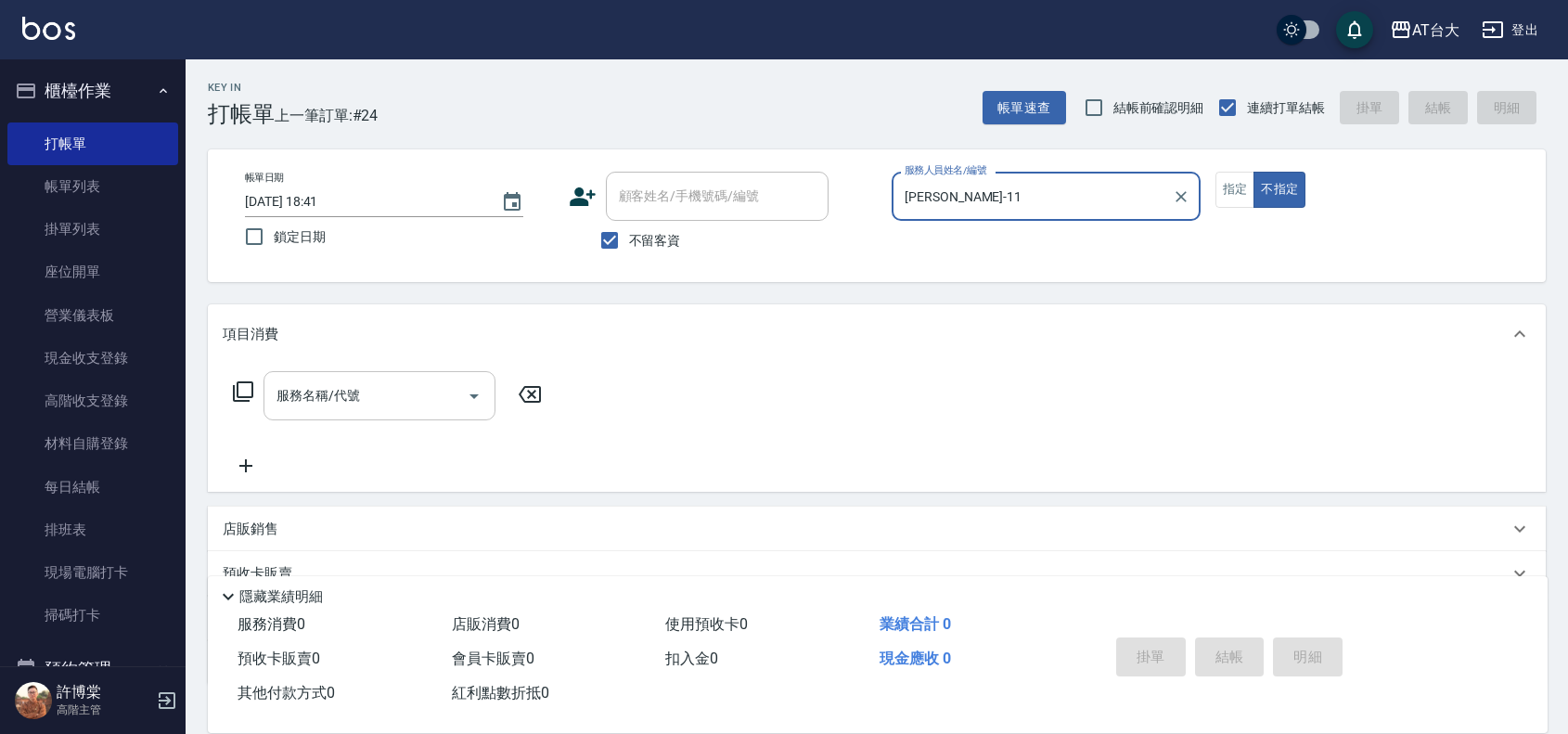
click at [378, 410] on input "服務名稱/代號" at bounding box center [366, 395] width 188 height 33
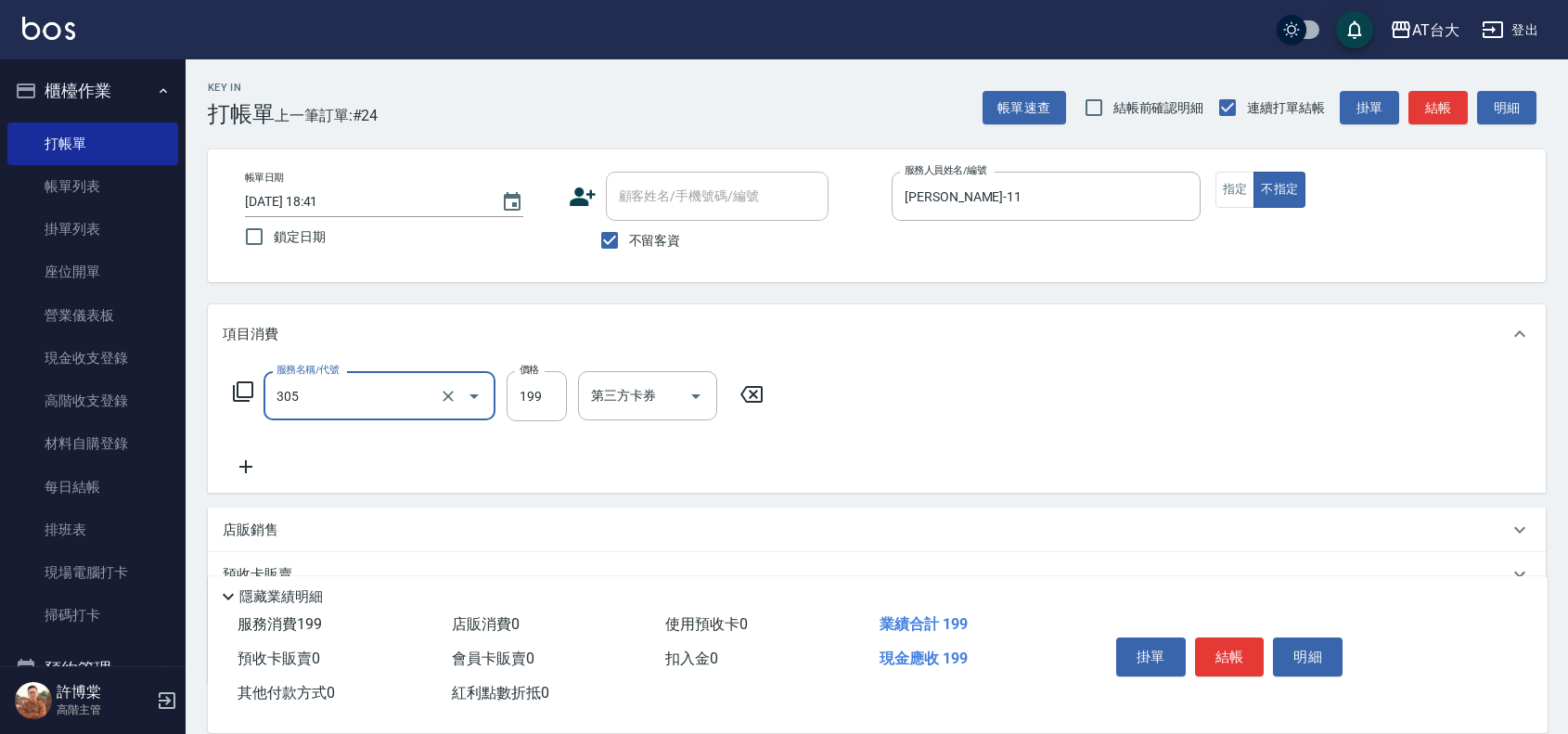
type input "剪髮(305)"
type input "250"
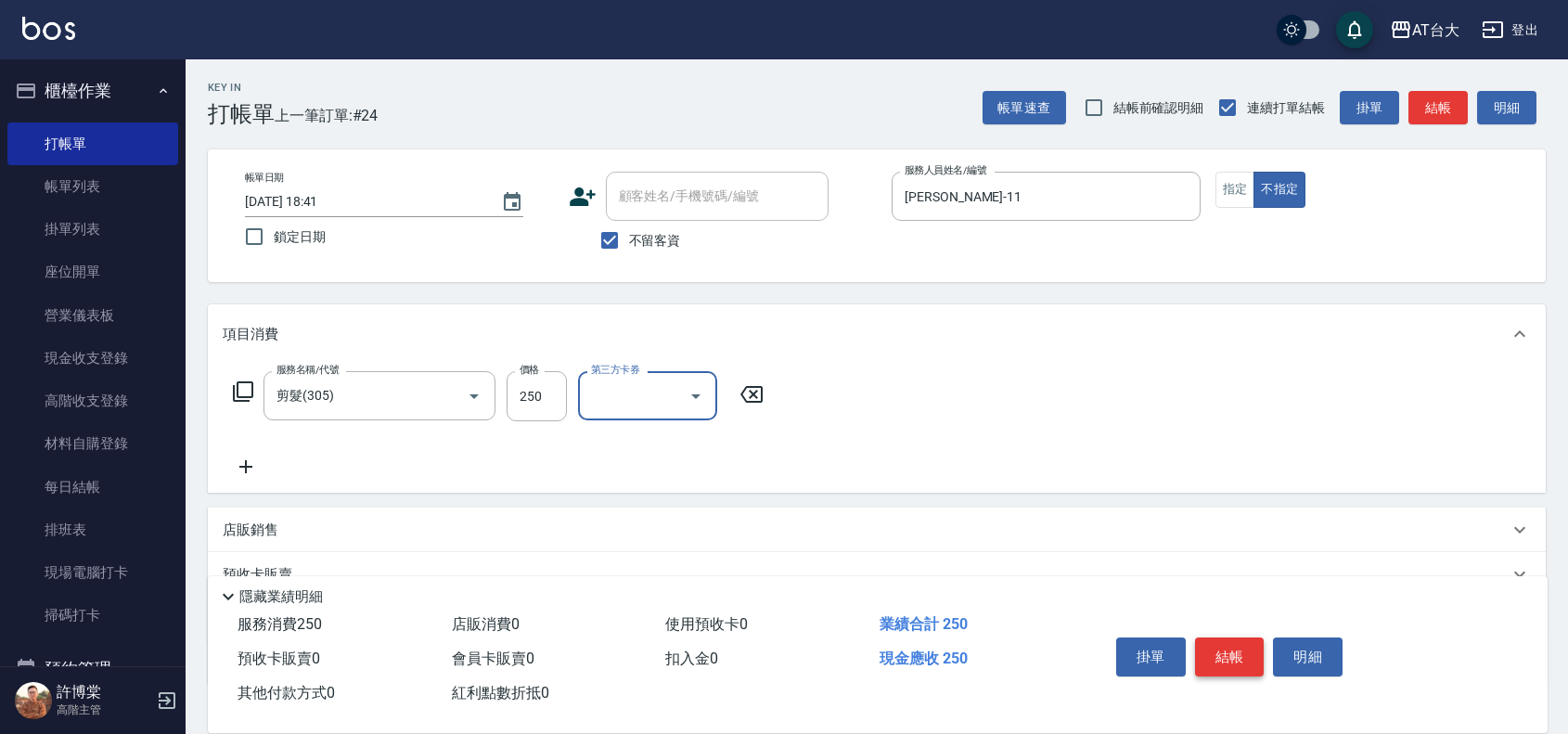
click at [1242, 656] on button "結帳" at bounding box center [1230, 656] width 69 height 39
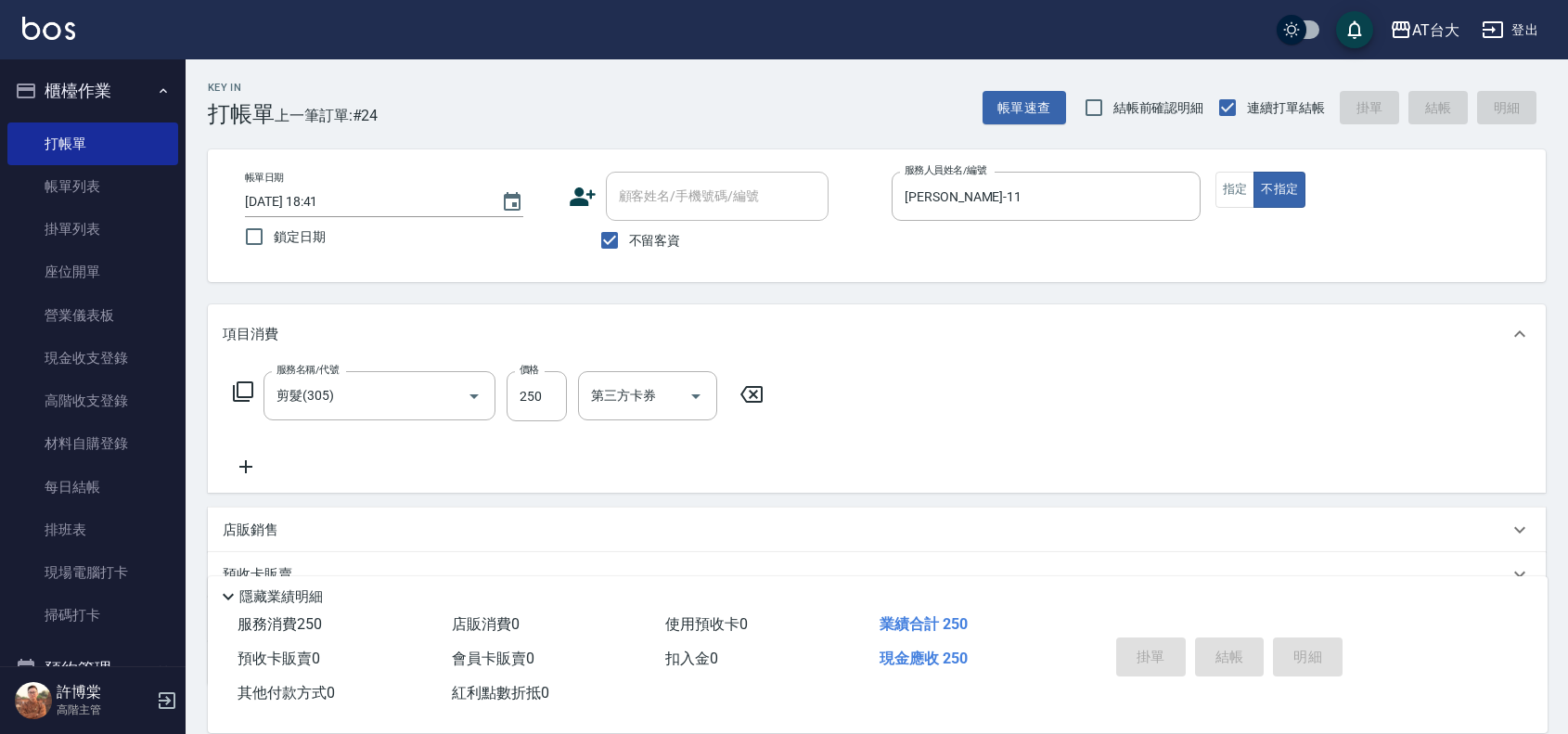
type input "[DATE] 18:48"
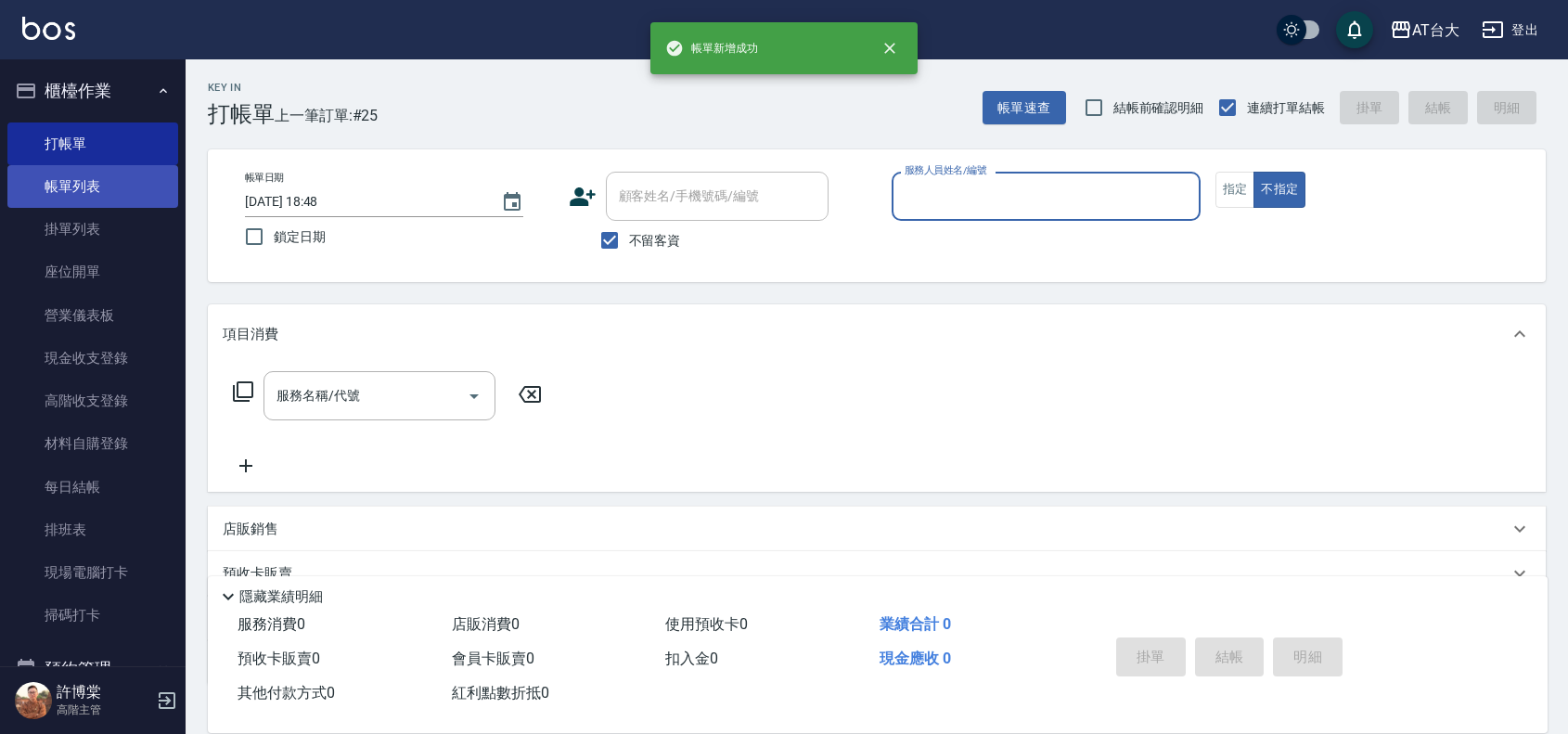
click at [77, 198] on link "帳單列表" at bounding box center [93, 186] width 171 height 42
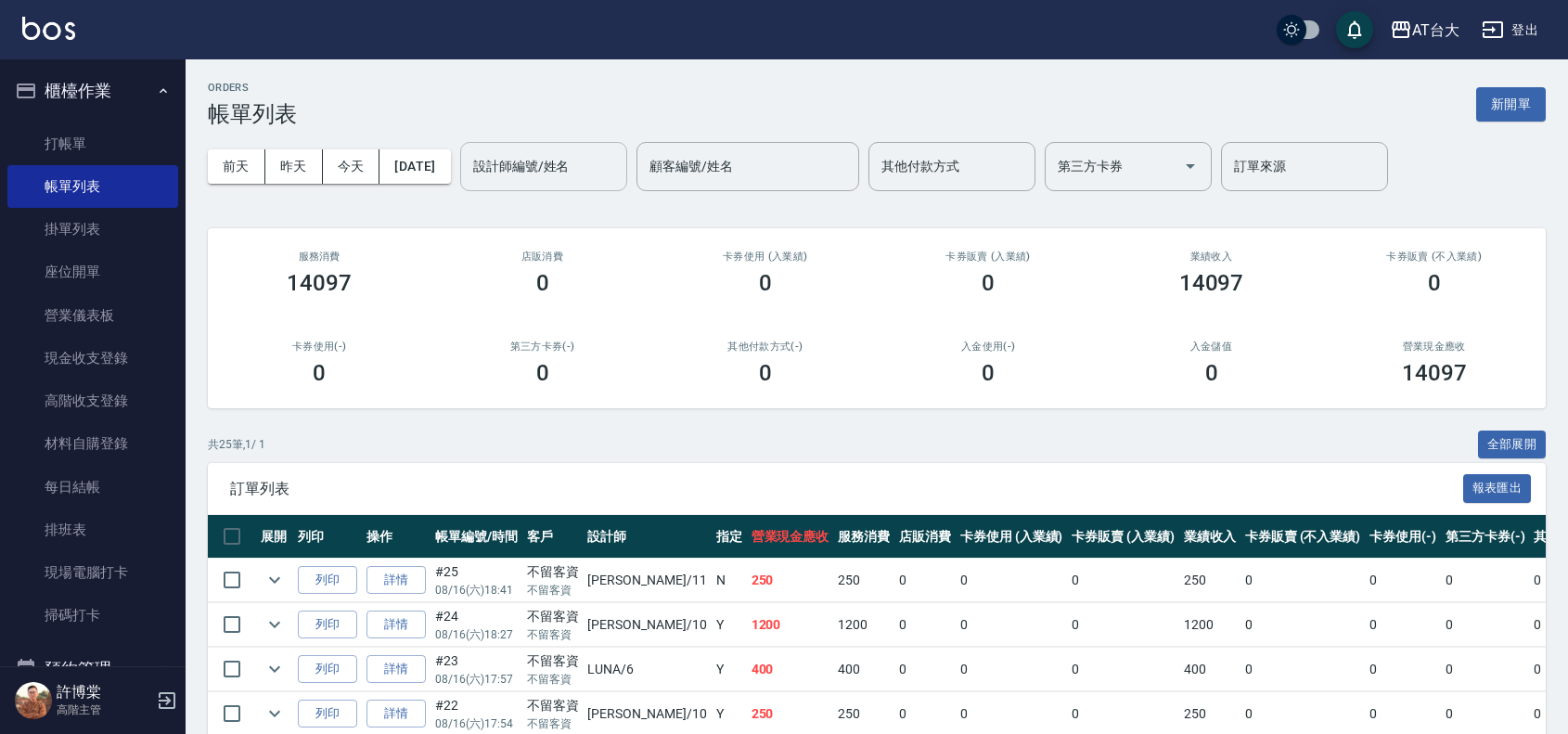
click at [554, 158] on input "設計師編號/姓名" at bounding box center [543, 166] width 150 height 33
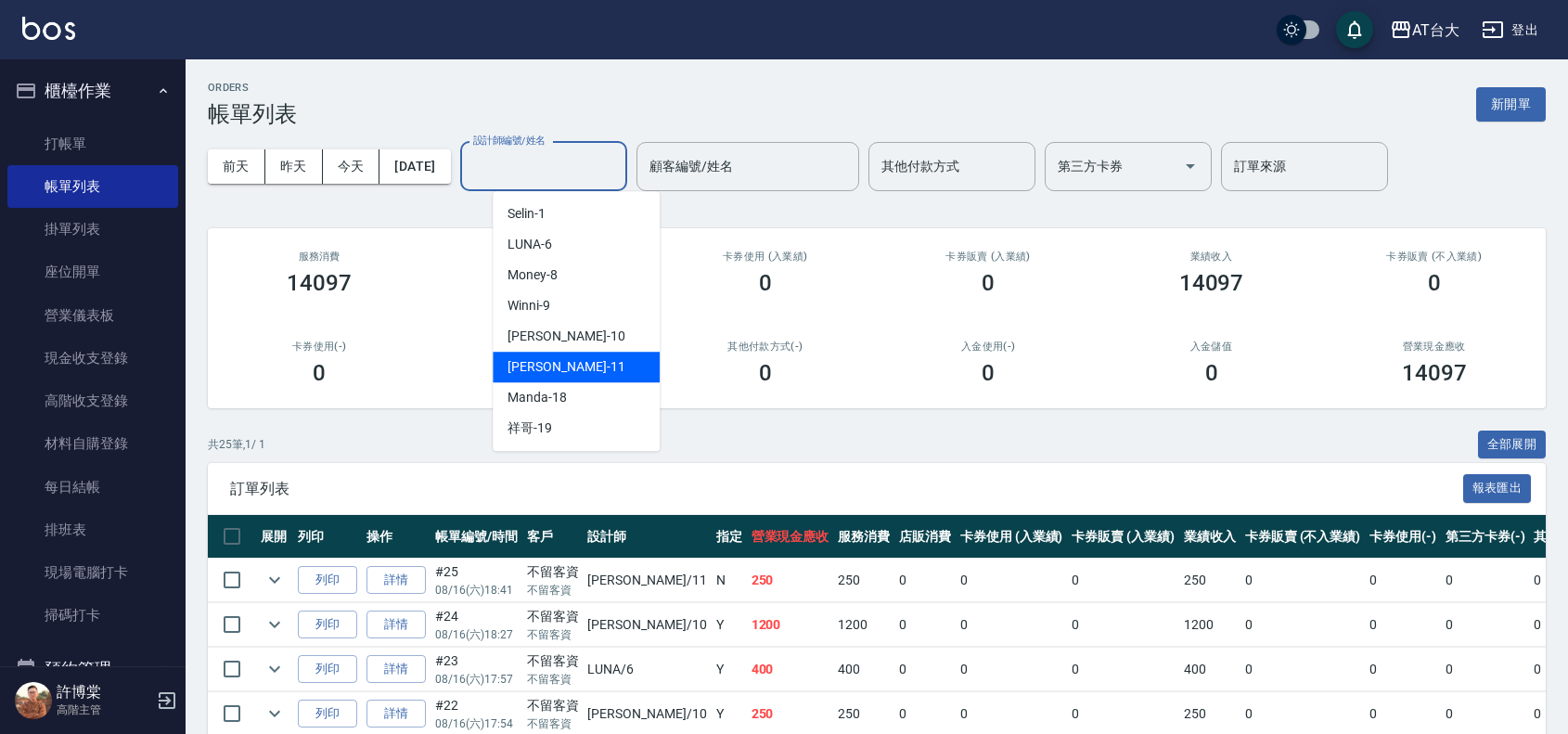
click at [573, 356] on div "[PERSON_NAME] -11" at bounding box center [576, 367] width 167 height 31
type input "[PERSON_NAME]-11"
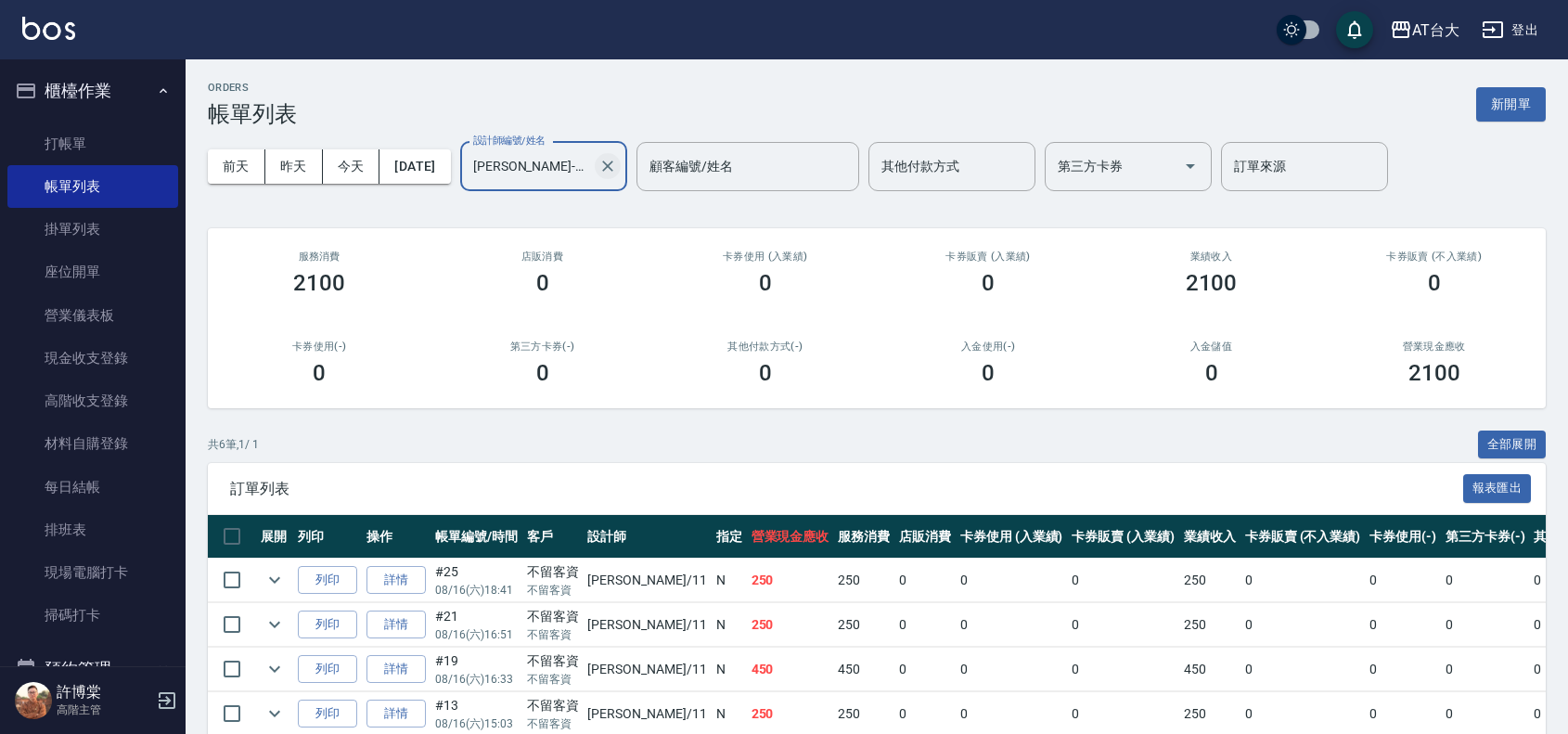
click at [618, 168] on icon "Clear" at bounding box center [608, 166] width 19 height 19
click at [1486, 105] on button "新開單" at bounding box center [1511, 104] width 69 height 35
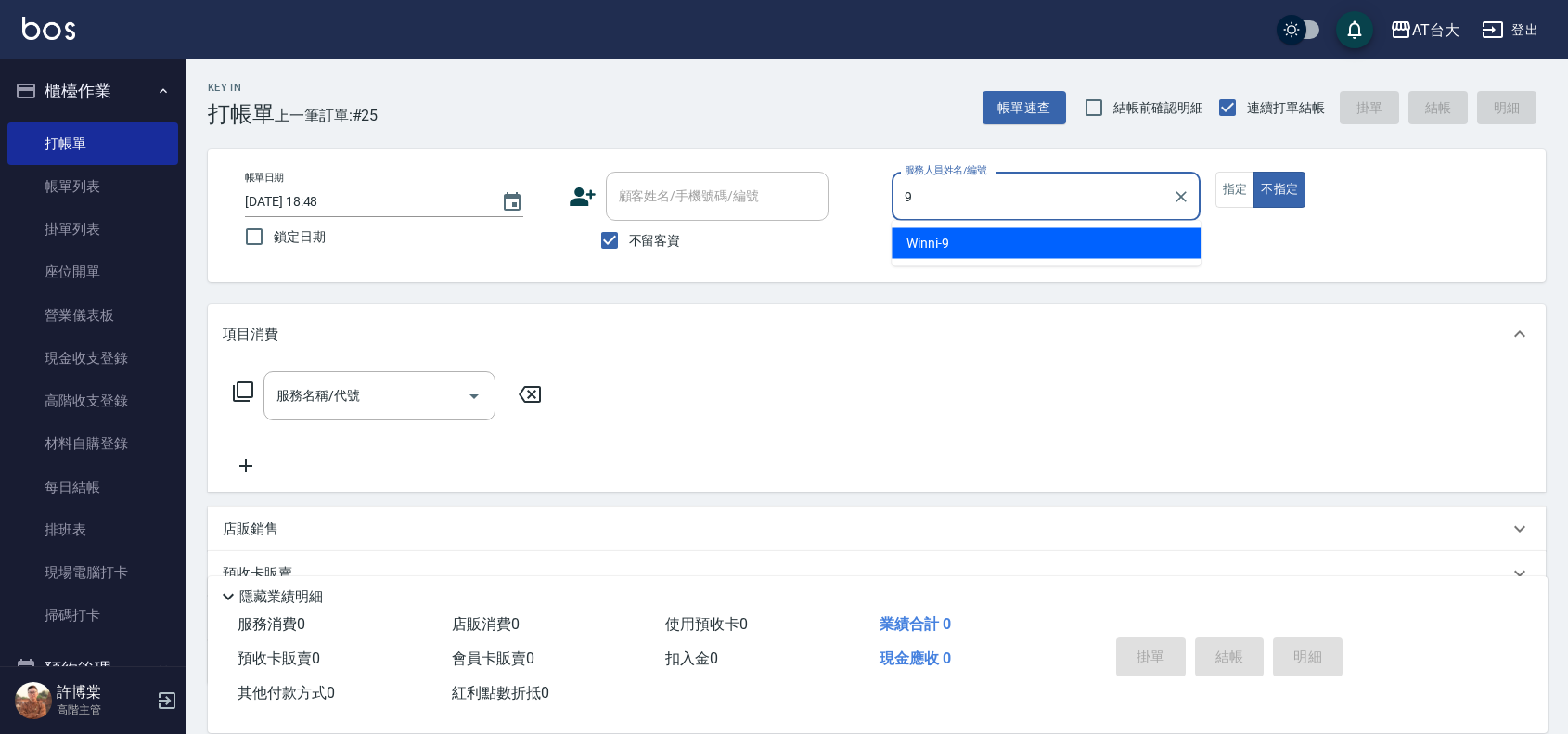
type input "Winni-9"
type button "false"
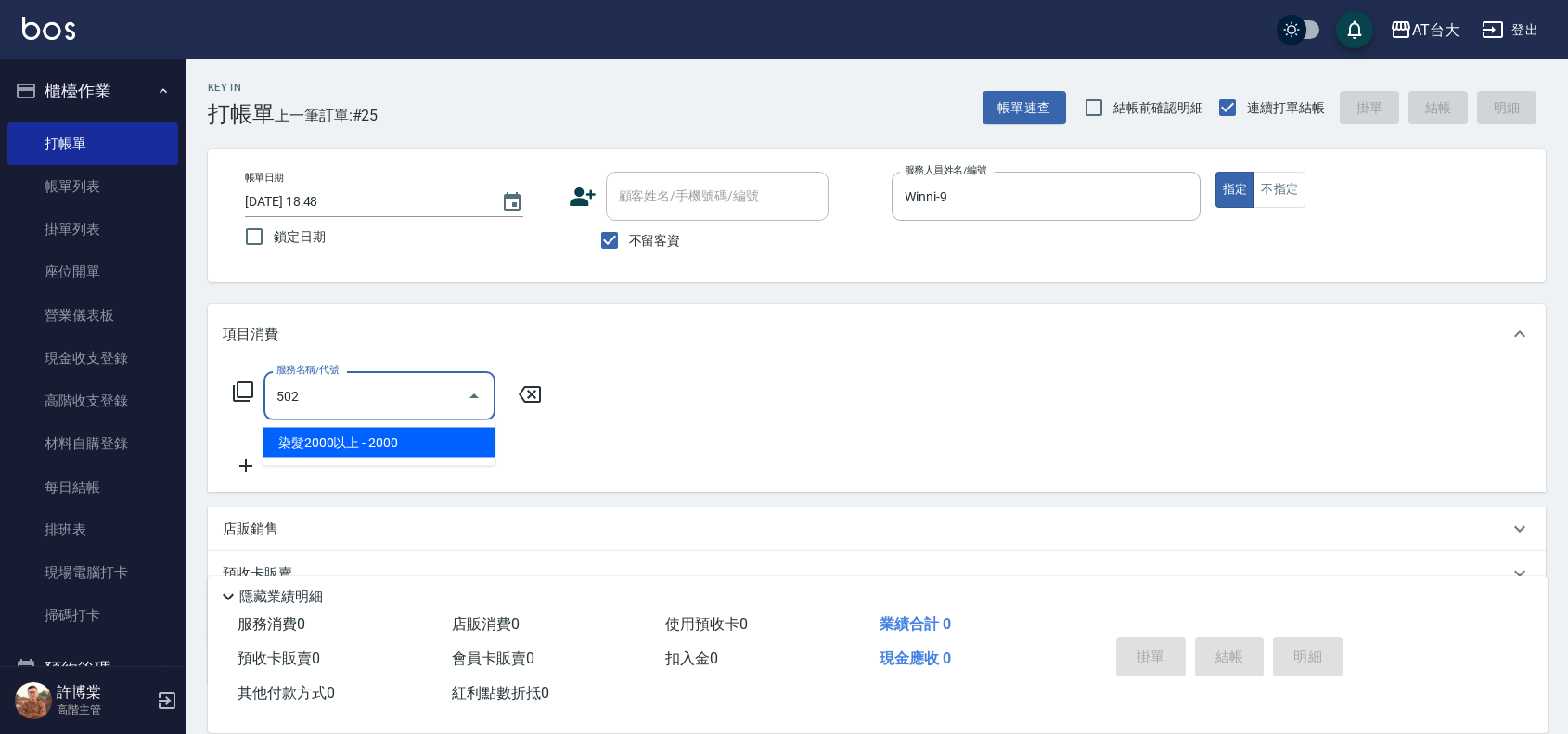
type input "染髮2000以上(502)"
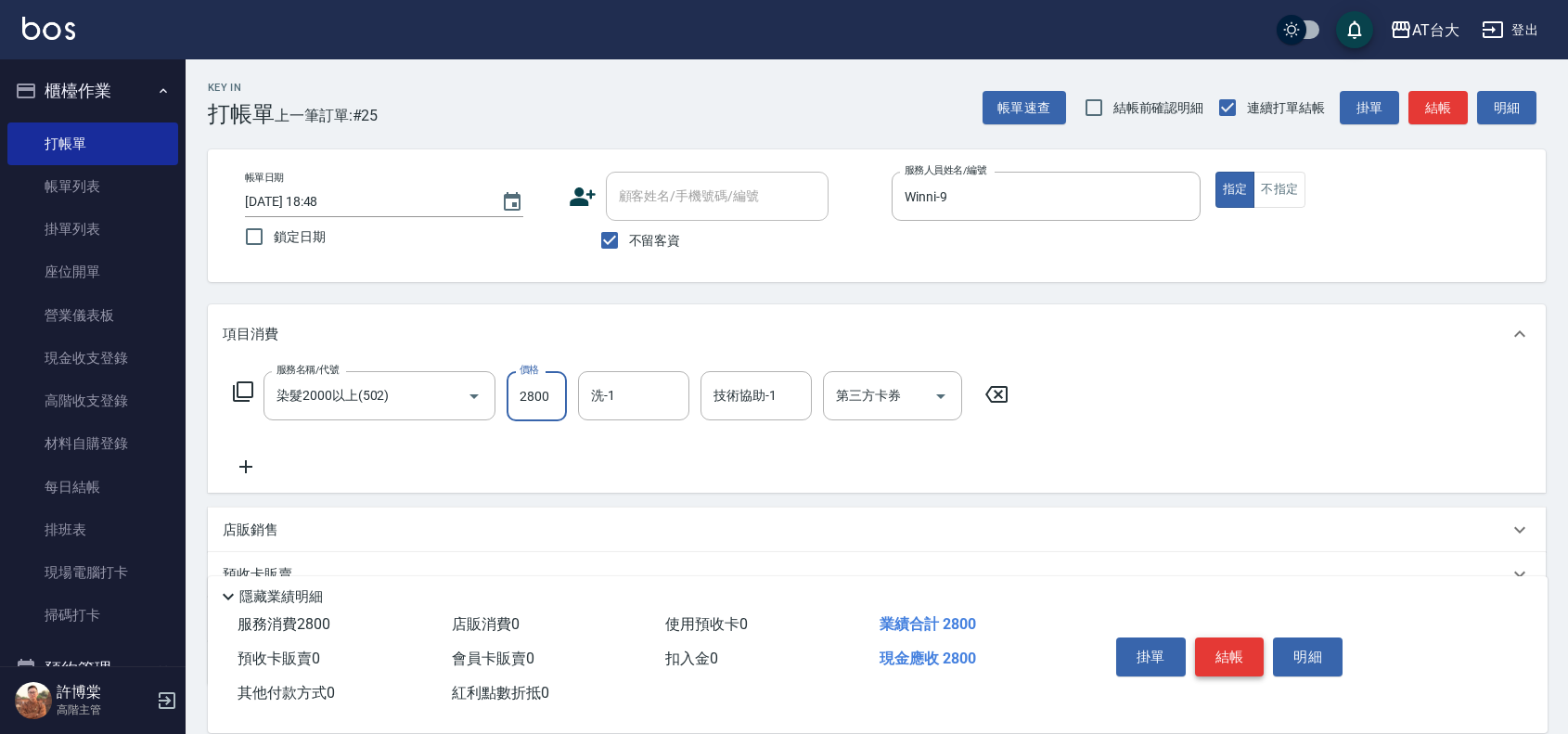
type input "2800"
click at [1244, 656] on button "結帳" at bounding box center [1230, 656] width 69 height 39
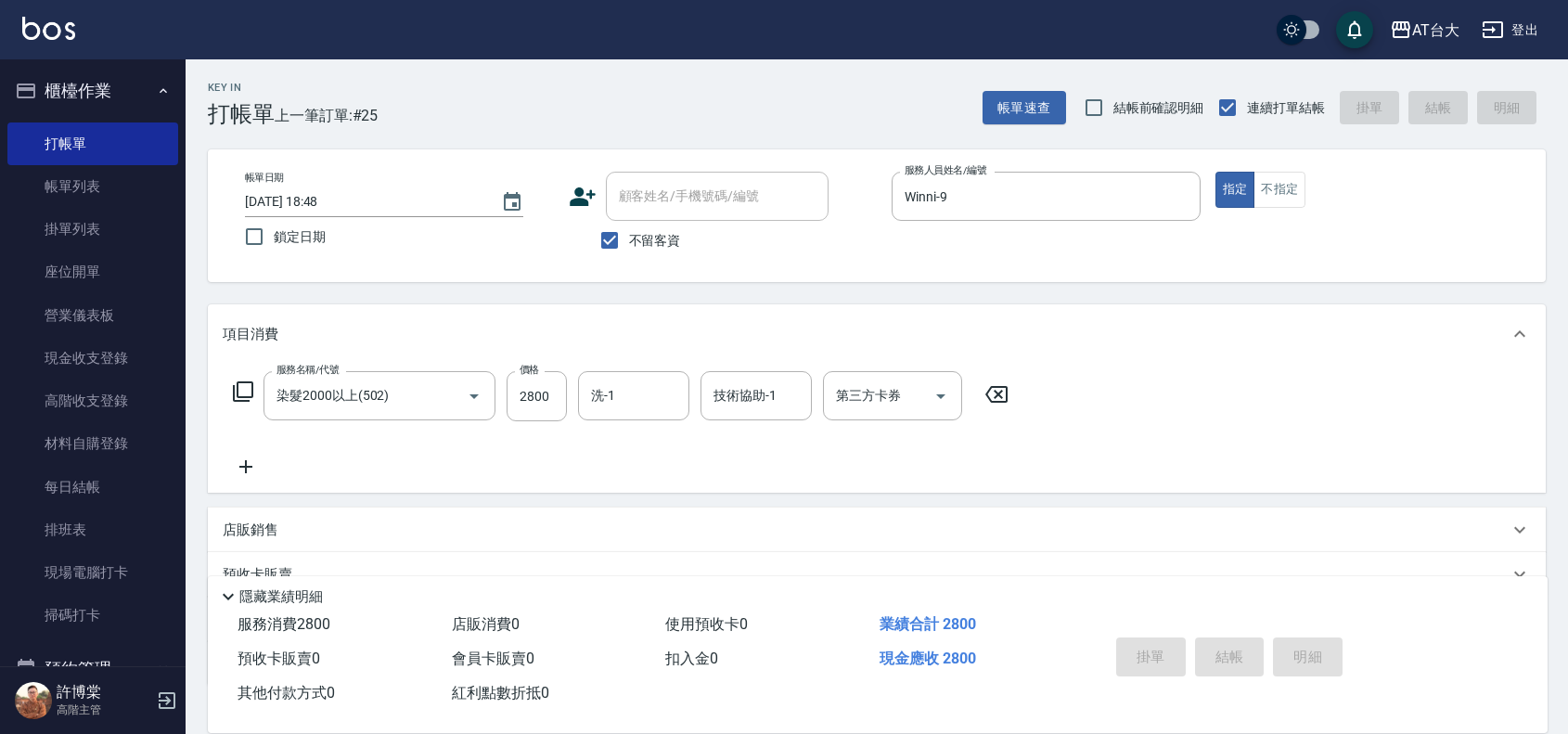
type input "[DATE] 18:55"
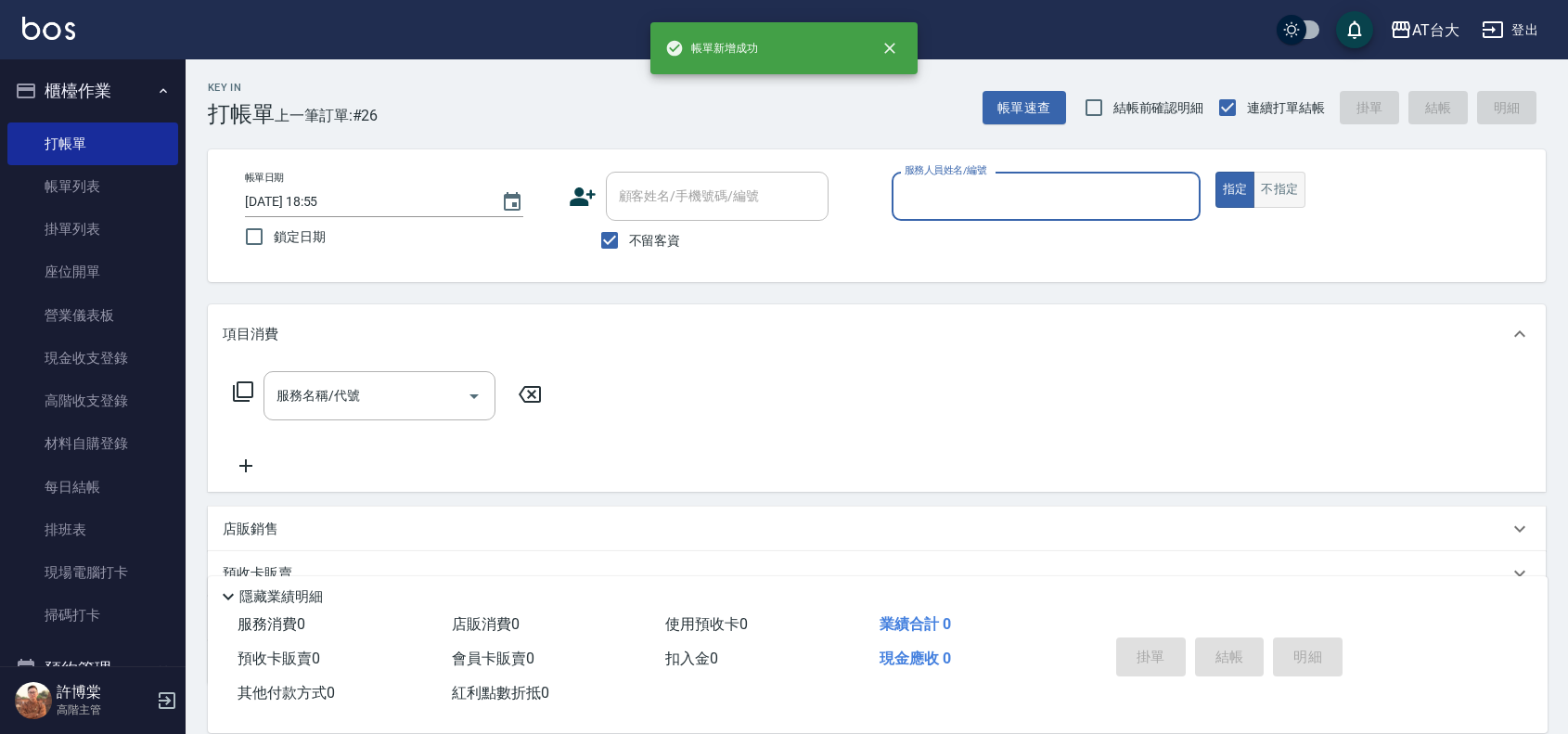
click at [1297, 182] on button "不指定" at bounding box center [1279, 190] width 52 height 37
